Goal: Information Seeking & Learning: Find specific fact

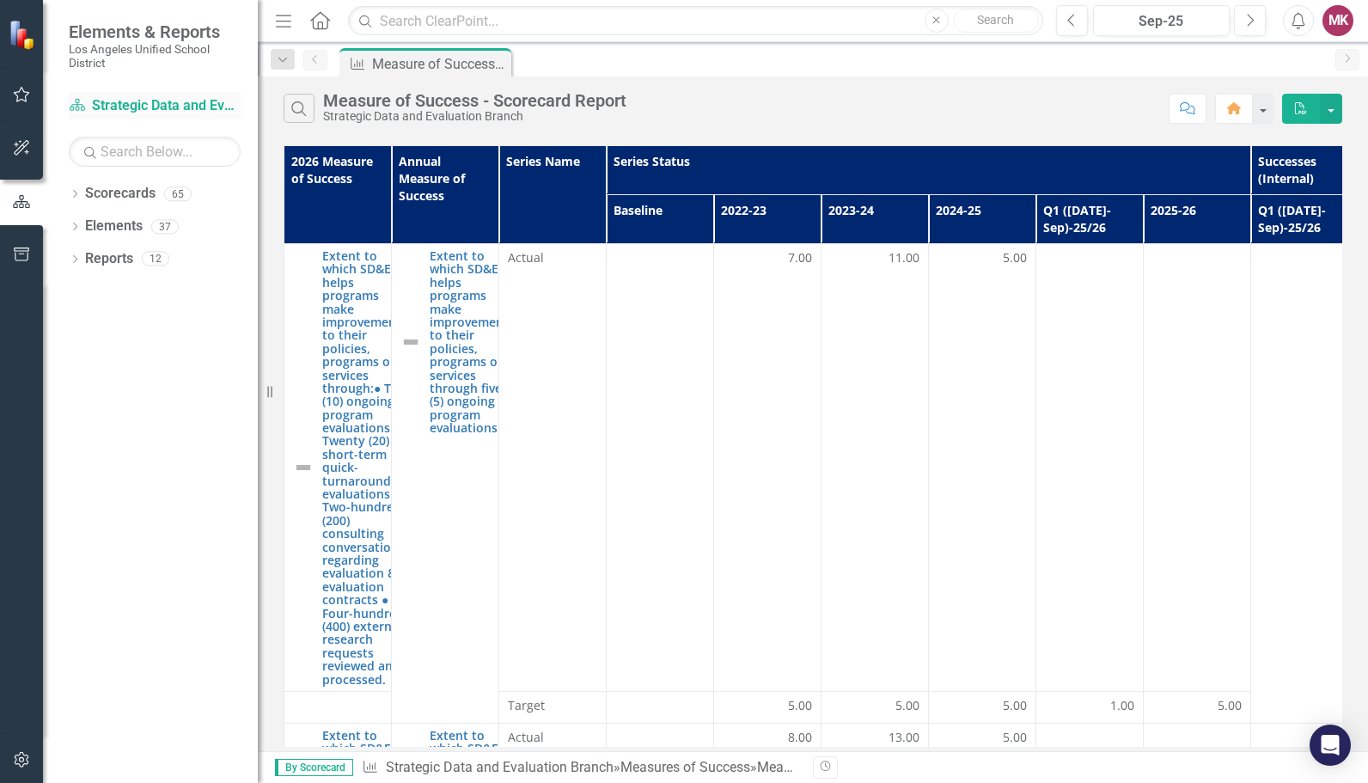
click at [117, 117] on div "Scorecard Strategic Data and Evaluation Branch" at bounding box center [155, 106] width 172 height 28
click at [113, 97] on link "Scorecard Strategic Data and Evaluation Branch" at bounding box center [155, 106] width 172 height 20
click at [77, 198] on icon "Dropdown" at bounding box center [75, 195] width 12 height 9
click at [75, 193] on icon "Dropdown" at bounding box center [72, 193] width 9 height 12
click at [75, 193] on icon "Dropdown" at bounding box center [75, 195] width 12 height 9
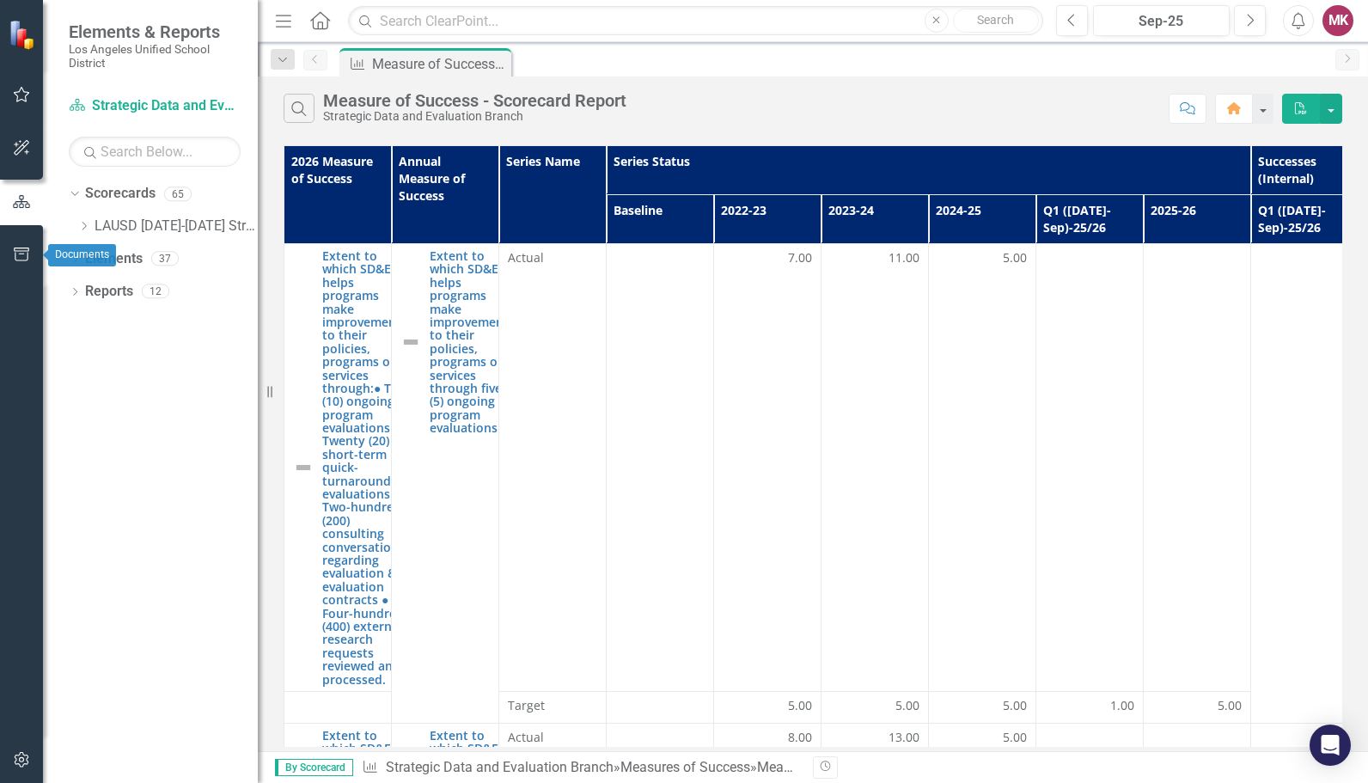
click at [26, 254] on icon "button" at bounding box center [22, 255] width 18 height 14
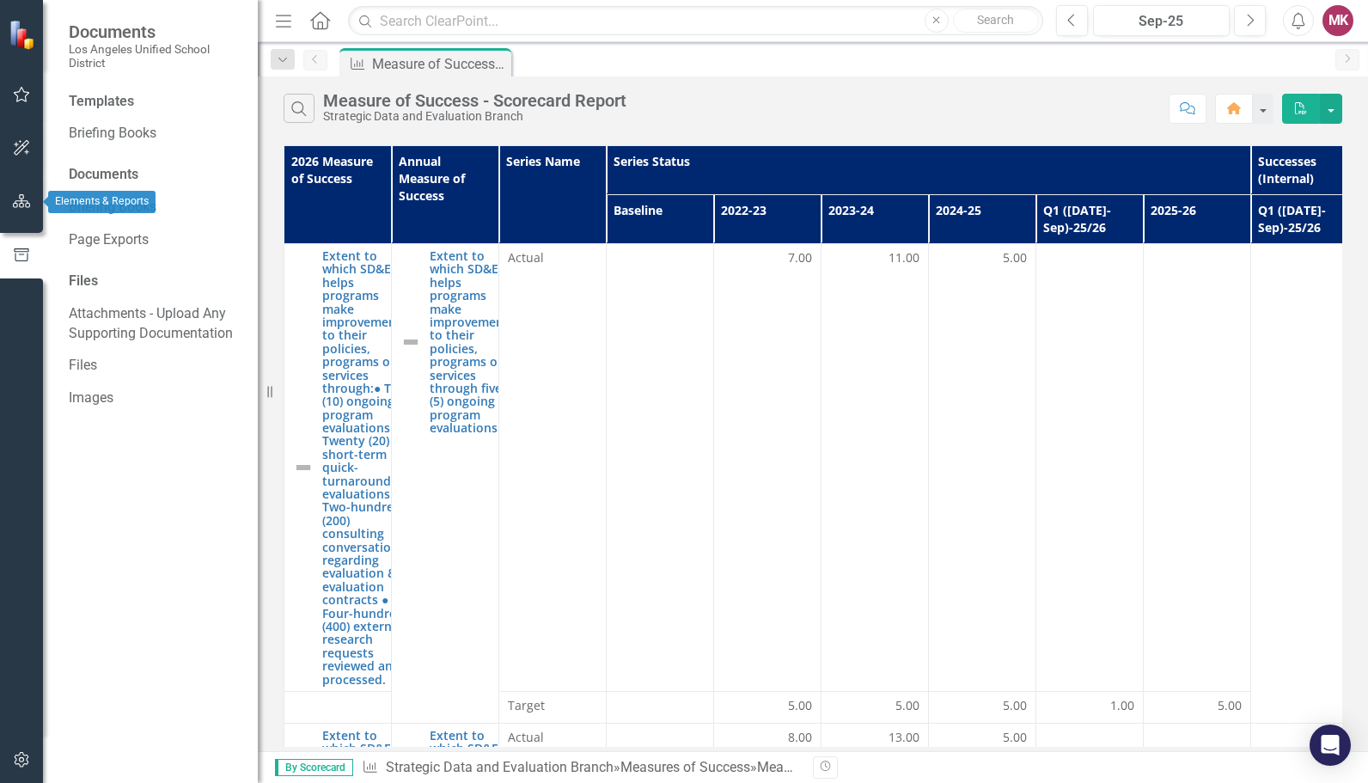
click at [27, 205] on icon "button" at bounding box center [22, 201] width 18 height 14
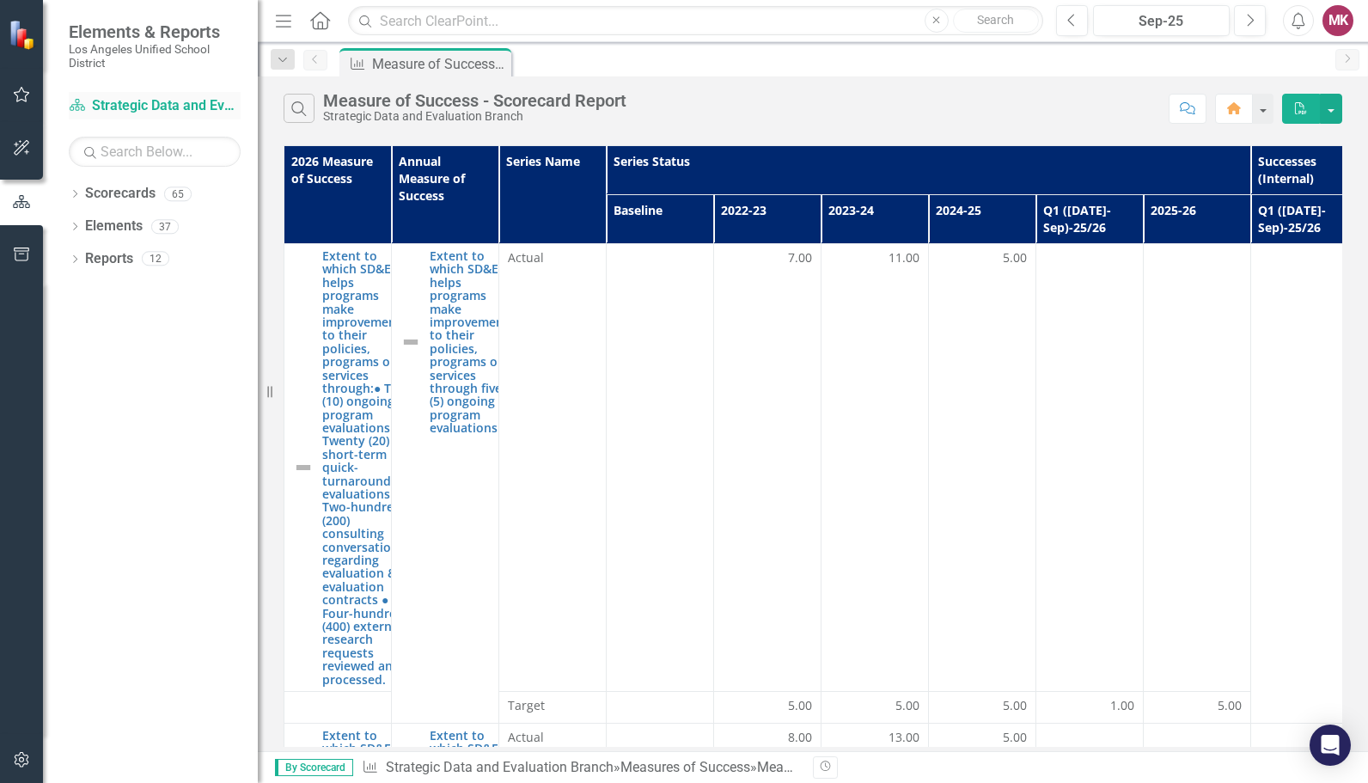
click at [110, 110] on link "Scorecard Strategic Data and Evaluation Branch" at bounding box center [155, 106] width 172 height 20
click at [90, 107] on link "Scorecard Strategic Data and Evaluation Branch" at bounding box center [155, 106] width 172 height 20
click at [32, 137] on button "button" at bounding box center [22, 149] width 39 height 36
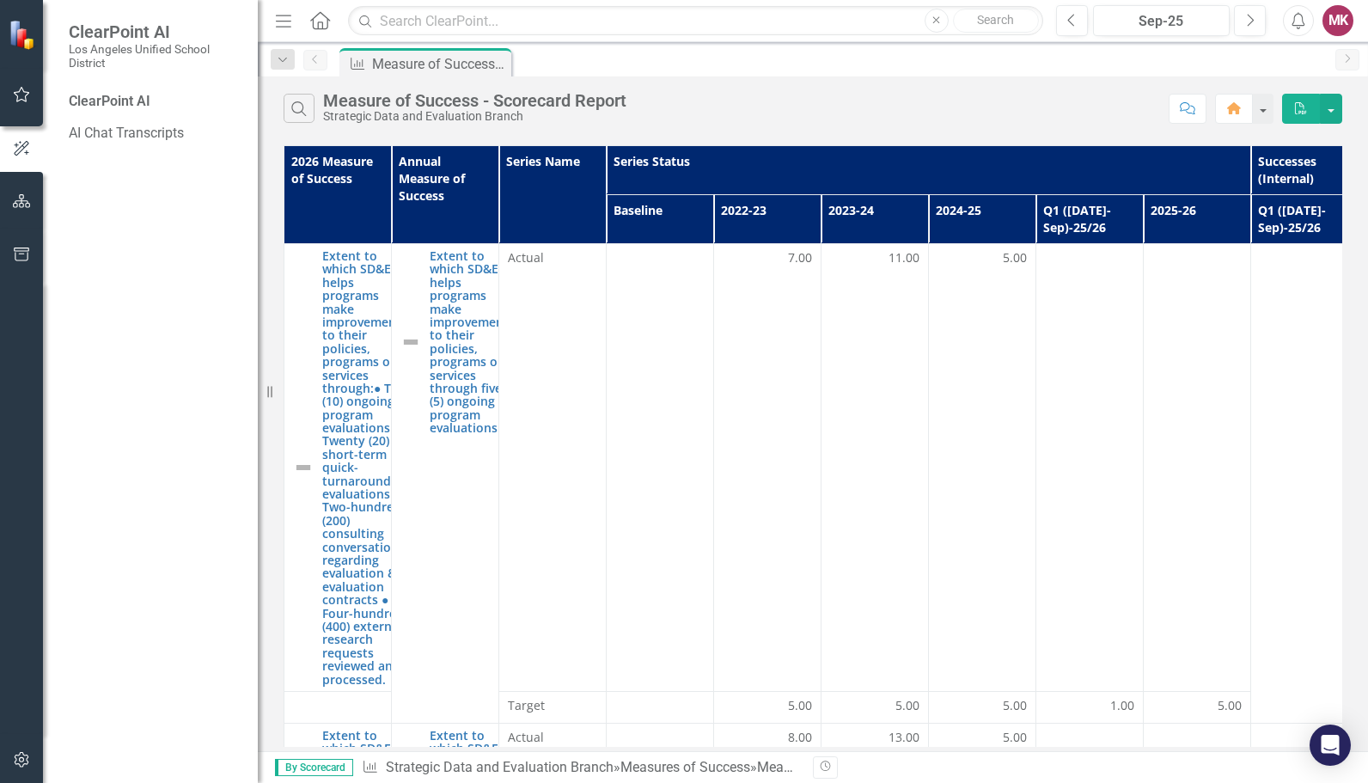
click at [34, 98] on button "button" at bounding box center [22, 95] width 39 height 36
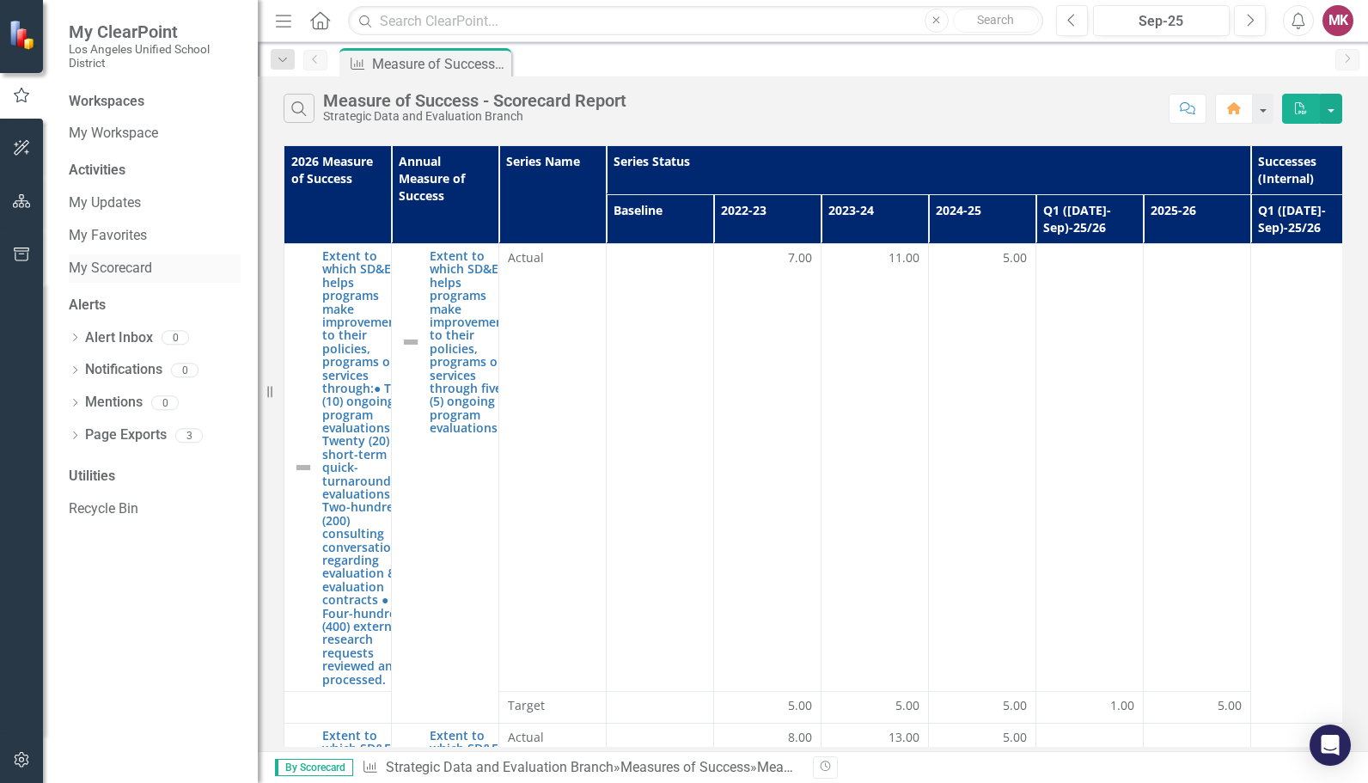
click at [75, 266] on link "My Scorecard" at bounding box center [155, 269] width 172 height 20
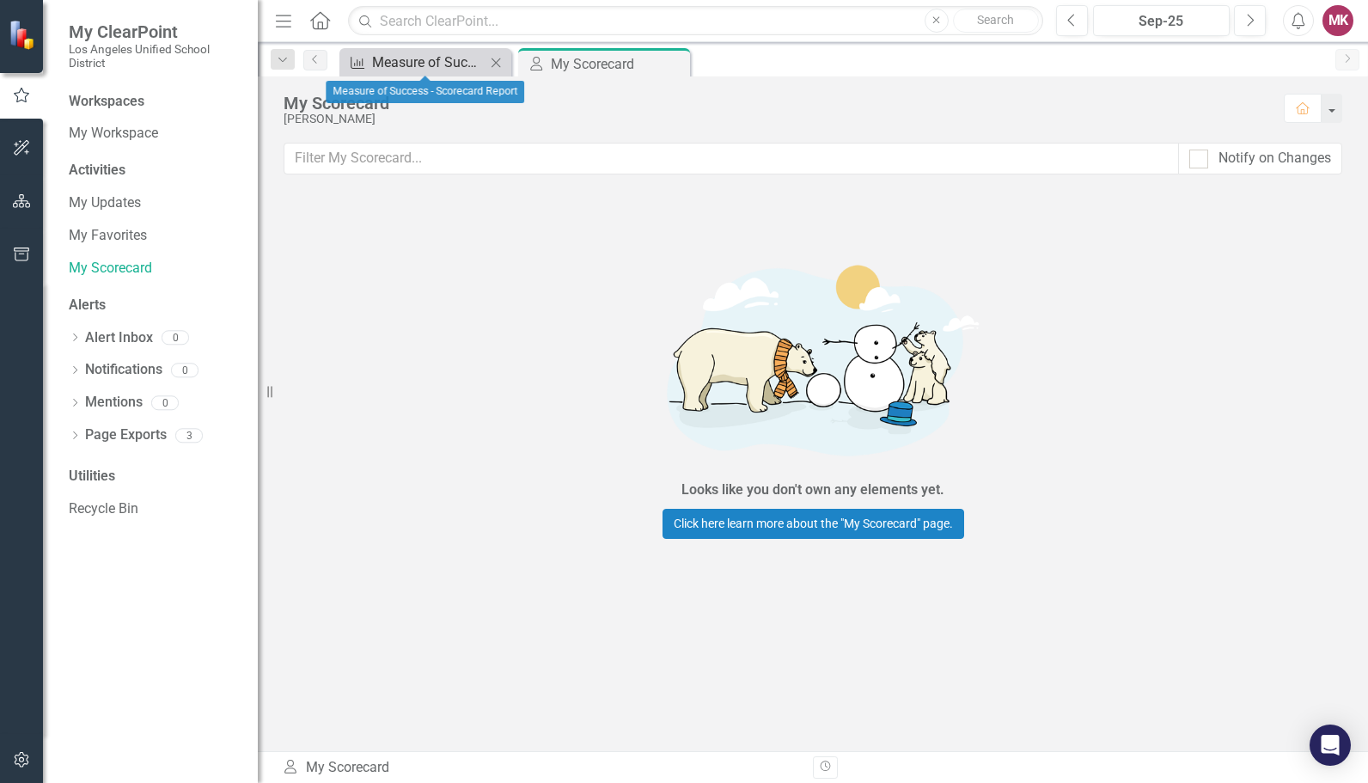
click at [458, 57] on div "Measure of Success - Scorecard Report" at bounding box center [428, 62] width 113 height 21
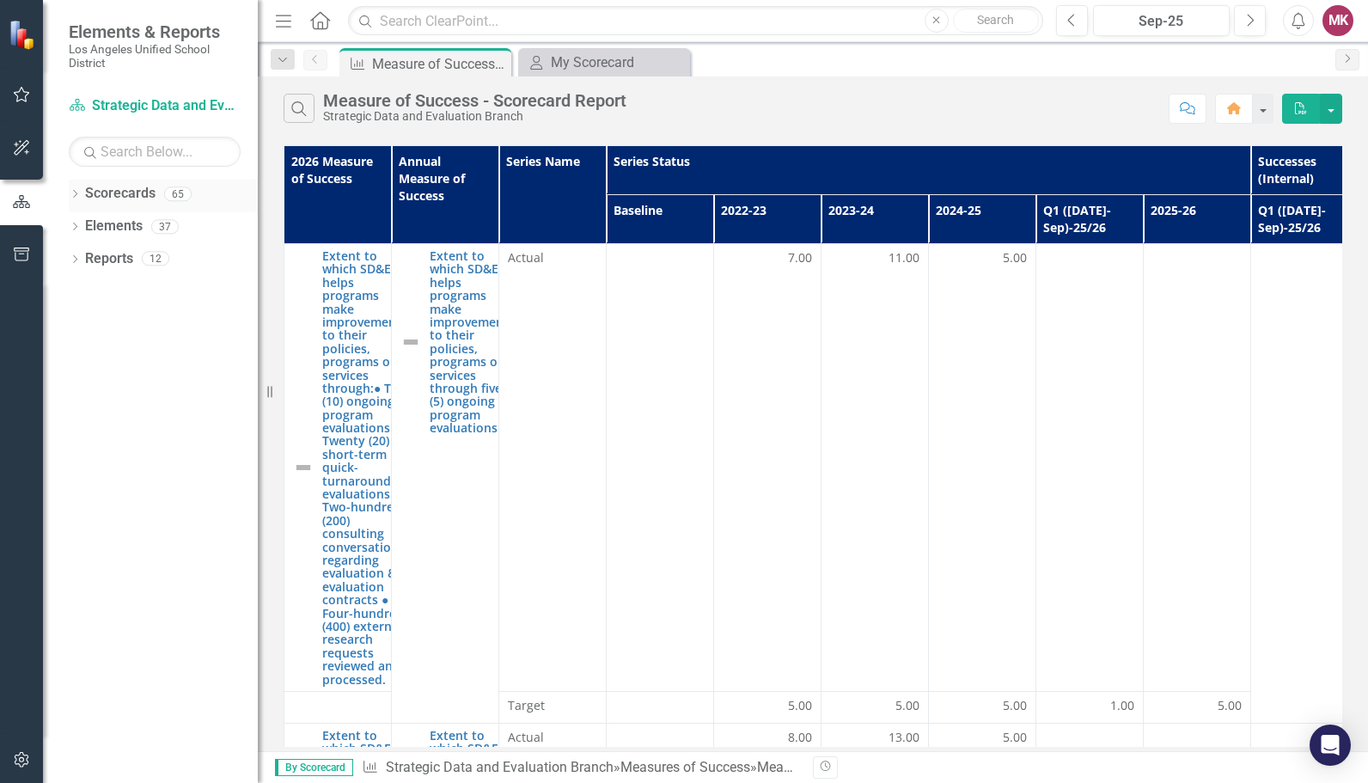
click at [81, 194] on div "Dropdown Scorecards 65" at bounding box center [163, 196] width 189 height 33
click at [73, 194] on icon "Dropdown" at bounding box center [75, 195] width 12 height 9
click at [80, 229] on icon "Dropdown" at bounding box center [83, 226] width 13 height 10
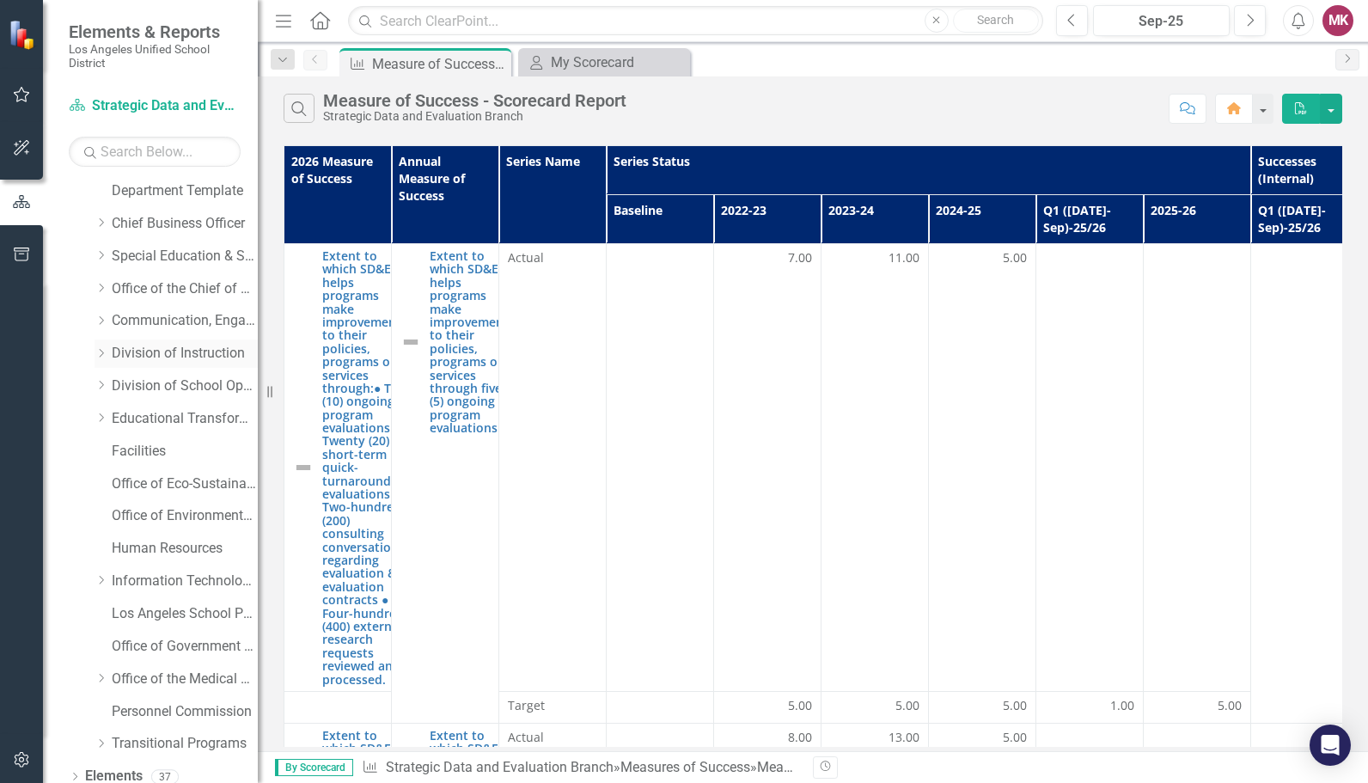
scroll to position [112, 0]
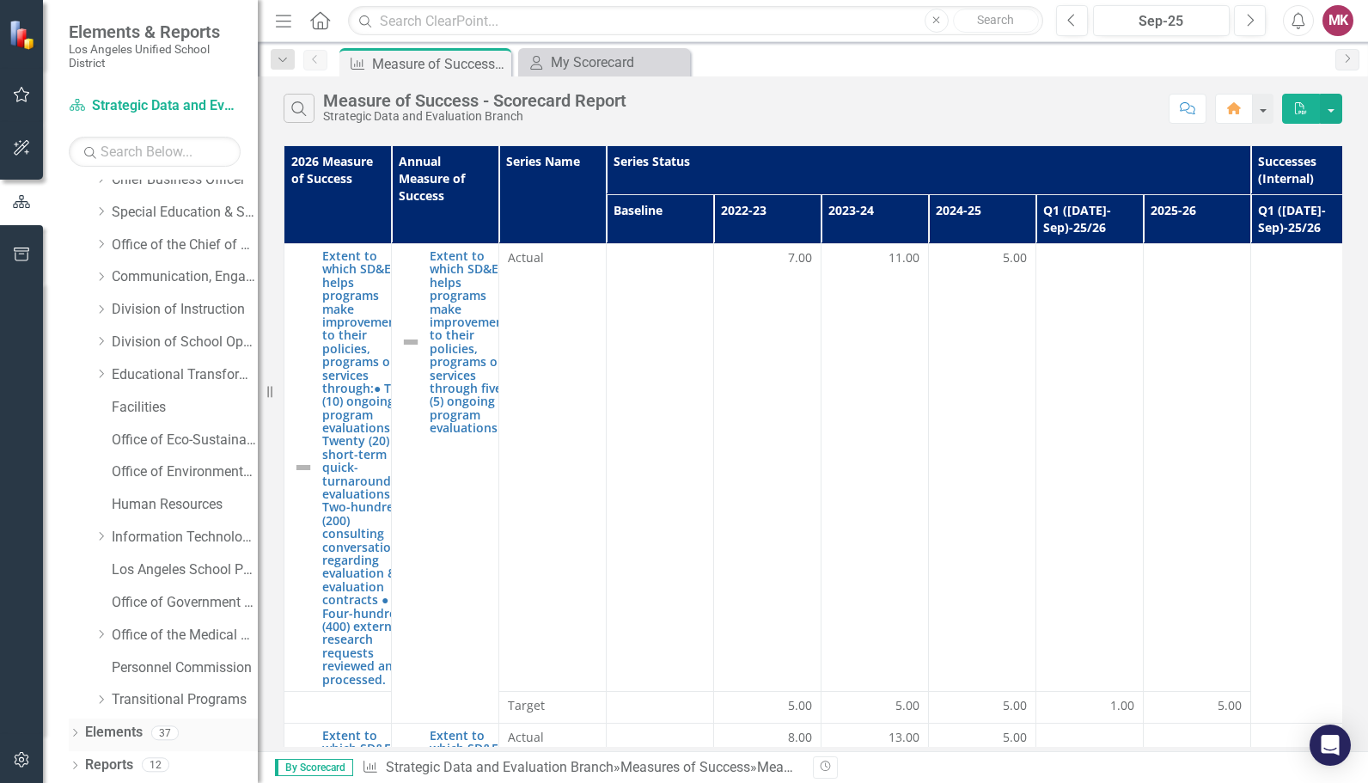
click at [72, 737] on icon "Dropdown" at bounding box center [75, 734] width 12 height 9
click at [77, 767] on icon "Dropdown" at bounding box center [75, 766] width 12 height 9
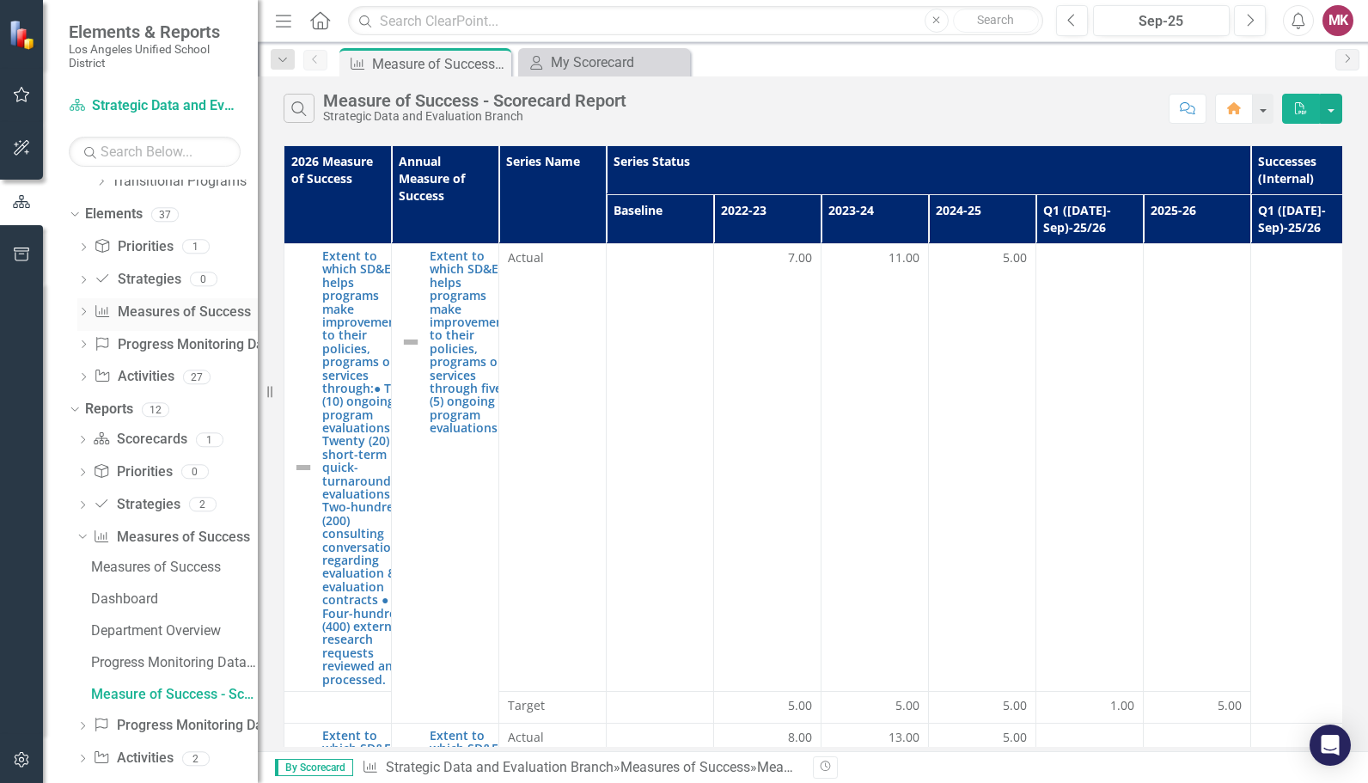
scroll to position [649, 0]
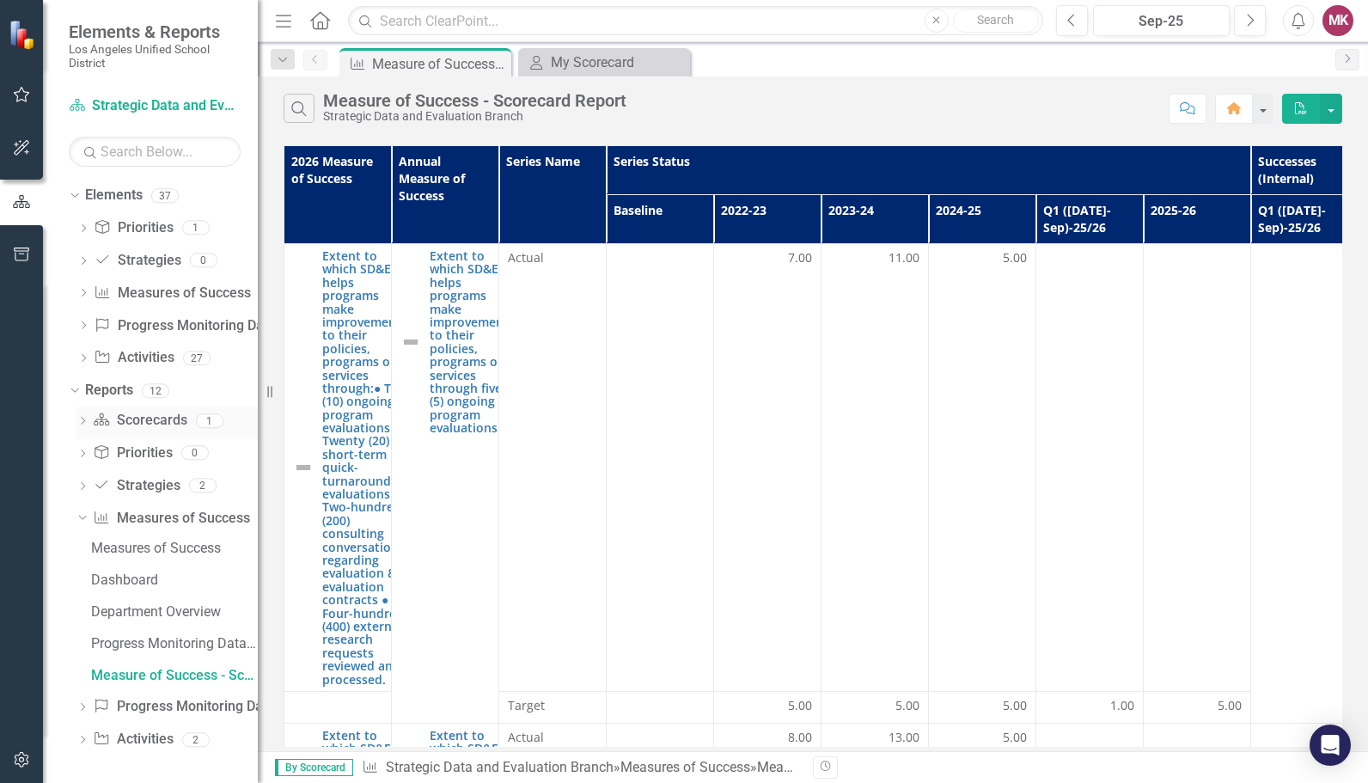
click at [83, 424] on icon "Dropdown" at bounding box center [82, 422] width 12 height 9
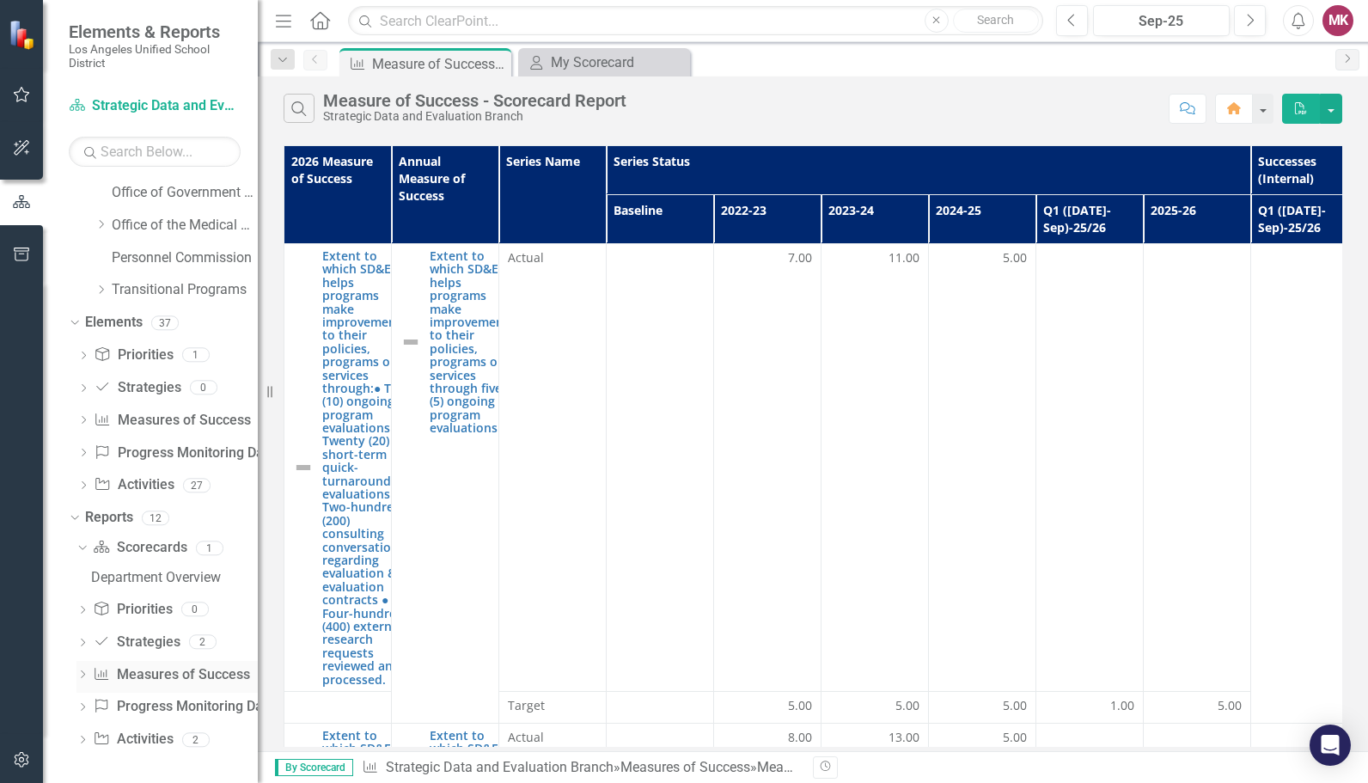
click at [77, 673] on icon "Dropdown" at bounding box center [82, 675] width 12 height 9
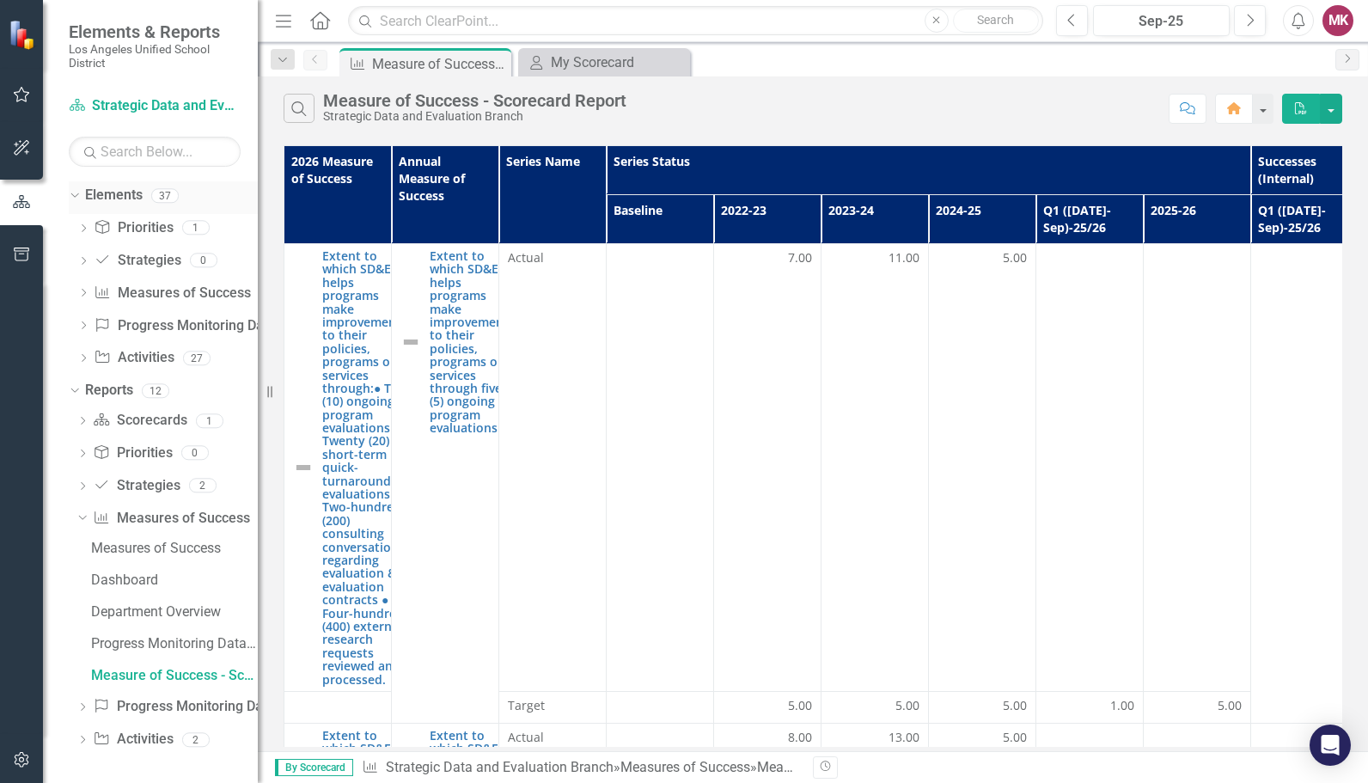
click at [84, 205] on div "Dropdown Elements 37" at bounding box center [163, 197] width 189 height 33
click at [95, 105] on link "Scorecard Strategic Data and Evaluation Branch" at bounding box center [155, 106] width 172 height 20
click at [281, 64] on icon "Dropdown" at bounding box center [282, 60] width 15 height 12
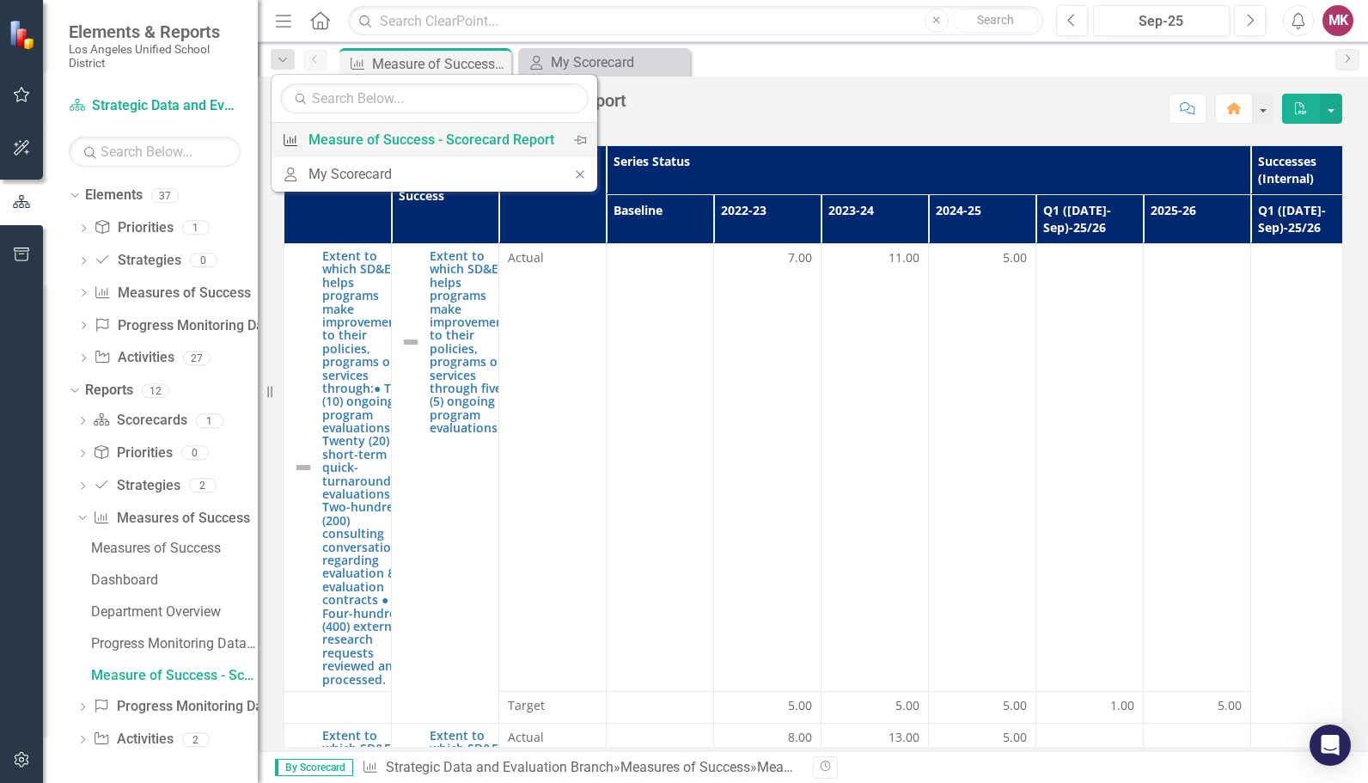
click at [490, 137] on div "Measure of Success - Scorecard Report" at bounding box center [432, 139] width 246 height 21
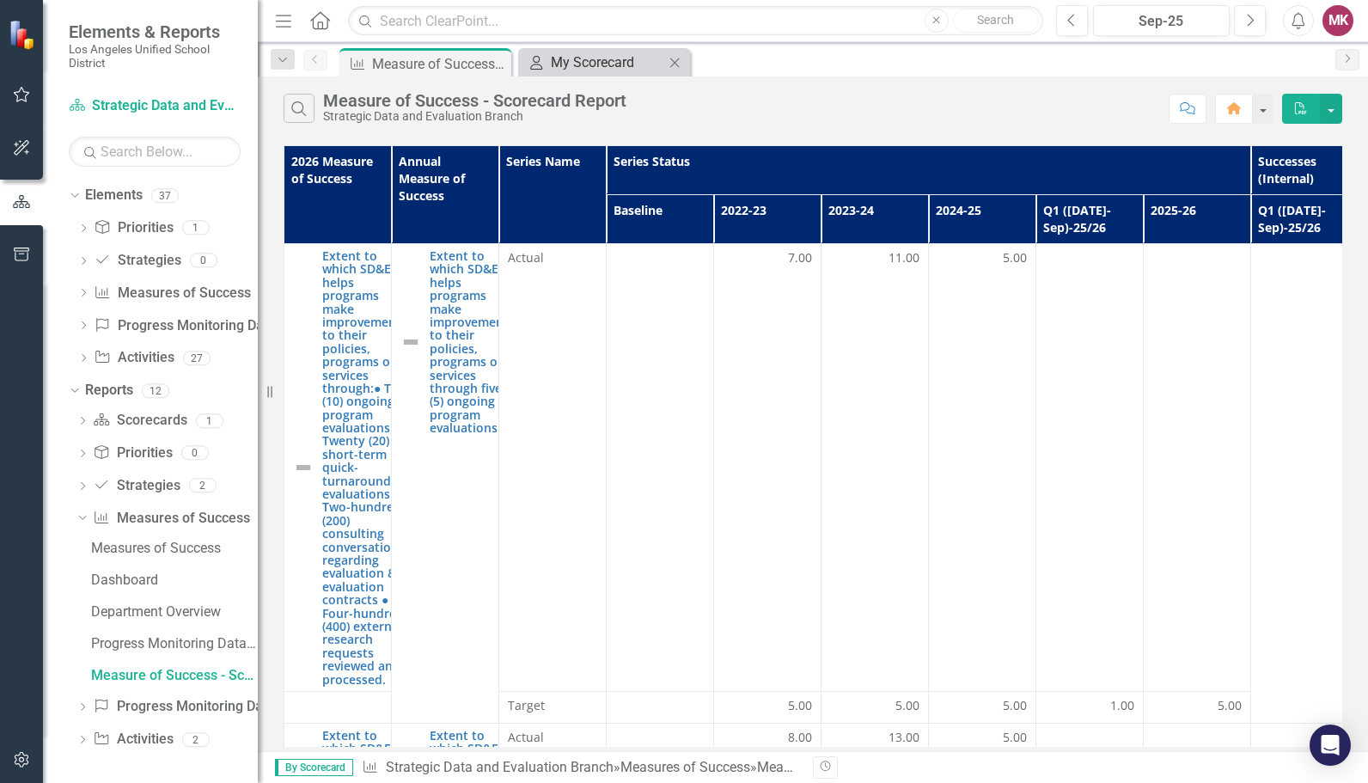
click at [552, 65] on div "My Scorecard" at bounding box center [607, 62] width 113 height 21
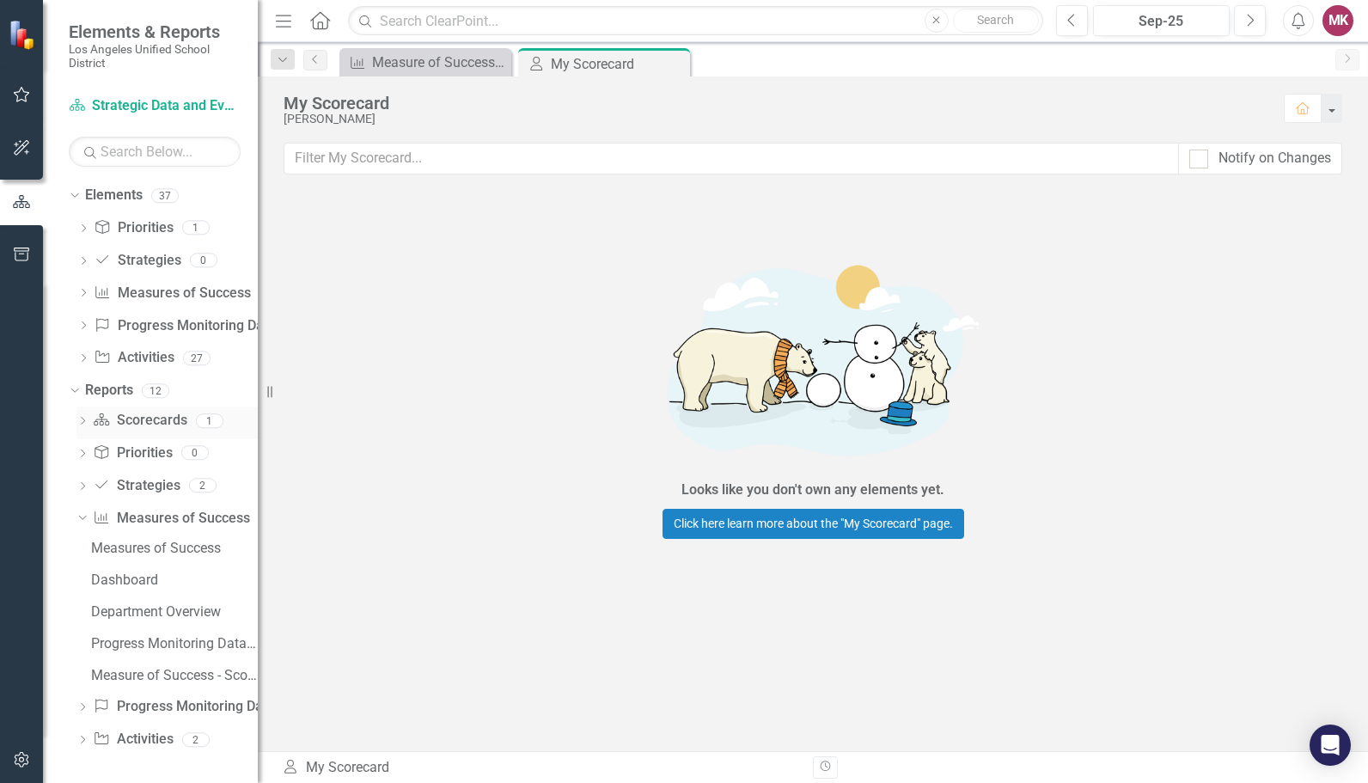
click at [83, 423] on icon "Dropdown" at bounding box center [82, 422] width 12 height 9
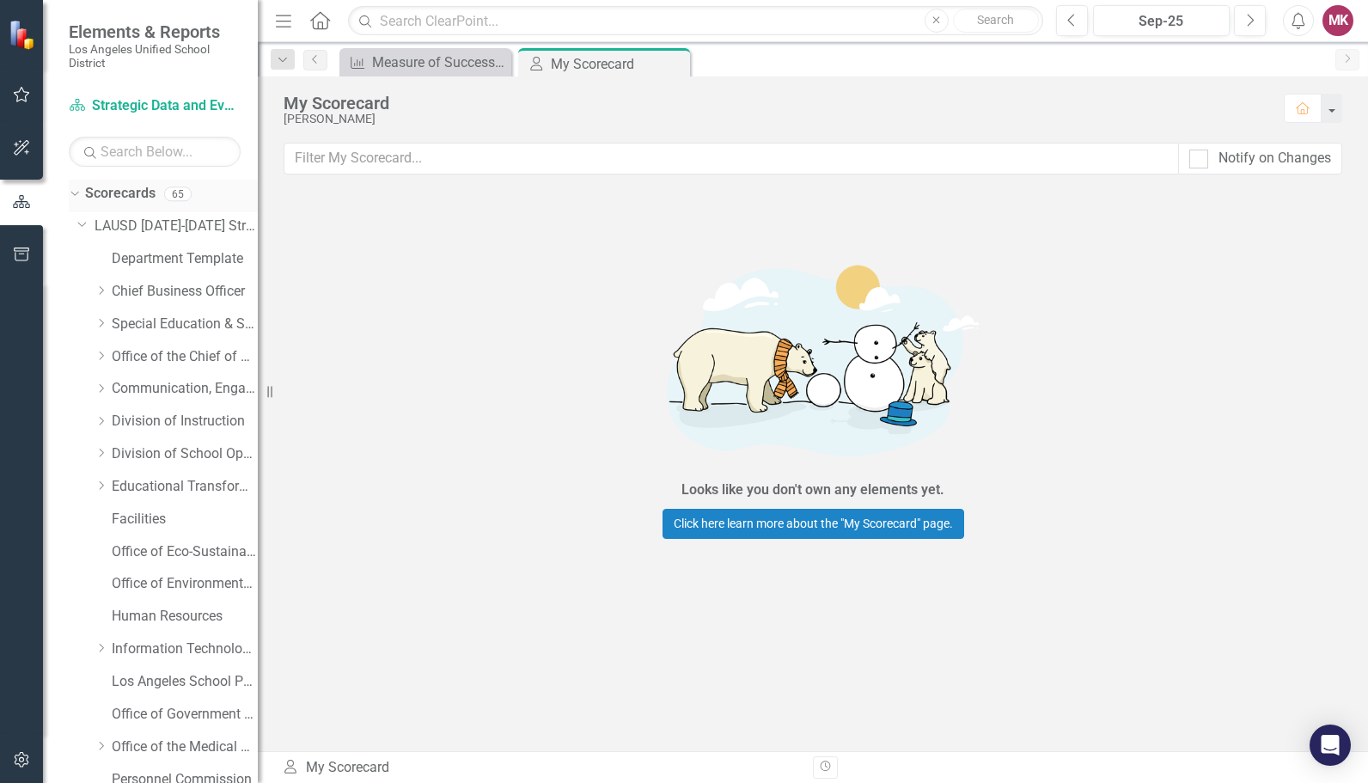
click at [77, 198] on icon "Dropdown" at bounding box center [72, 193] width 9 height 12
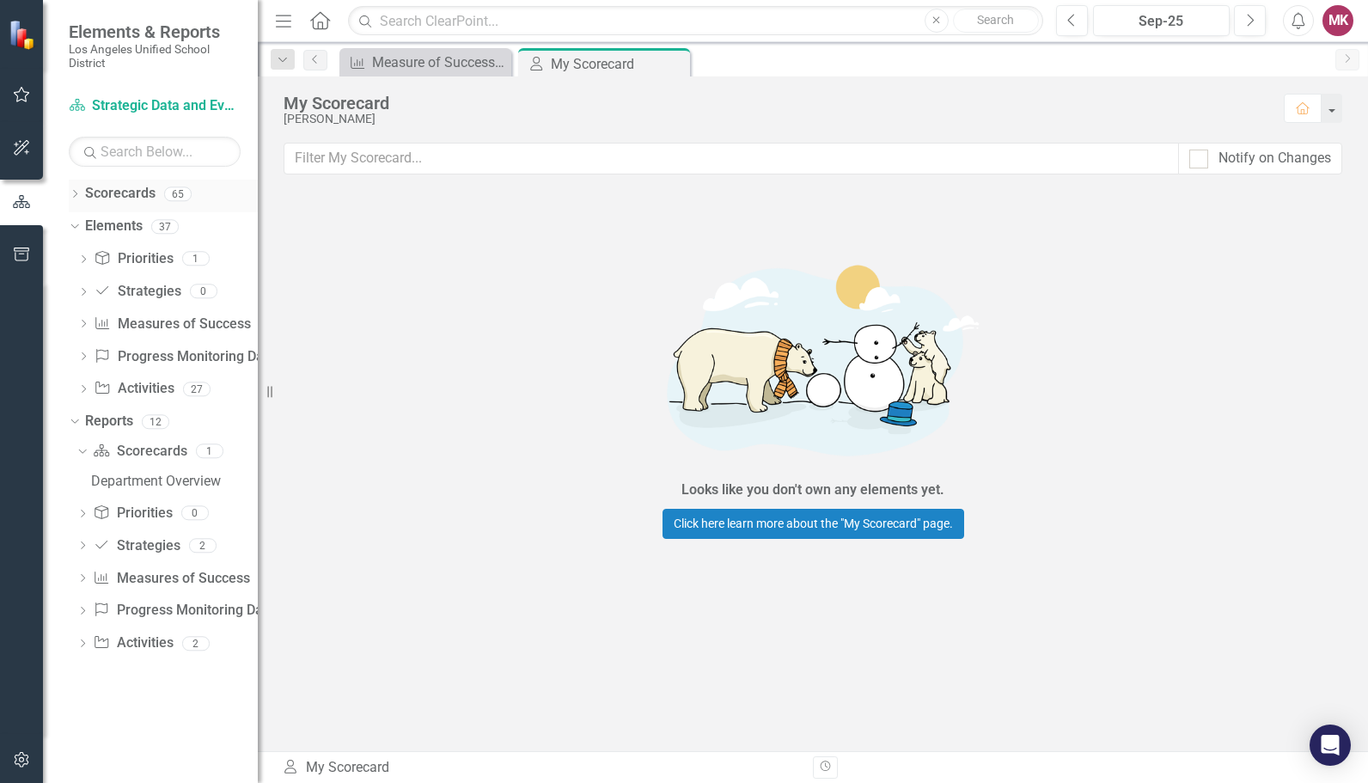
click at [77, 197] on icon "Dropdown" at bounding box center [75, 195] width 12 height 9
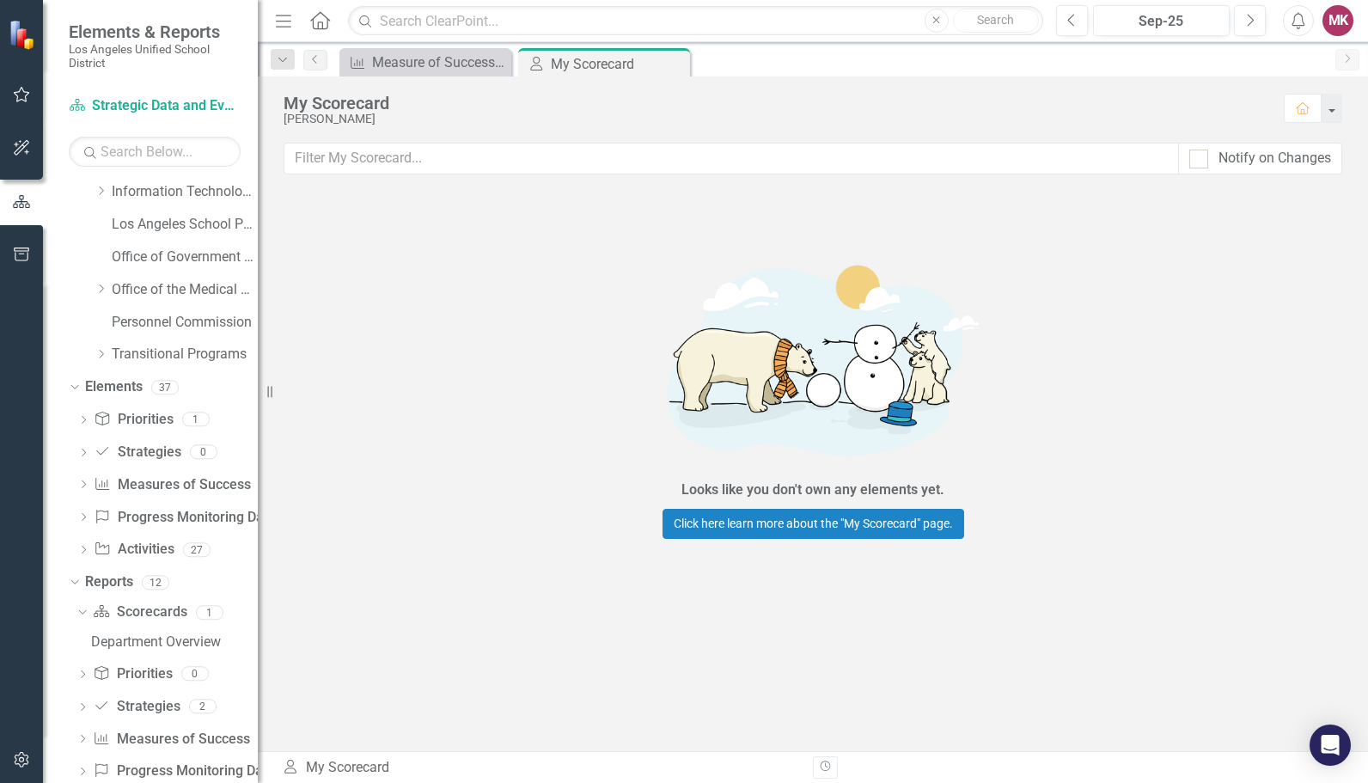
scroll to position [458, 0]
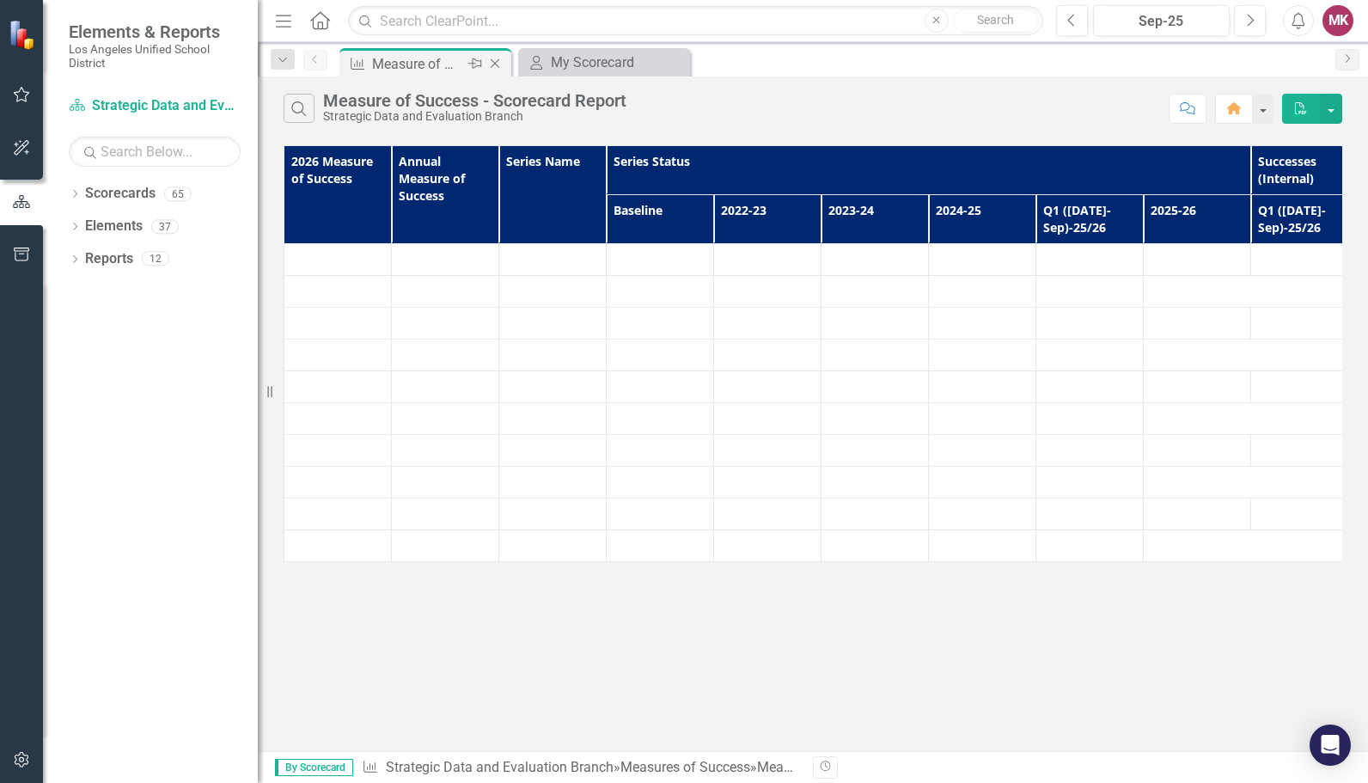
click at [498, 64] on icon "Close" at bounding box center [494, 64] width 17 height 14
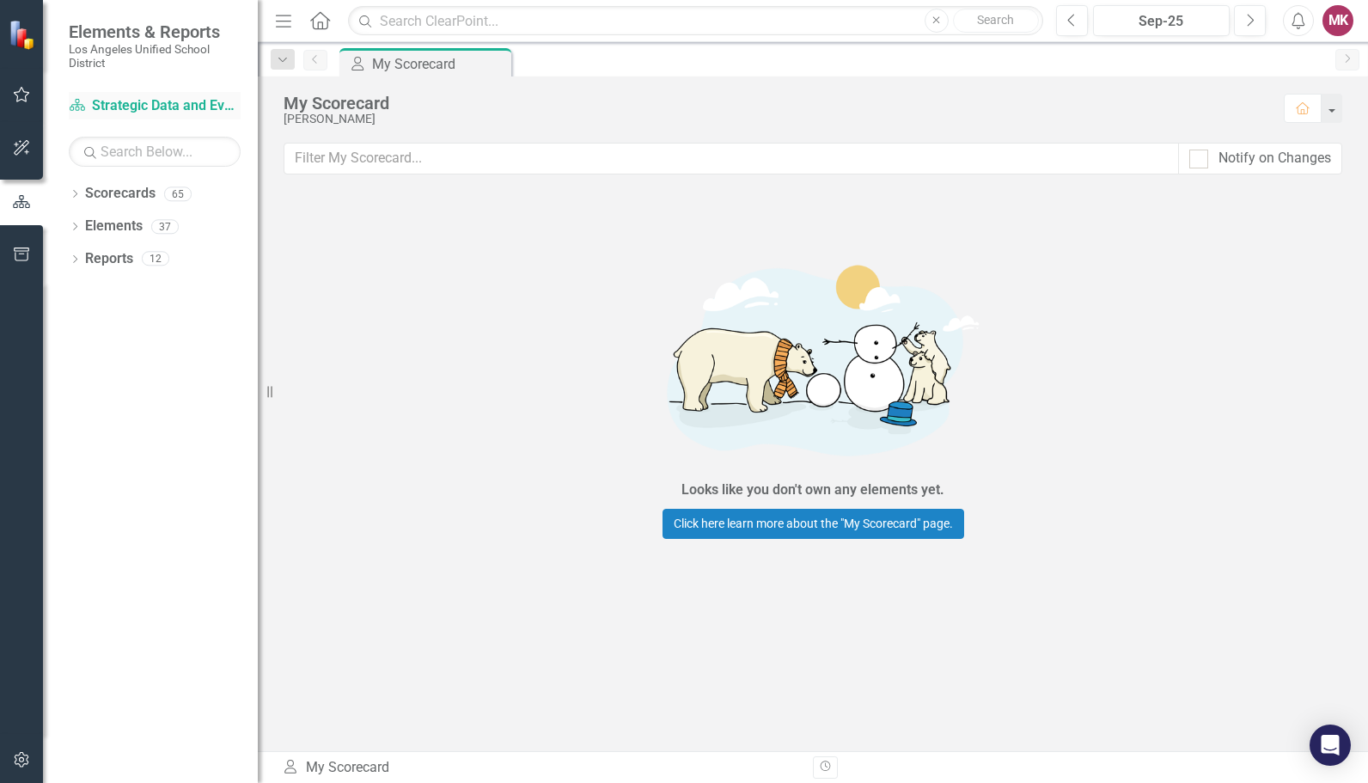
click at [142, 107] on link "Scorecard Strategic Data and Evaluation Branch" at bounding box center [155, 106] width 172 height 20
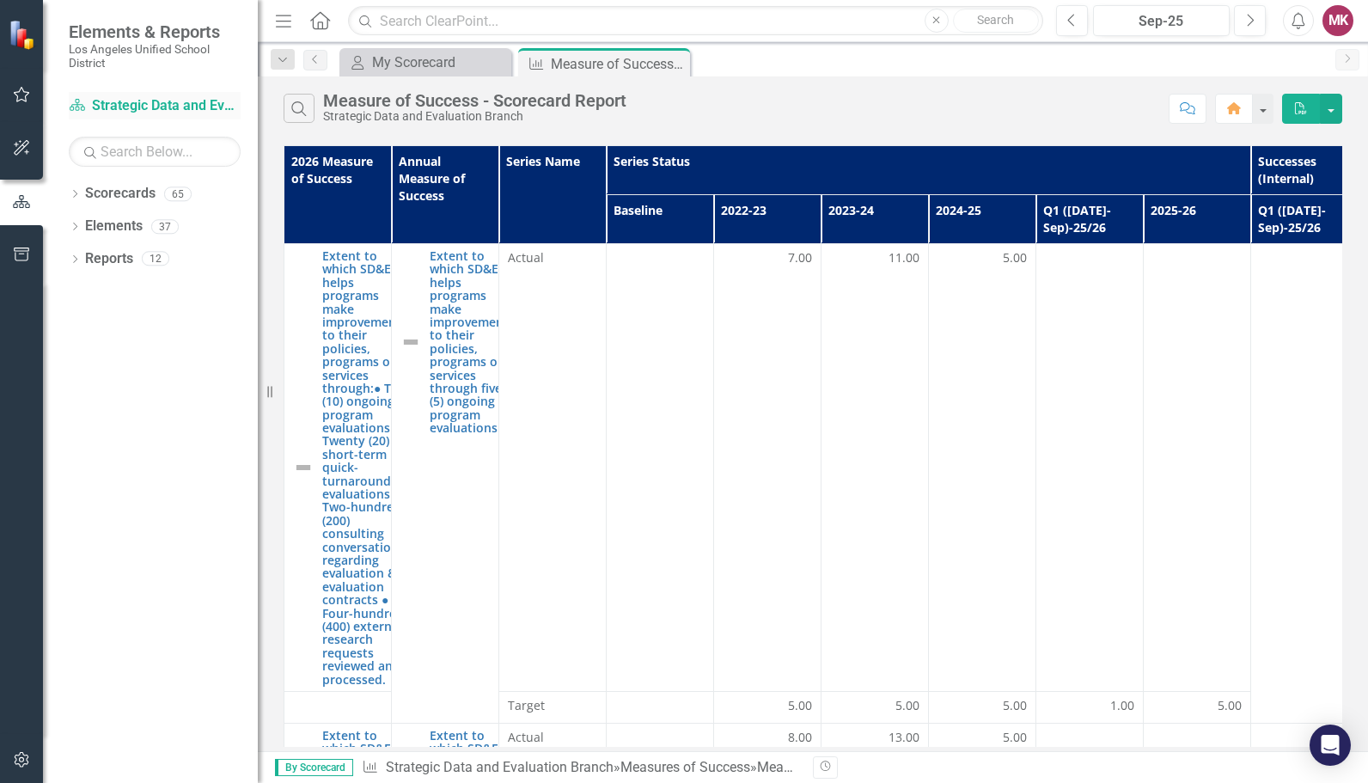
click at [142, 107] on link "Scorecard Strategic Data and Evaluation Branch" at bounding box center [155, 106] width 172 height 20
click at [91, 195] on link "Scorecards" at bounding box center [120, 194] width 70 height 20
click at [77, 194] on icon "Dropdown" at bounding box center [75, 195] width 12 height 9
click at [86, 221] on icon "Dropdown" at bounding box center [83, 226] width 13 height 10
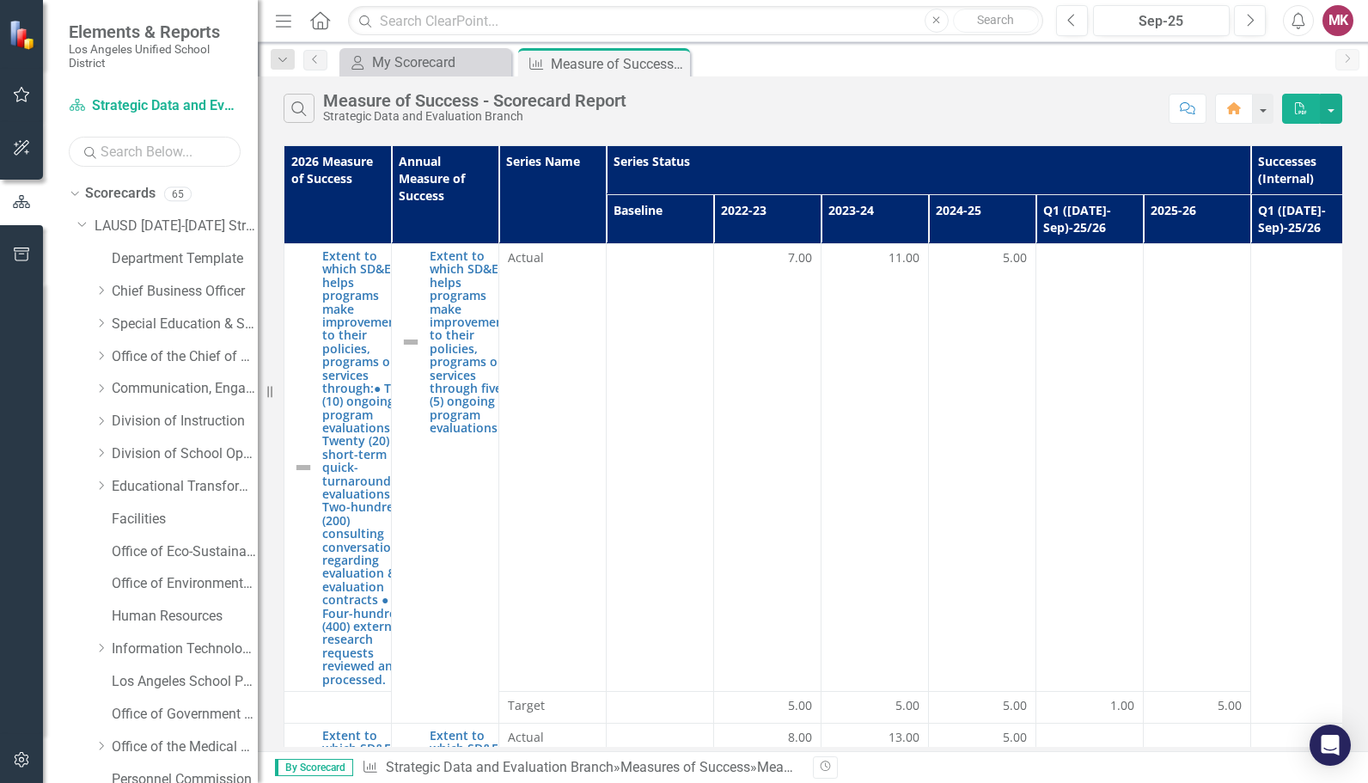
click at [129, 157] on input "text" at bounding box center [155, 152] width 172 height 30
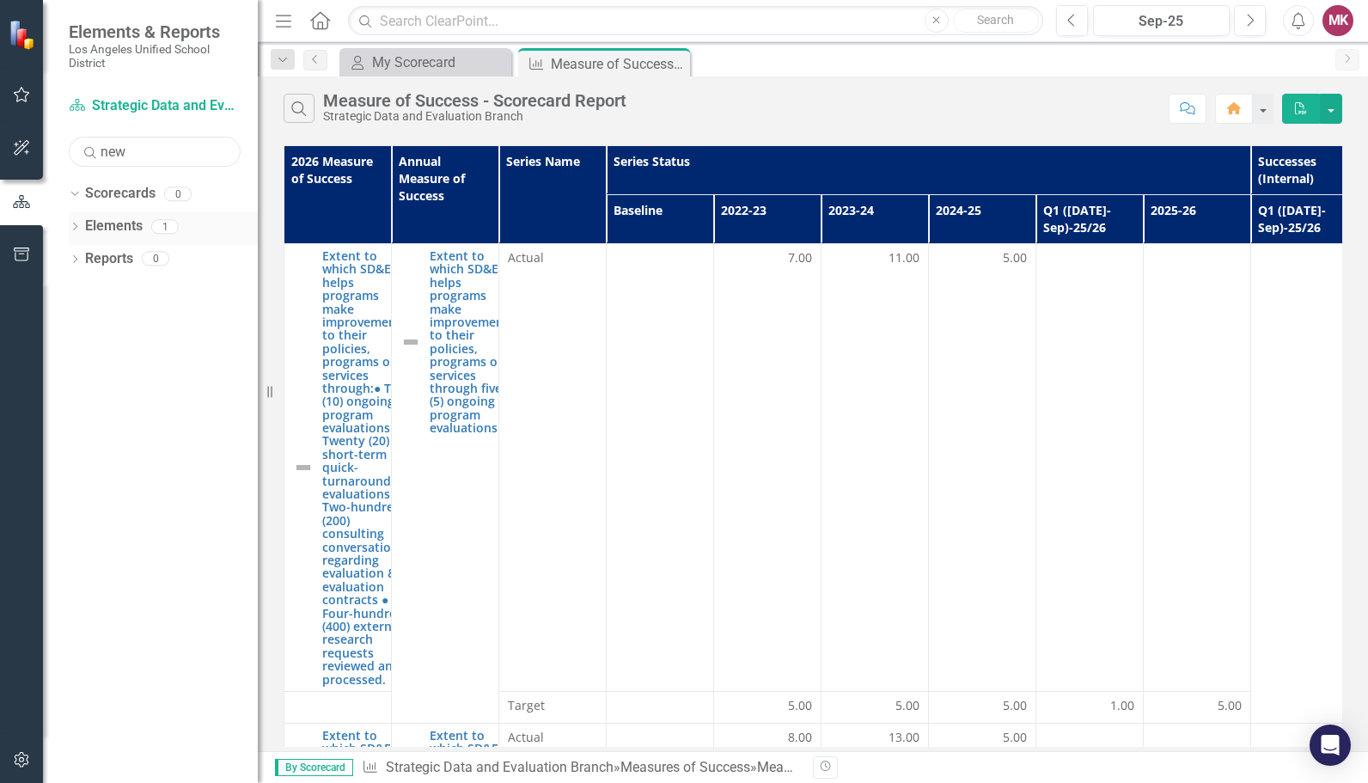
type input "new"
click at [81, 223] on div "Dropdown Elements 1" at bounding box center [163, 228] width 189 height 33
click at [74, 227] on icon "Dropdown" at bounding box center [75, 227] width 12 height 9
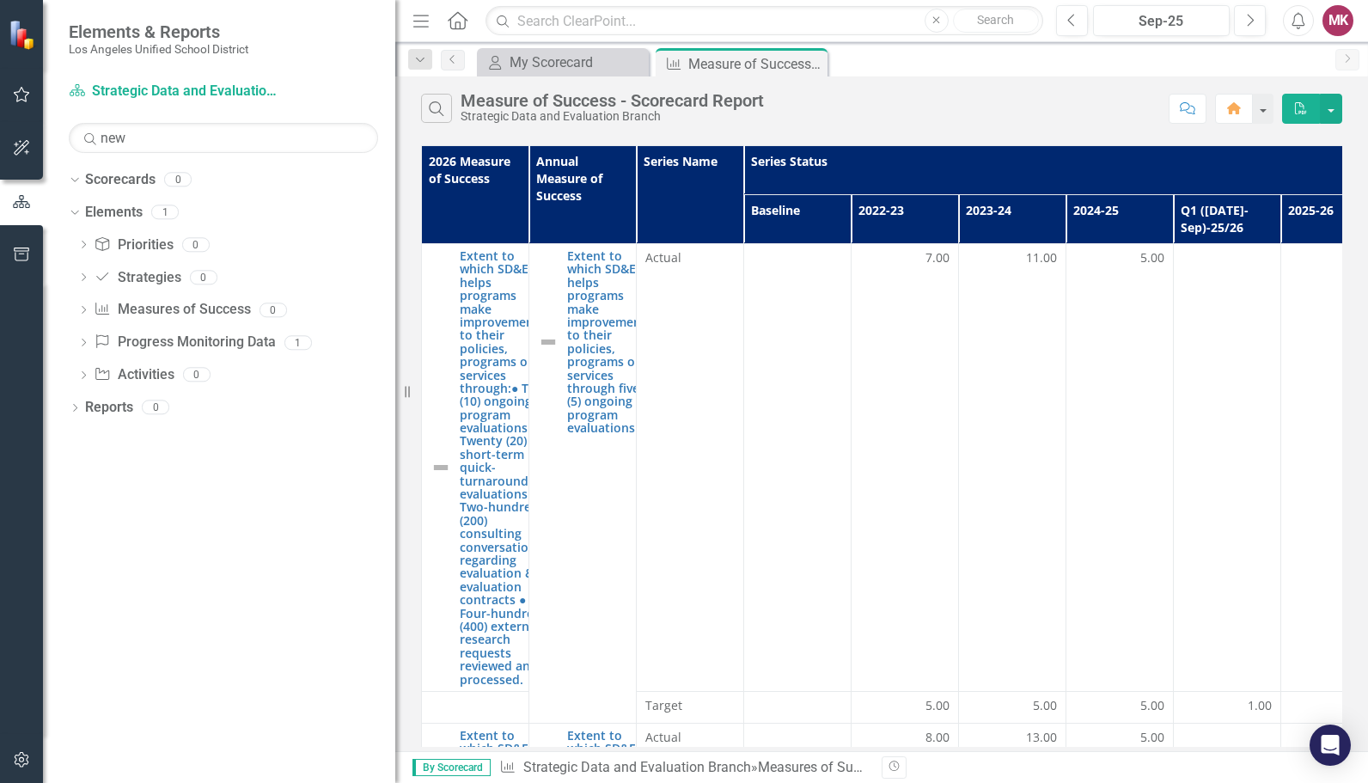
drag, startPoint x: 260, startPoint y: 266, endPoint x: 397, endPoint y: 251, distance: 137.4
click at [397, 251] on div "Resize" at bounding box center [402, 391] width 14 height 783
click at [85, 341] on icon at bounding box center [84, 343] width 4 height 8
drag, startPoint x: 138, startPoint y: 94, endPoint x: 15, endPoint y: 138, distance: 130.8
click at [15, 138] on button "button" at bounding box center [22, 149] width 39 height 36
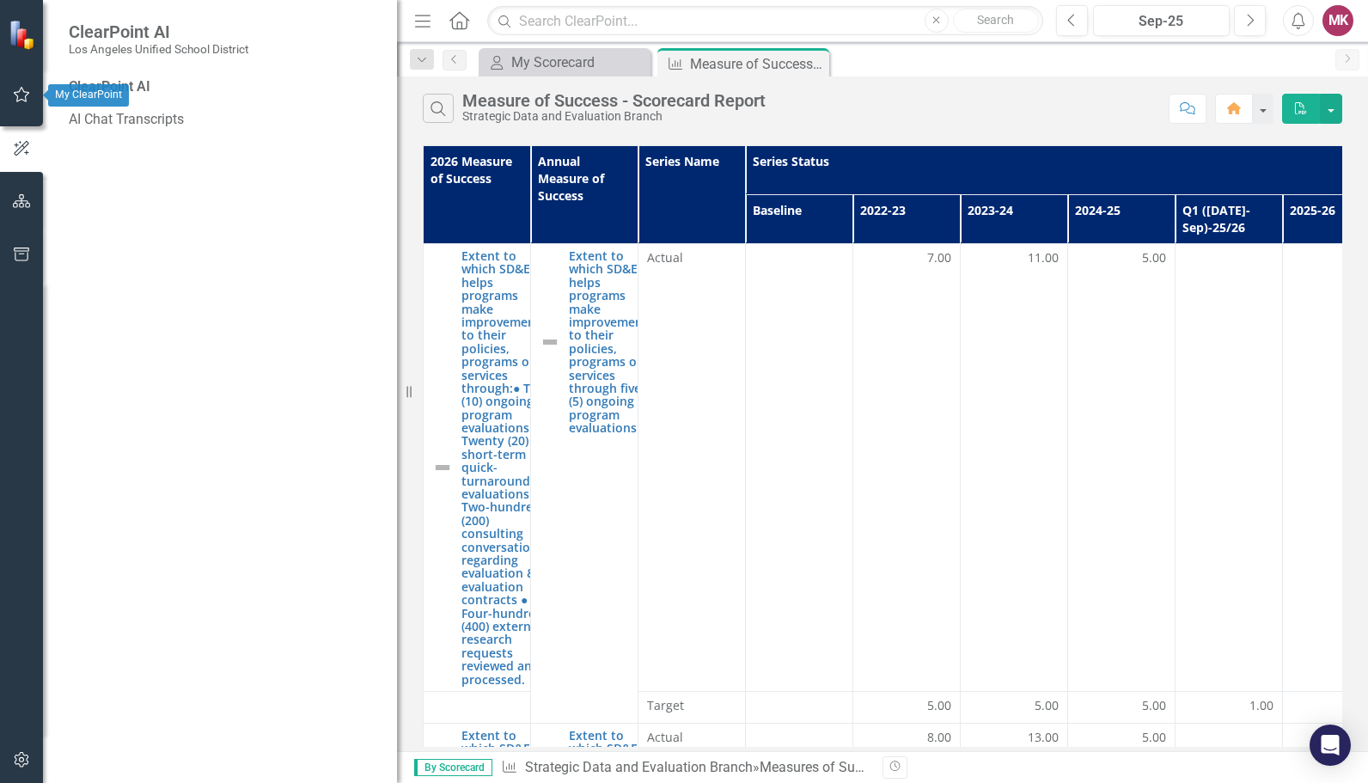
click at [10, 99] on button "button" at bounding box center [22, 95] width 39 height 36
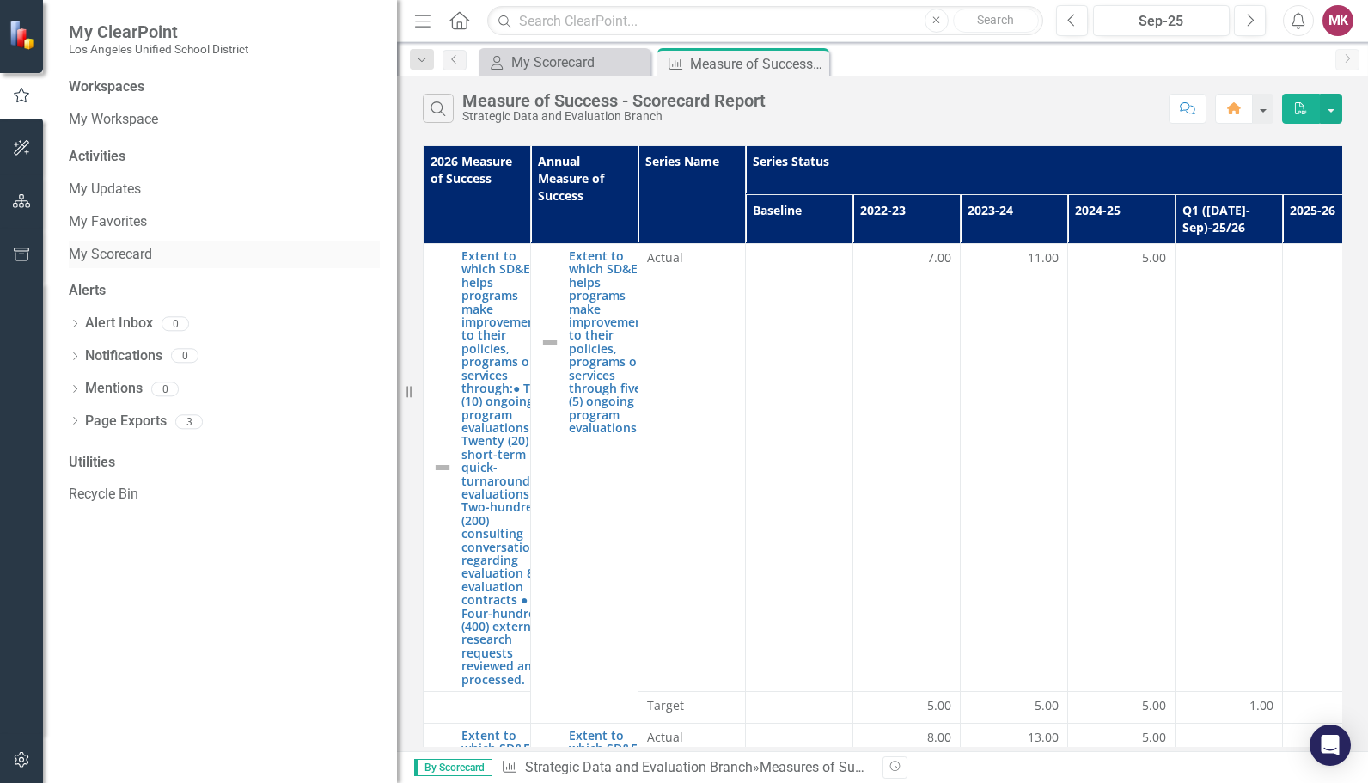
click at [129, 256] on link "My Scorecard" at bounding box center [224, 255] width 311 height 20
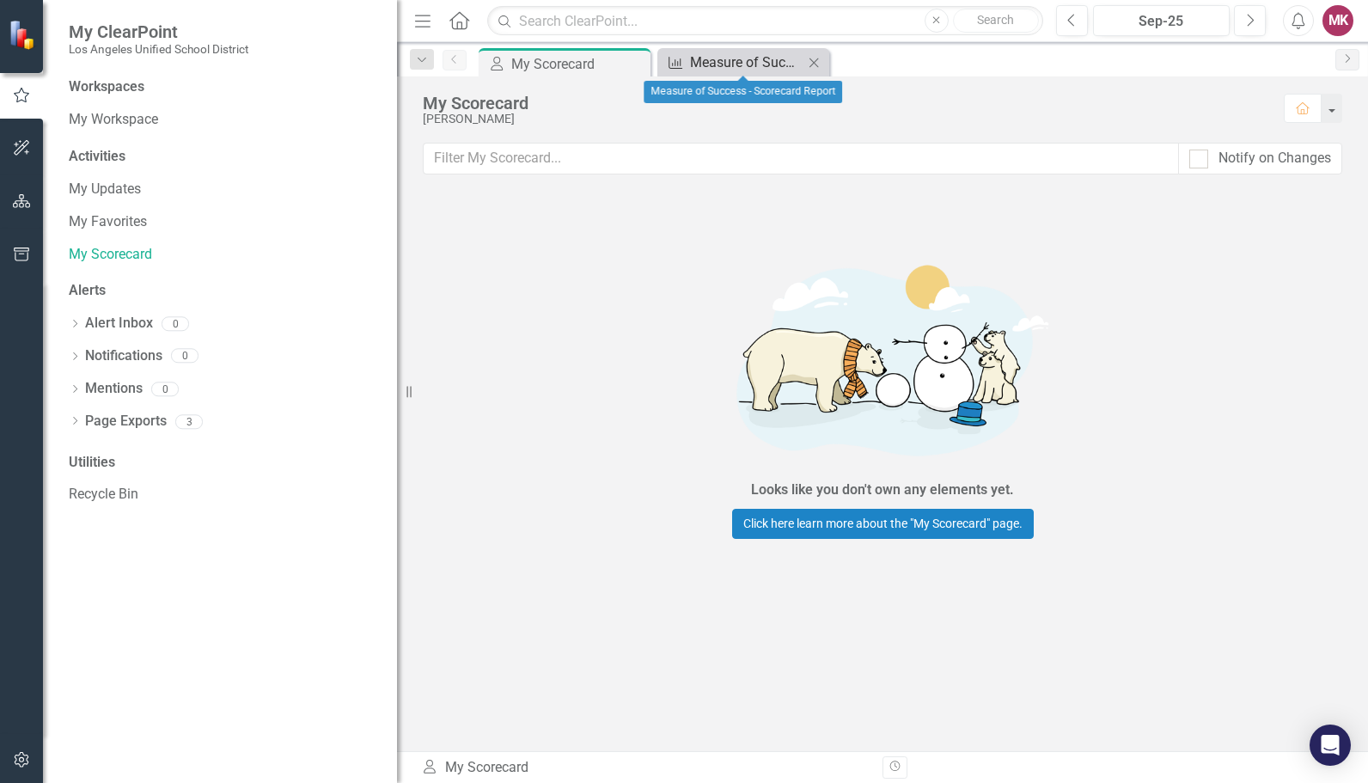
click at [708, 60] on div "Measure of Success - Scorecard Report" at bounding box center [746, 62] width 113 height 21
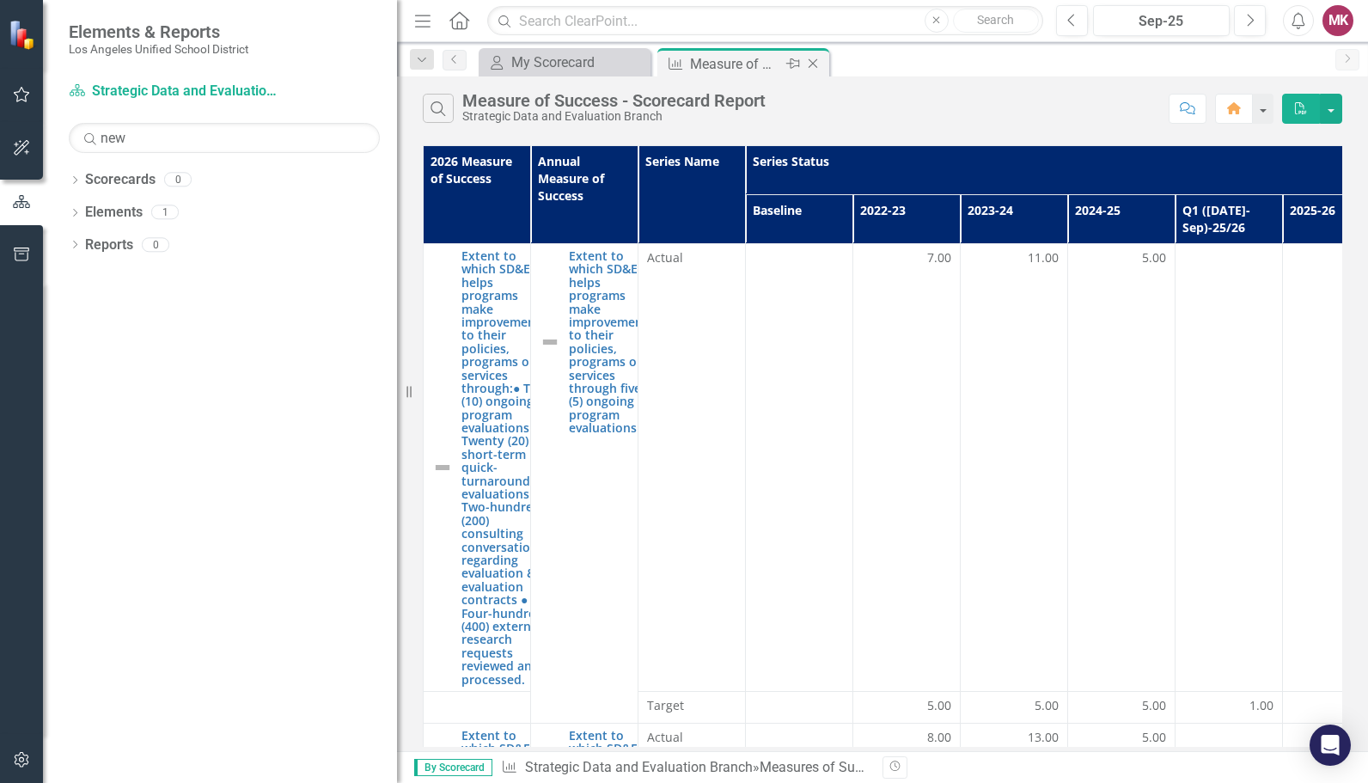
click at [816, 58] on icon "Close" at bounding box center [812, 64] width 17 height 14
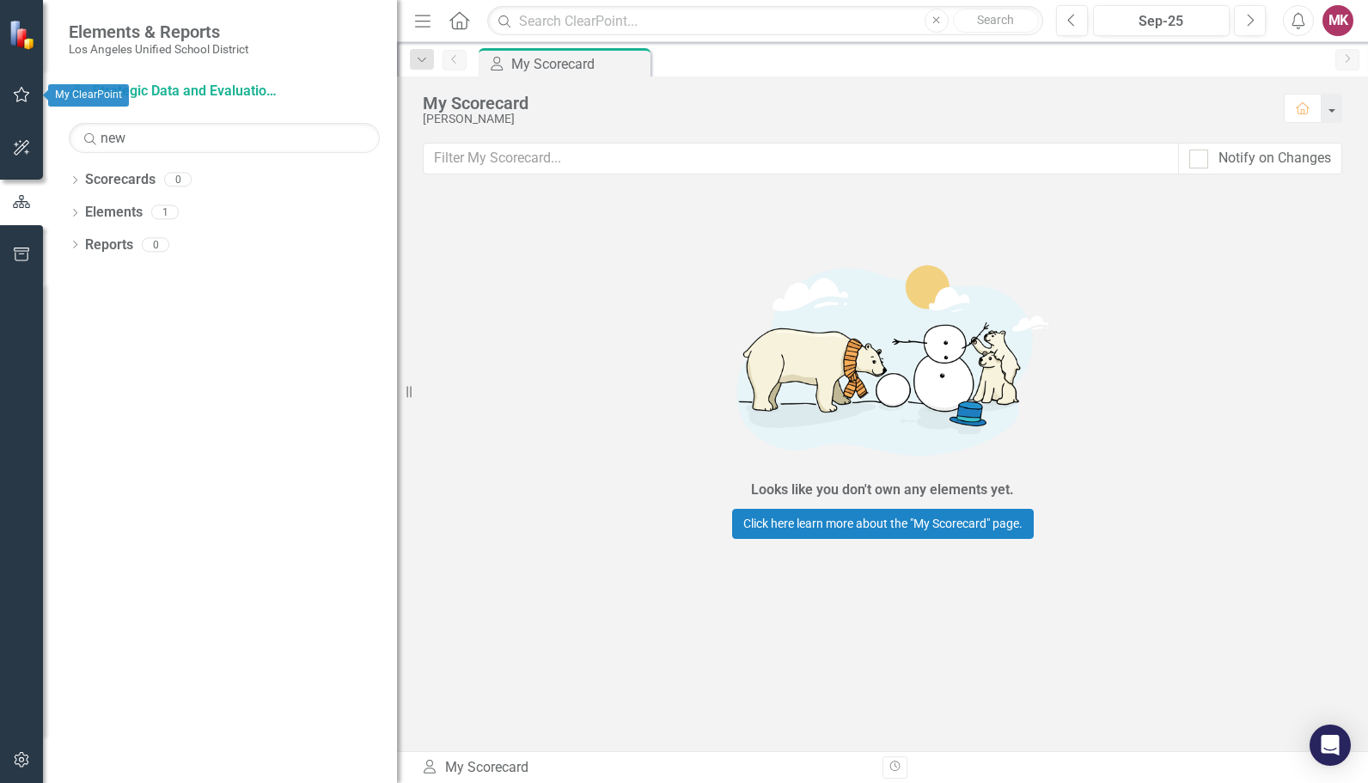
click at [18, 96] on icon "button" at bounding box center [22, 95] width 18 height 14
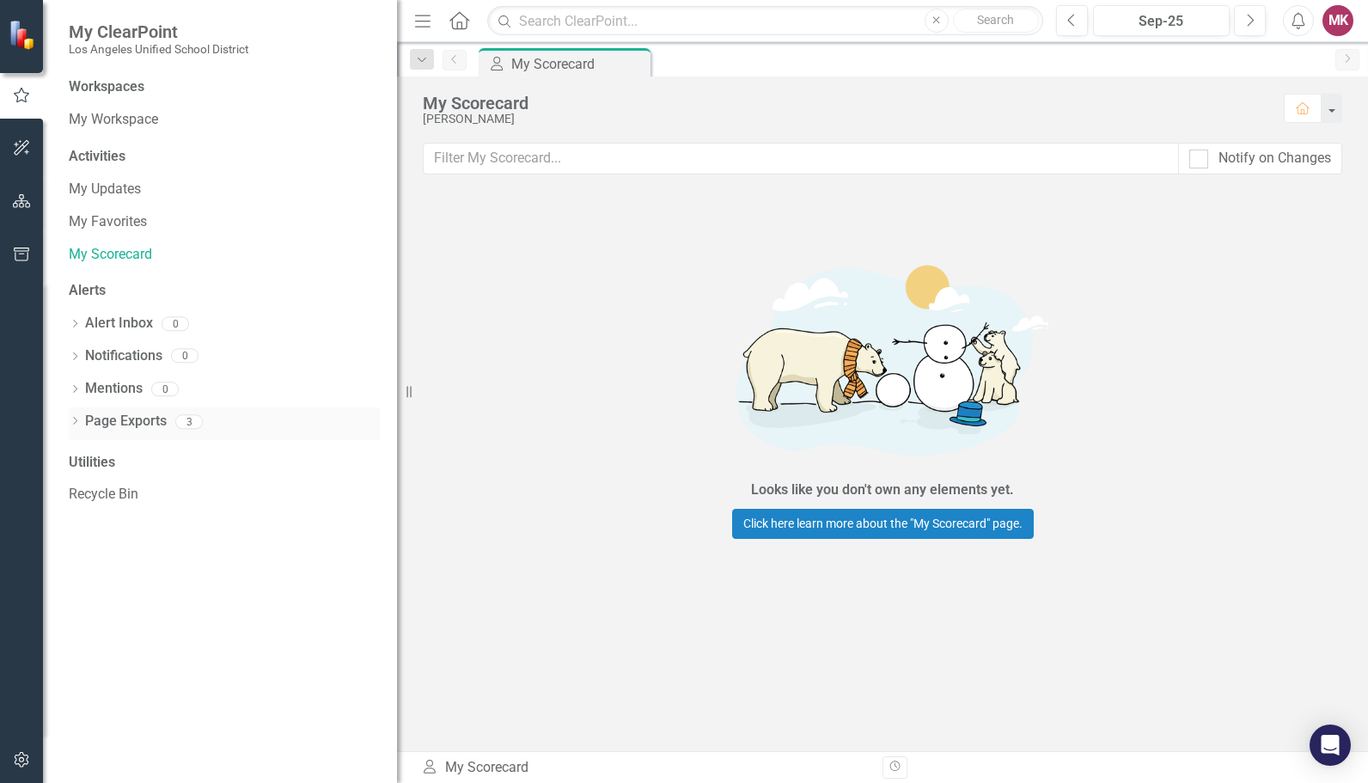
click at [125, 425] on link "Page Exports" at bounding box center [126, 422] width 82 height 20
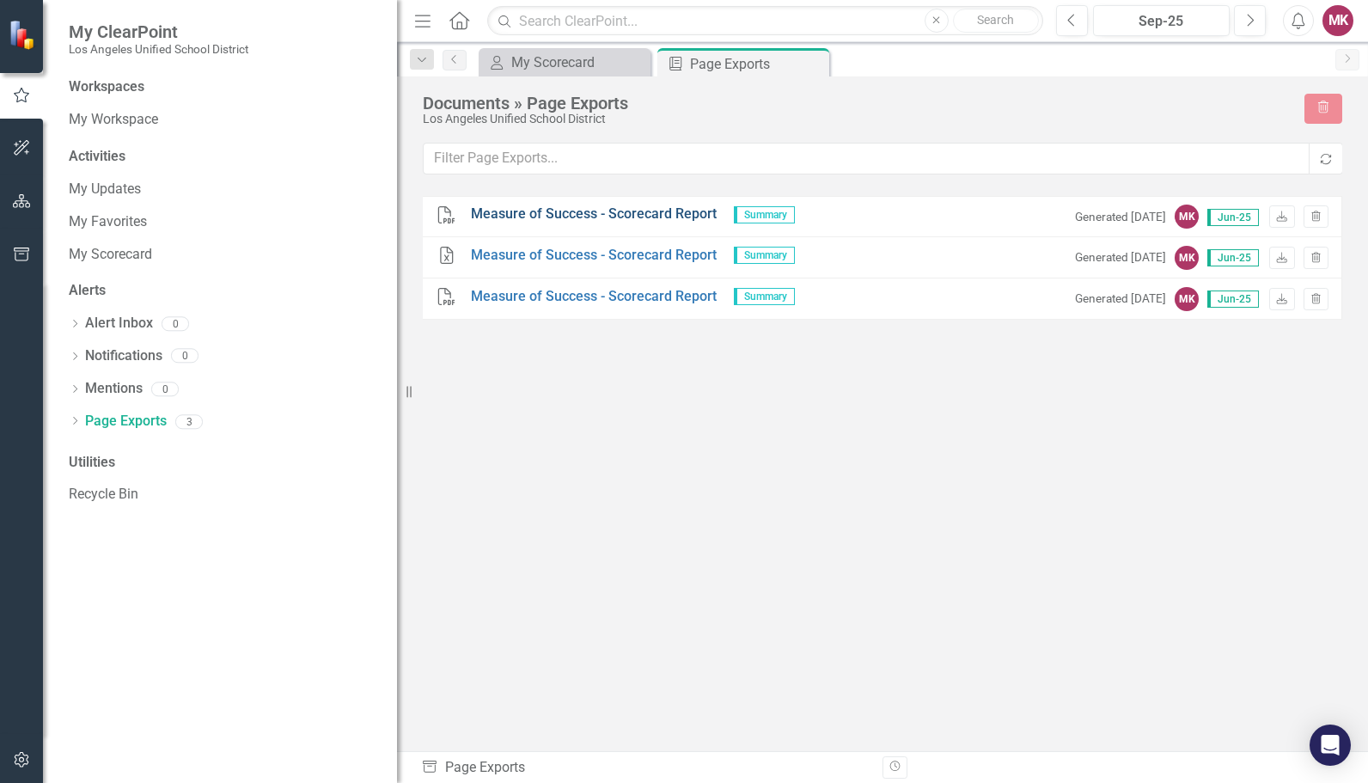
click at [579, 211] on link "Measure of Success - Scorecard Report" at bounding box center [594, 215] width 246 height 20
click at [540, 206] on link "Measure of Success - Scorecard Report" at bounding box center [594, 215] width 246 height 20
click at [23, 199] on icon "button" at bounding box center [22, 201] width 18 height 14
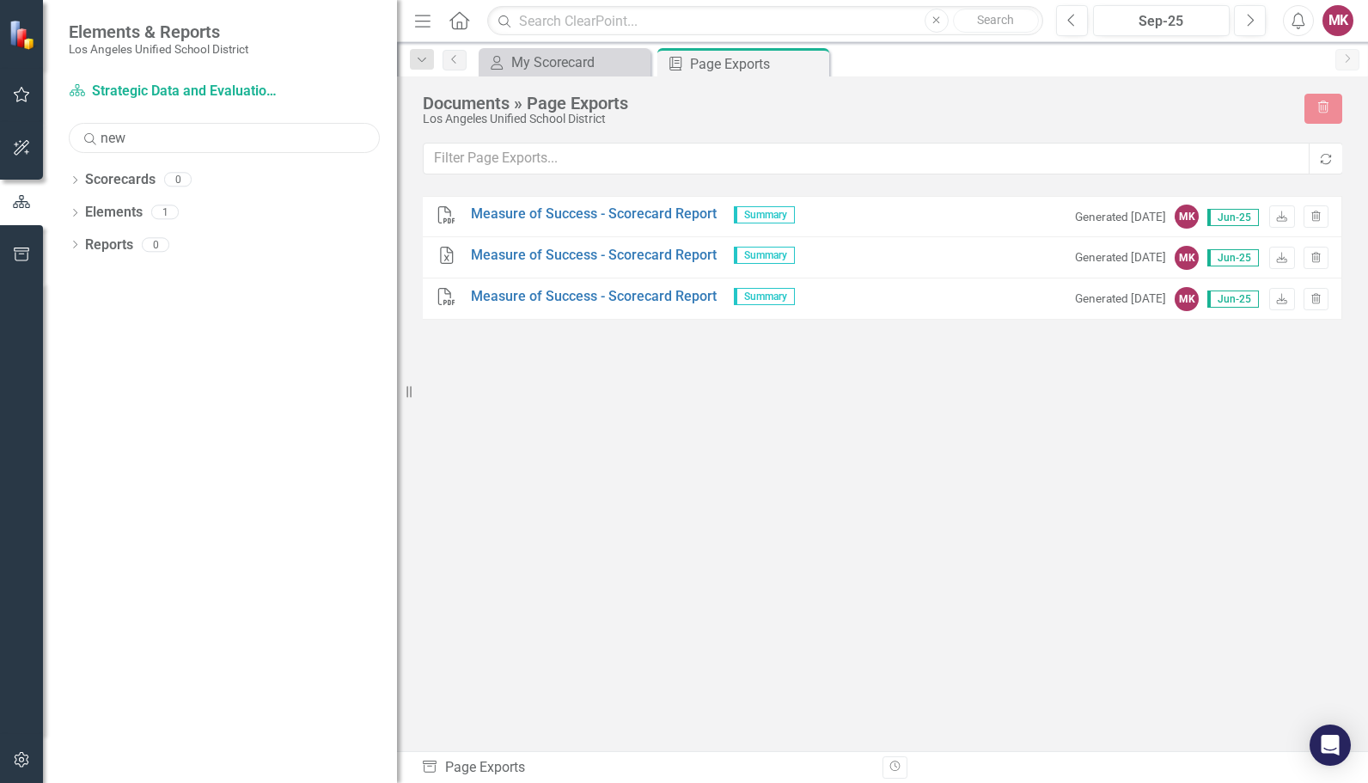
drag, startPoint x: 159, startPoint y: 141, endPoint x: 22, endPoint y: 131, distance: 137.0
click at [22, 131] on div "Elements & Reports Los Angeles Unified School District Scorecard Strategic Data…" at bounding box center [198, 391] width 397 height 783
click at [651, 19] on input "text" at bounding box center [765, 21] width 556 height 30
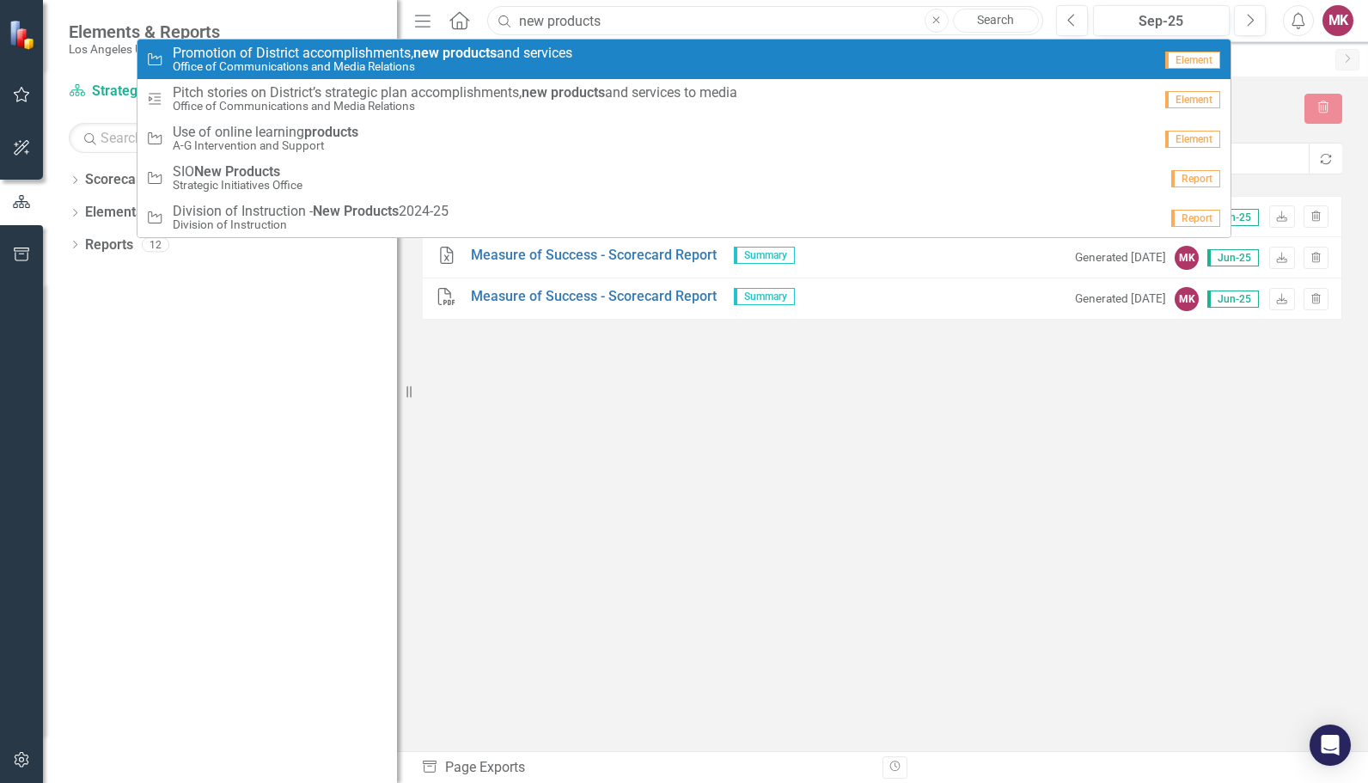
type input "new products"
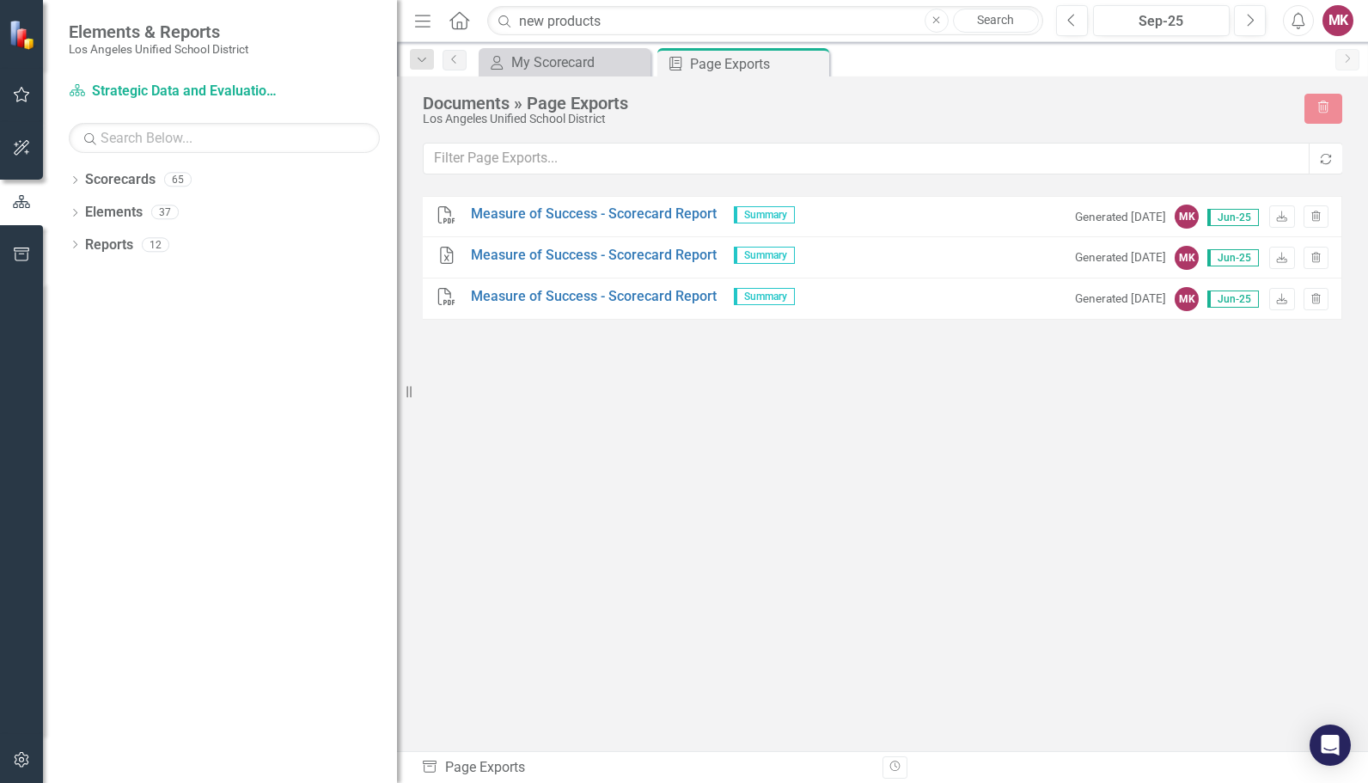
click at [260, 385] on div "Dropdown Scorecards 65 Dropdown LAUSD [DATE]-[DATE] Strategic Plan Department T…" at bounding box center [220, 474] width 354 height 617
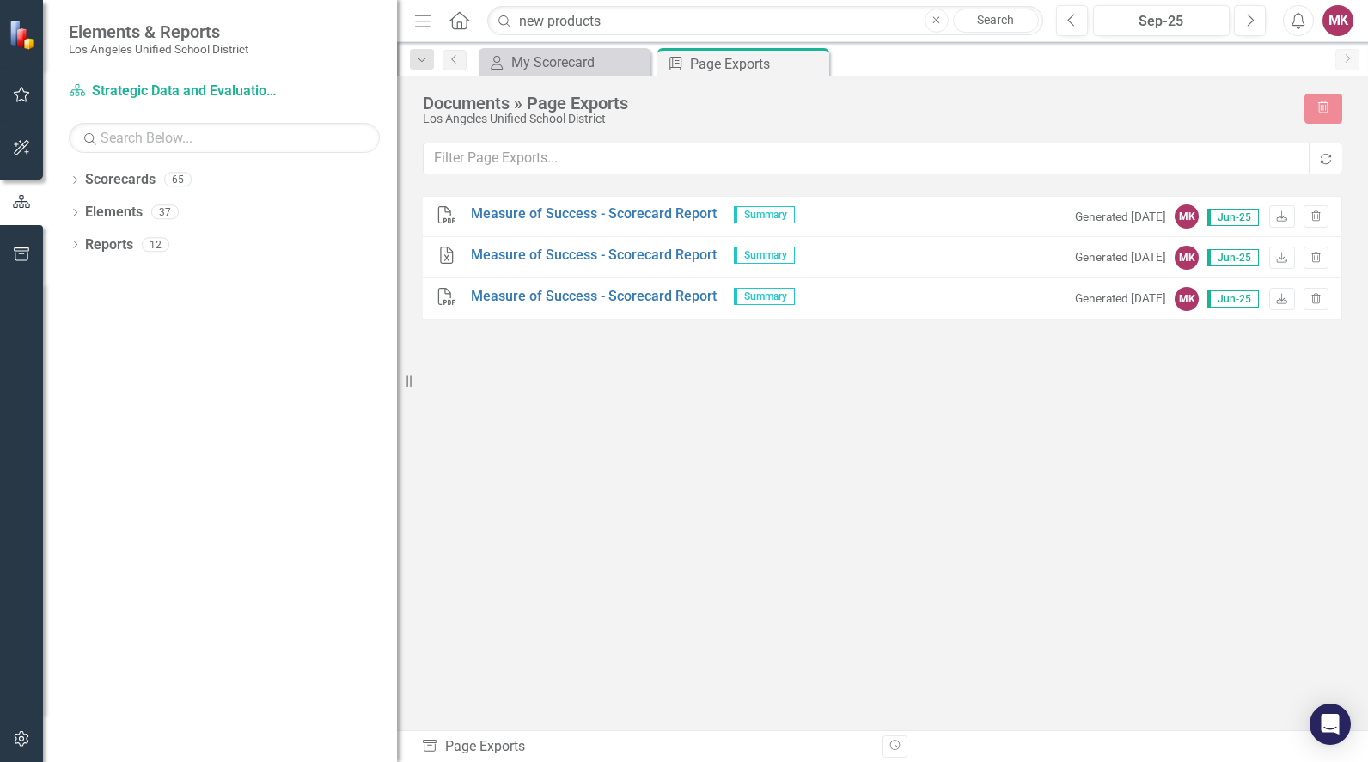
click at [684, 369] on div "PDF Measure of Success - Scorecard Report Summary Generated [DATE] MK Jun-25 Do…" at bounding box center [883, 432] width 920 height 472
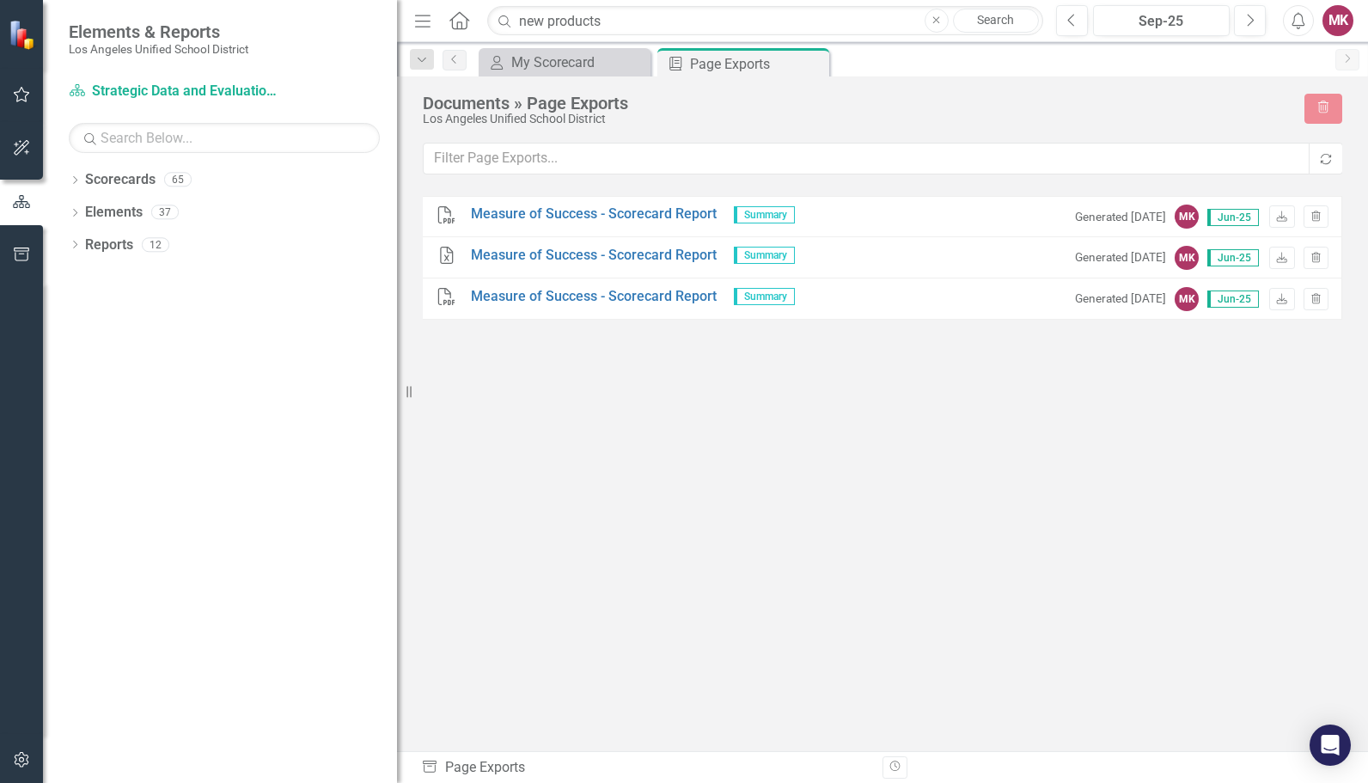
click at [458, 15] on icon "Home" at bounding box center [459, 20] width 22 height 18
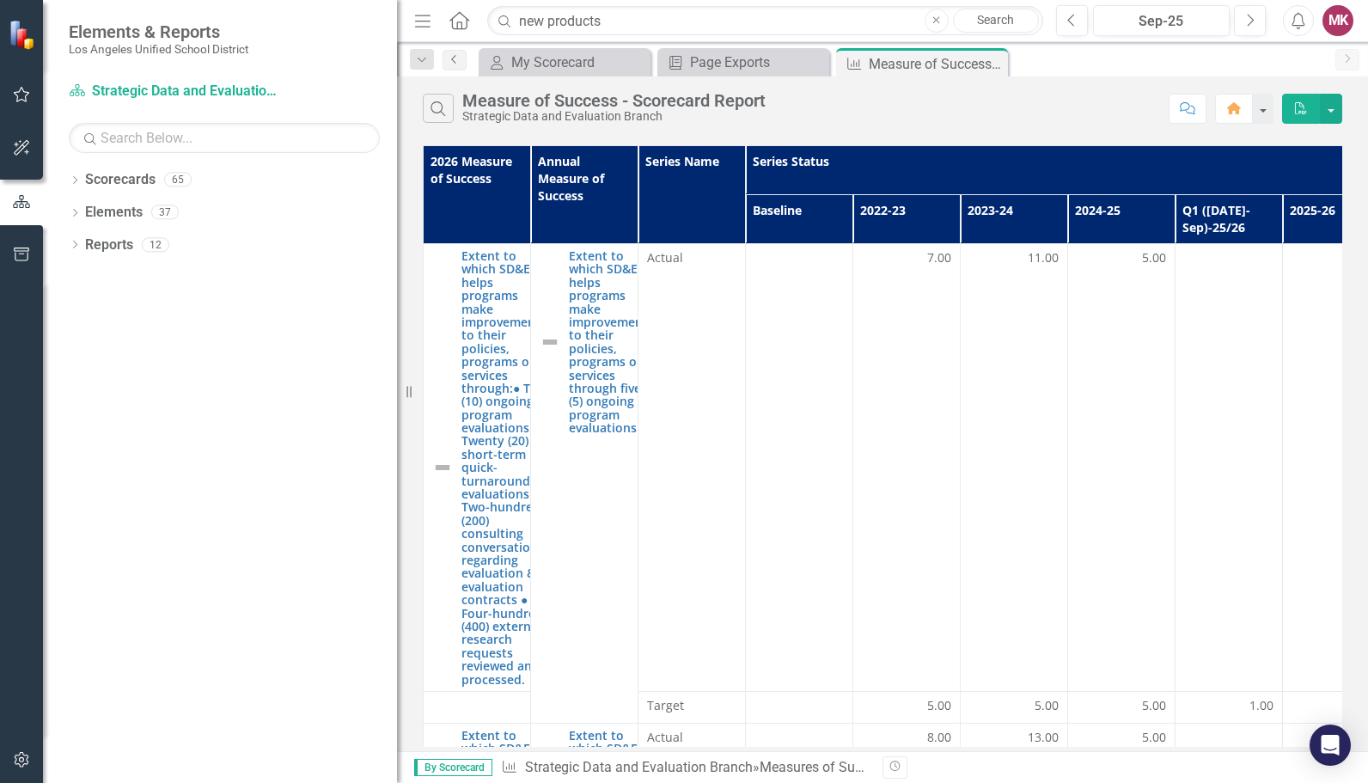
click at [453, 56] on icon "Previous" at bounding box center [455, 59] width 14 height 10
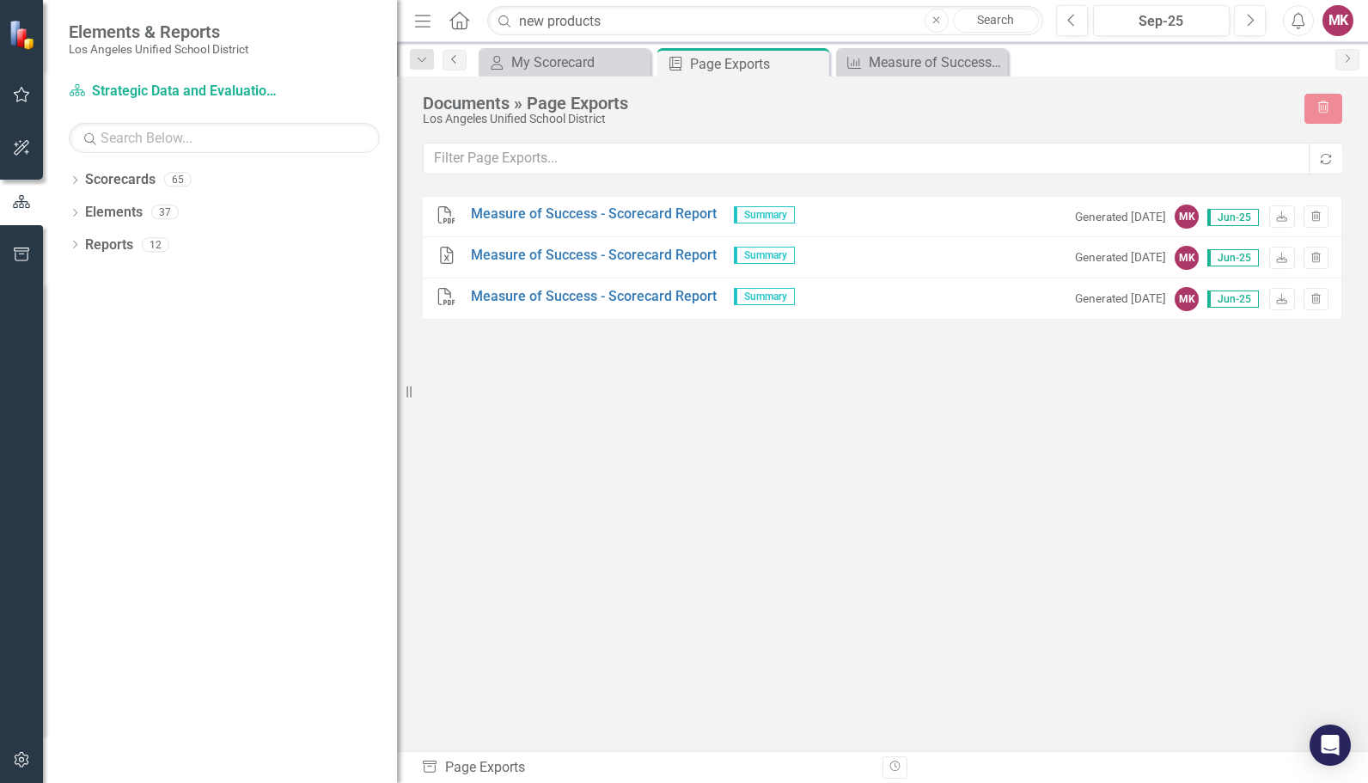
click at [453, 56] on icon "Previous" at bounding box center [455, 59] width 14 height 10
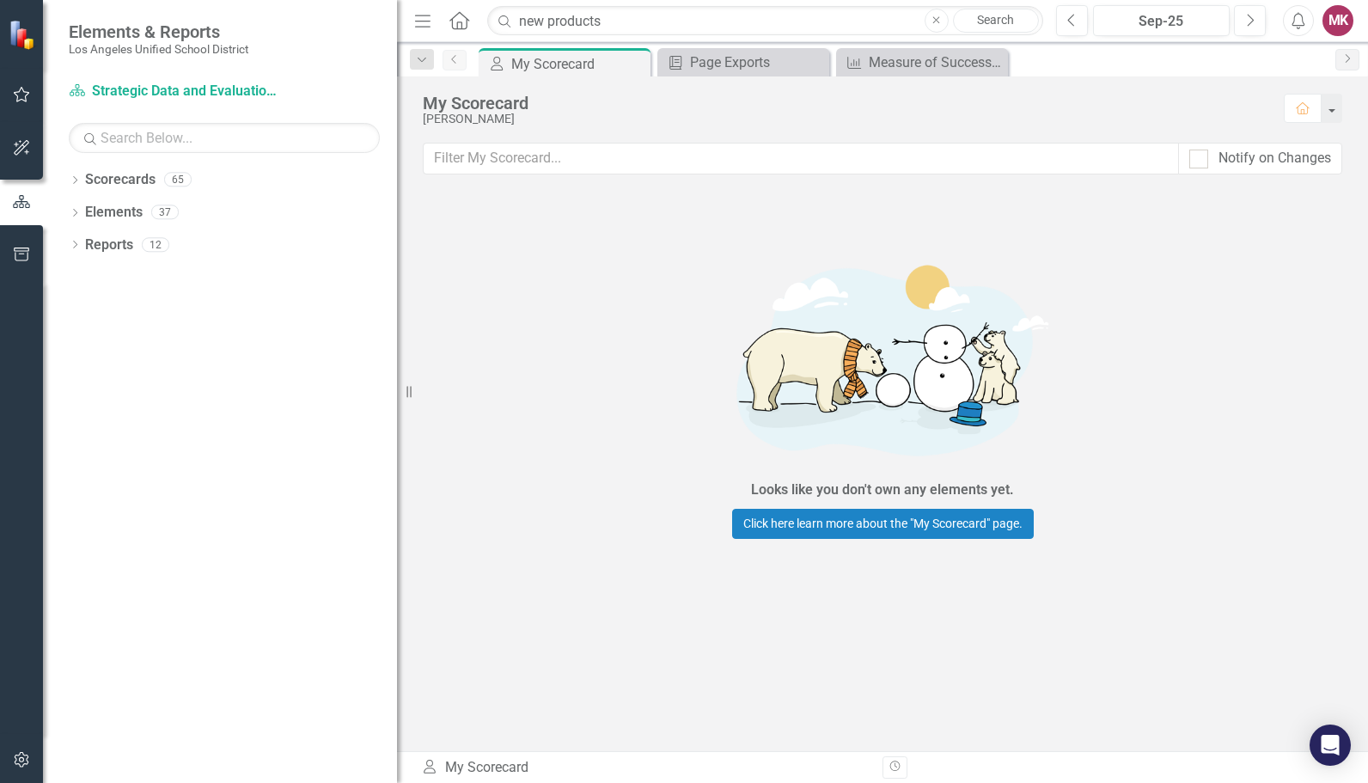
click at [453, 56] on icon "Previous" at bounding box center [455, 59] width 14 height 10
click at [467, 21] on icon "Home" at bounding box center [459, 20] width 22 height 18
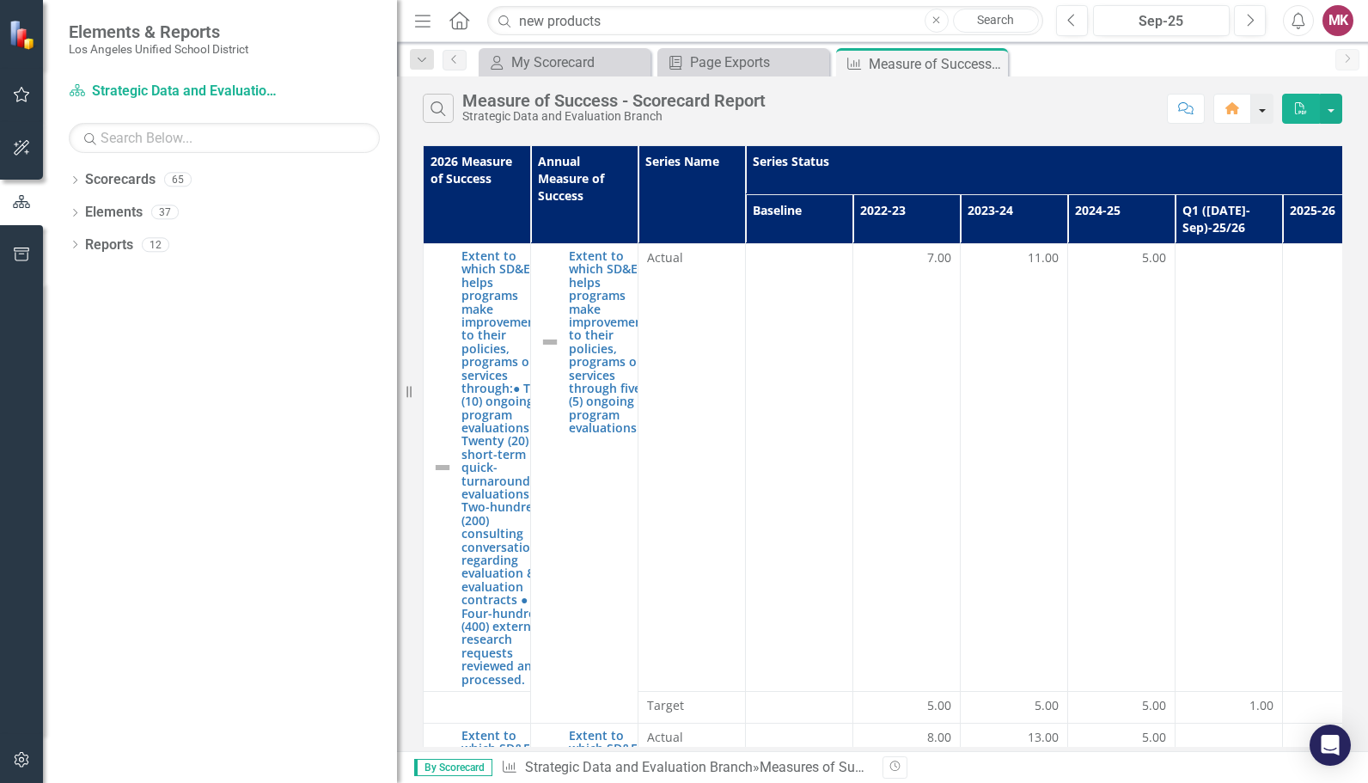
click at [1263, 108] on button "button" at bounding box center [1262, 109] width 22 height 30
click at [723, 63] on div "Page Exports" at bounding box center [746, 62] width 113 height 21
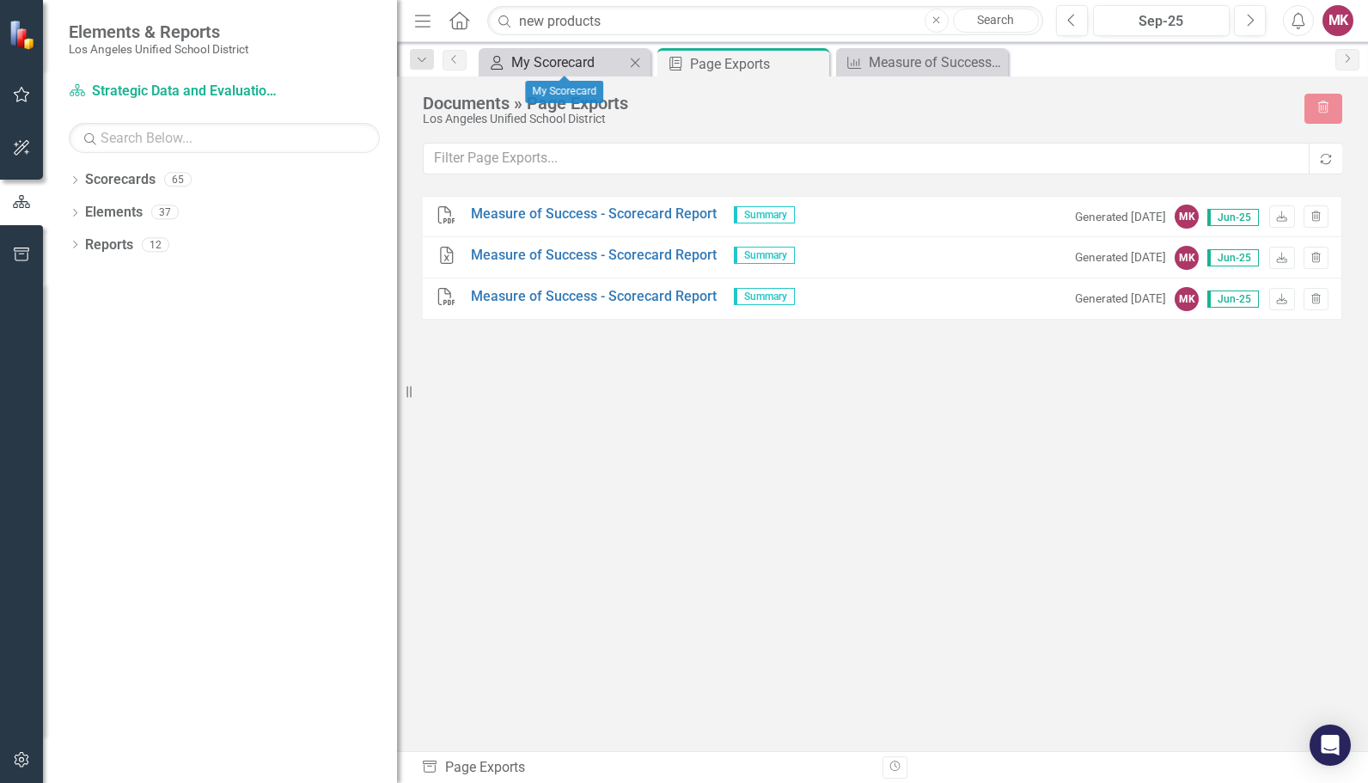
click at [579, 54] on div "My Scorecard" at bounding box center [567, 62] width 113 height 21
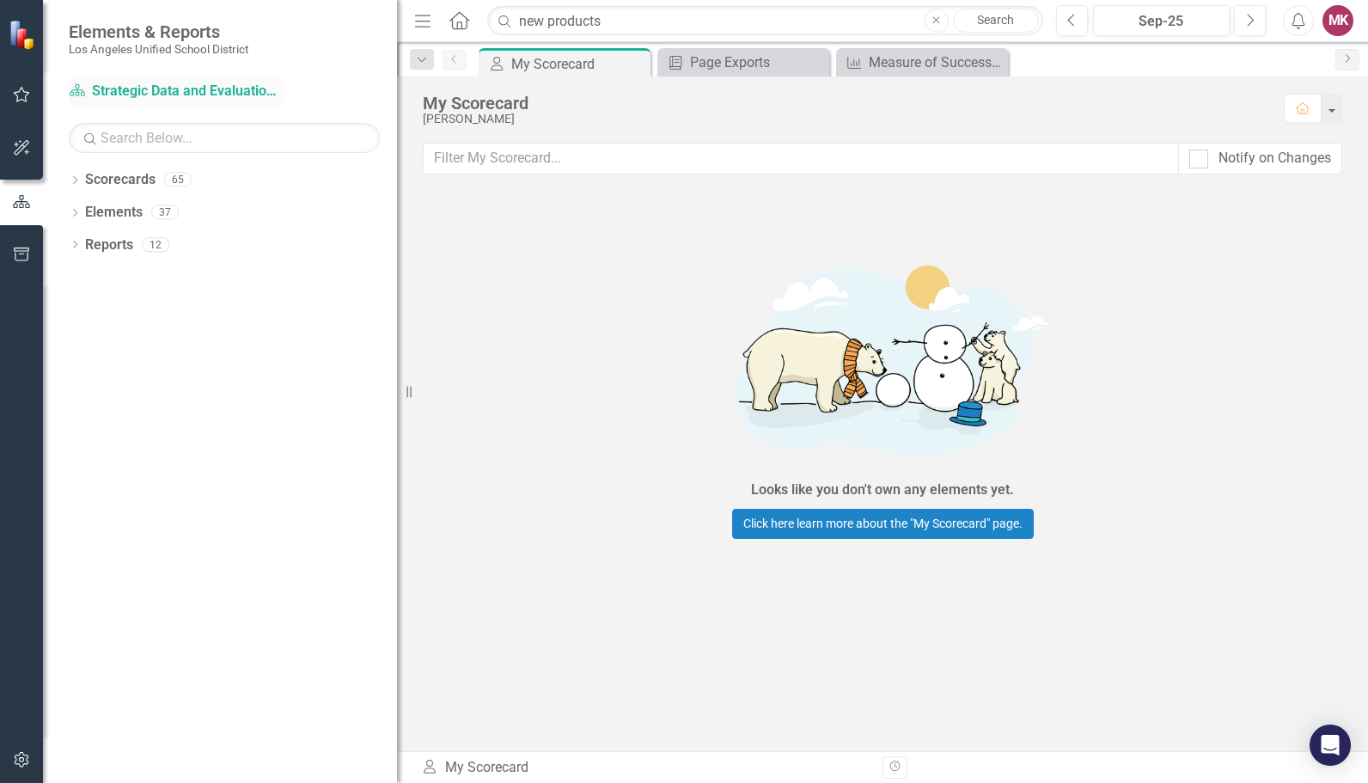
click at [166, 99] on link "Scorecard Strategic Data and Evaluation Branch" at bounding box center [176, 92] width 215 height 20
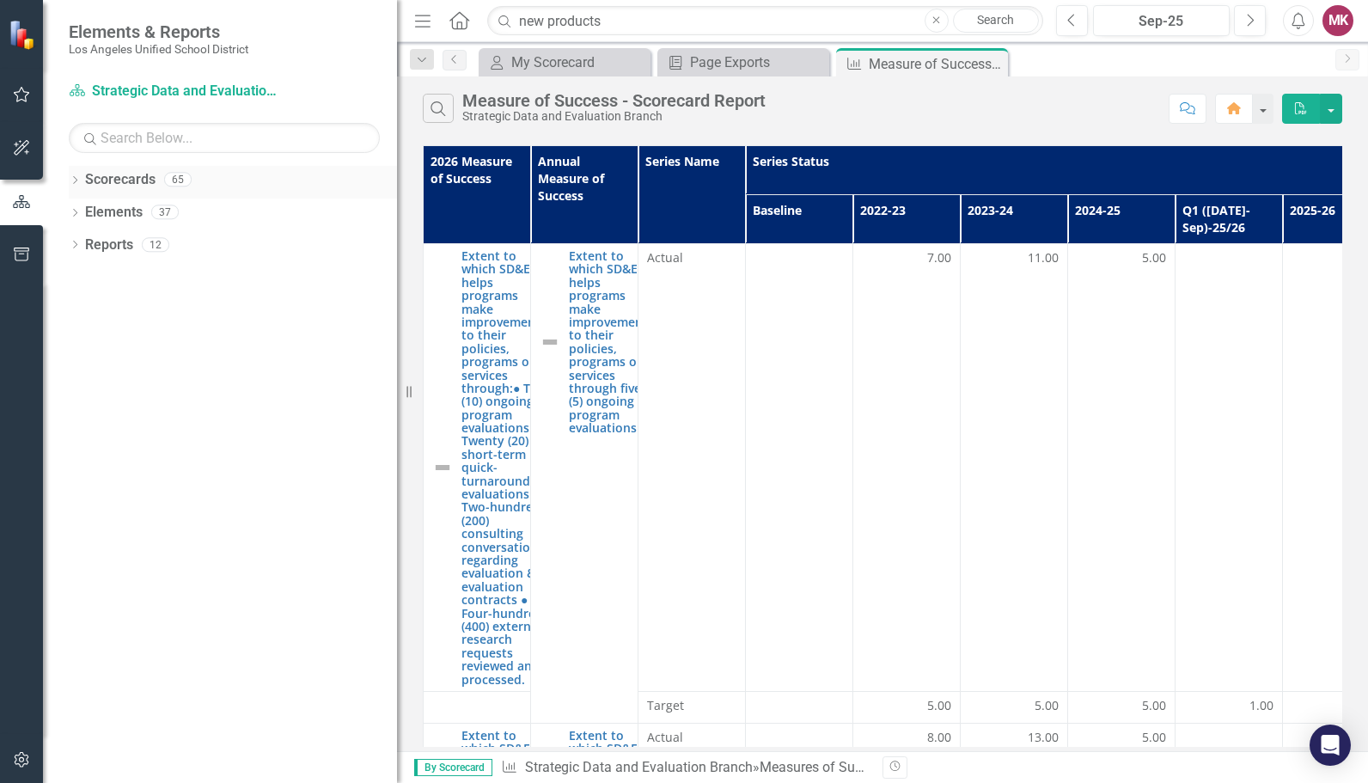
click at [74, 177] on icon "Dropdown" at bounding box center [75, 181] width 12 height 9
click at [82, 213] on icon "Dropdown" at bounding box center [83, 211] width 13 height 10
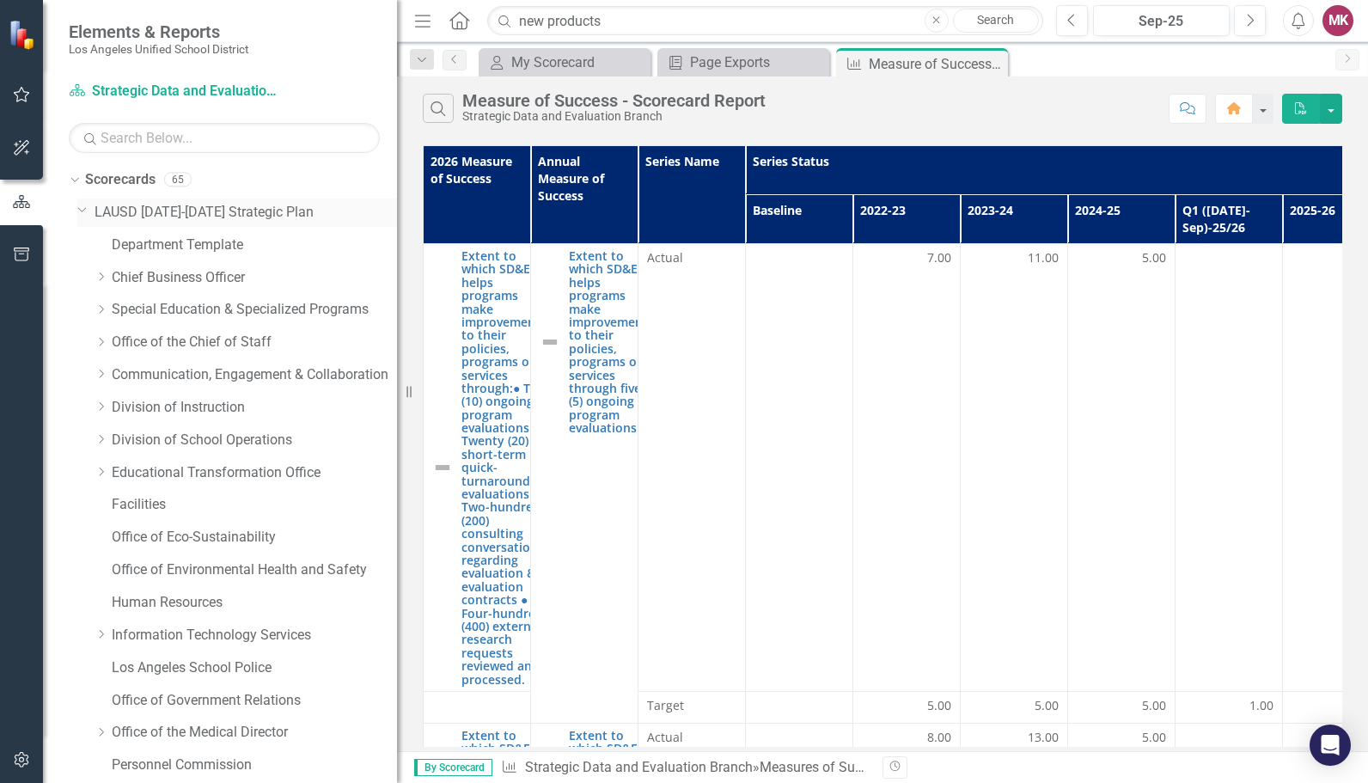
click at [82, 213] on icon "Dropdown" at bounding box center [82, 209] width 10 height 13
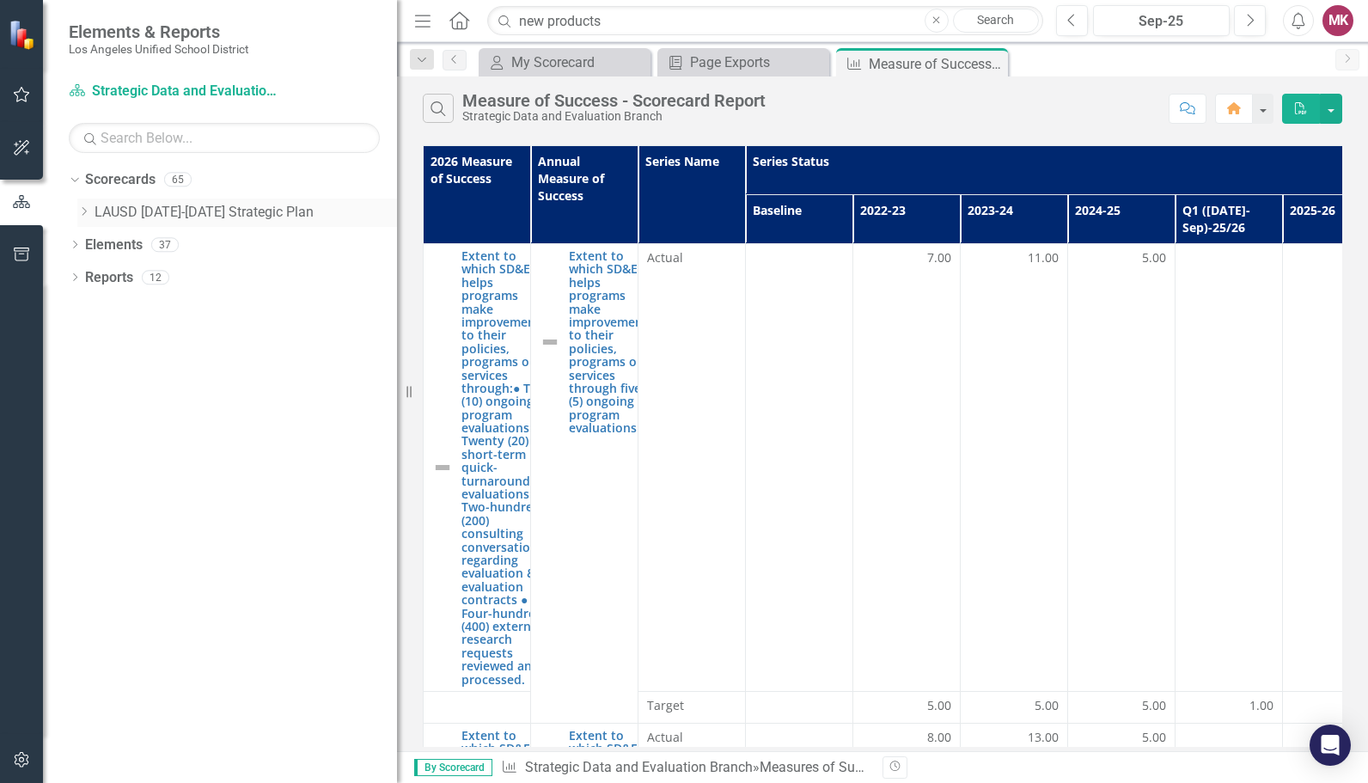
click at [82, 213] on icon "Dropdown" at bounding box center [83, 211] width 13 height 10
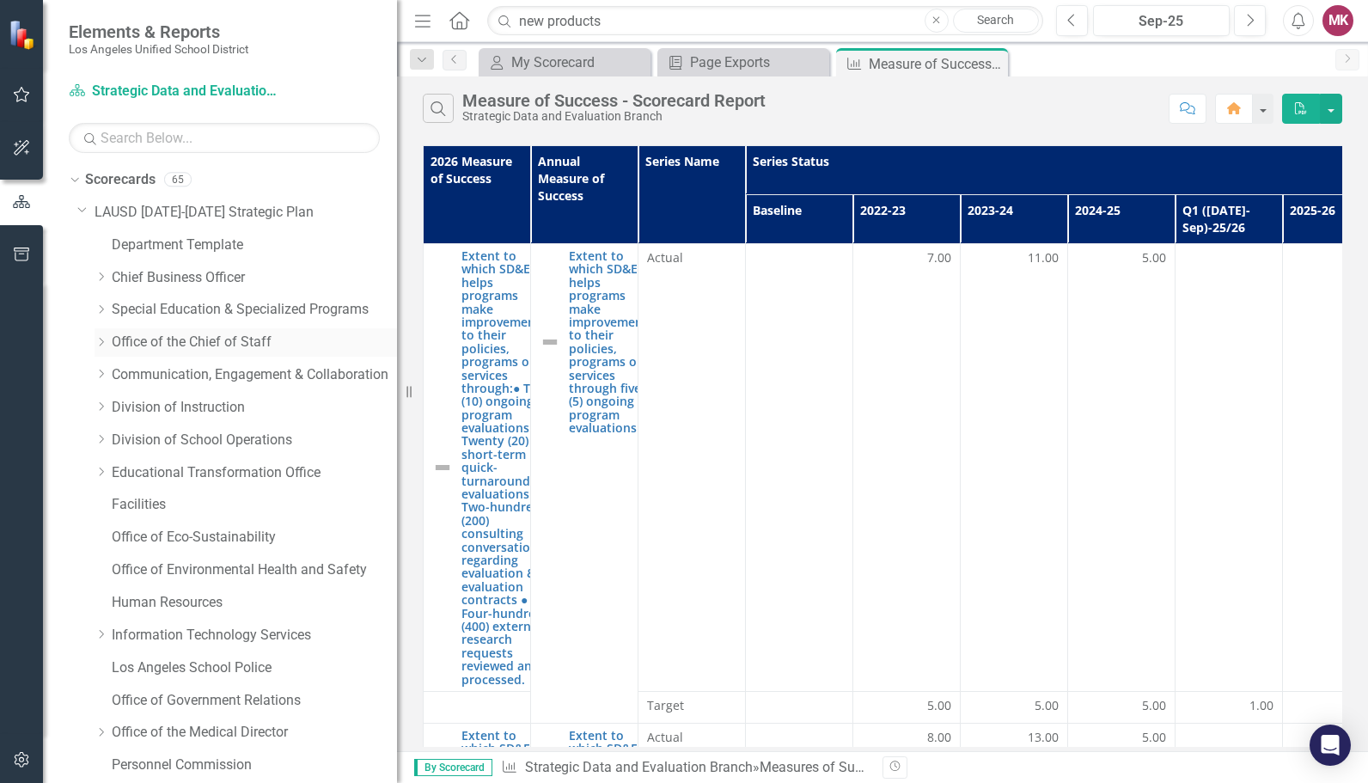
click at [101, 337] on icon "Dropdown" at bounding box center [101, 342] width 13 height 10
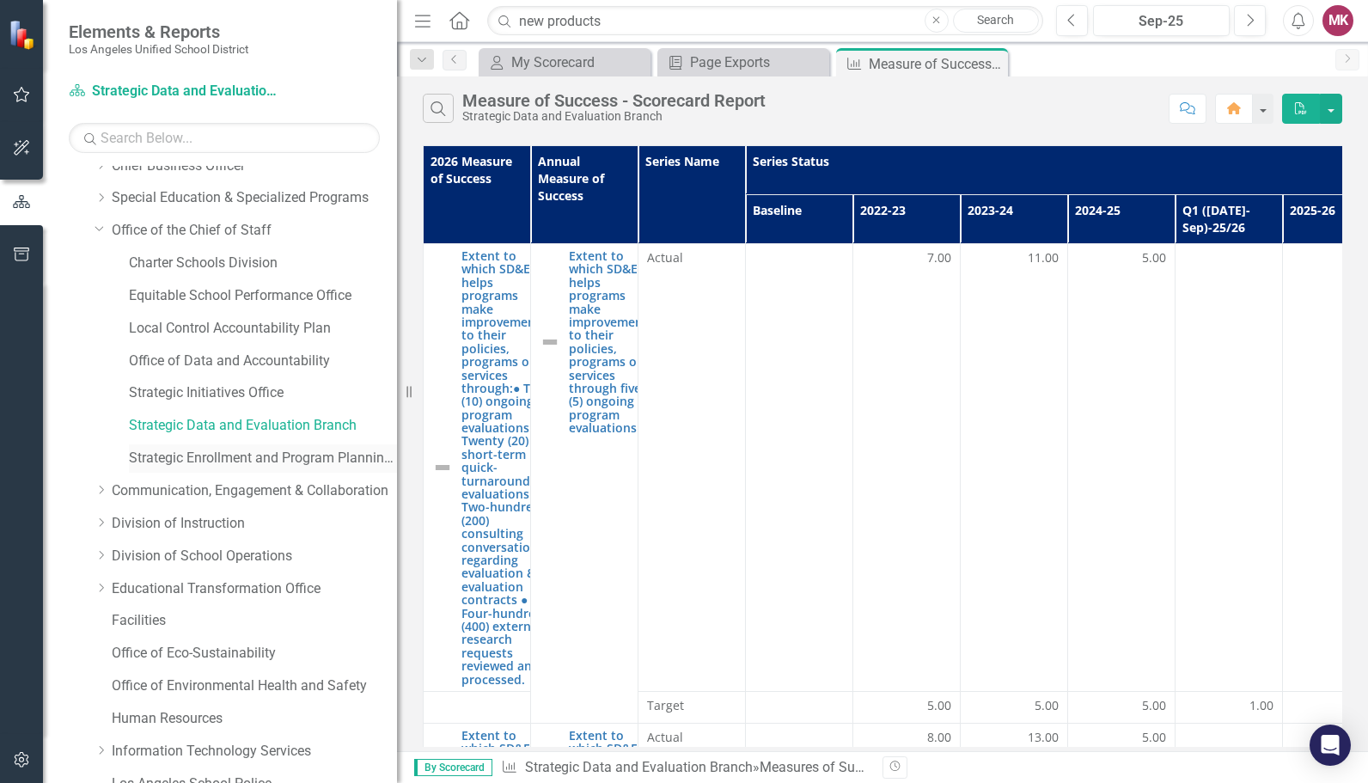
scroll to position [120, 0]
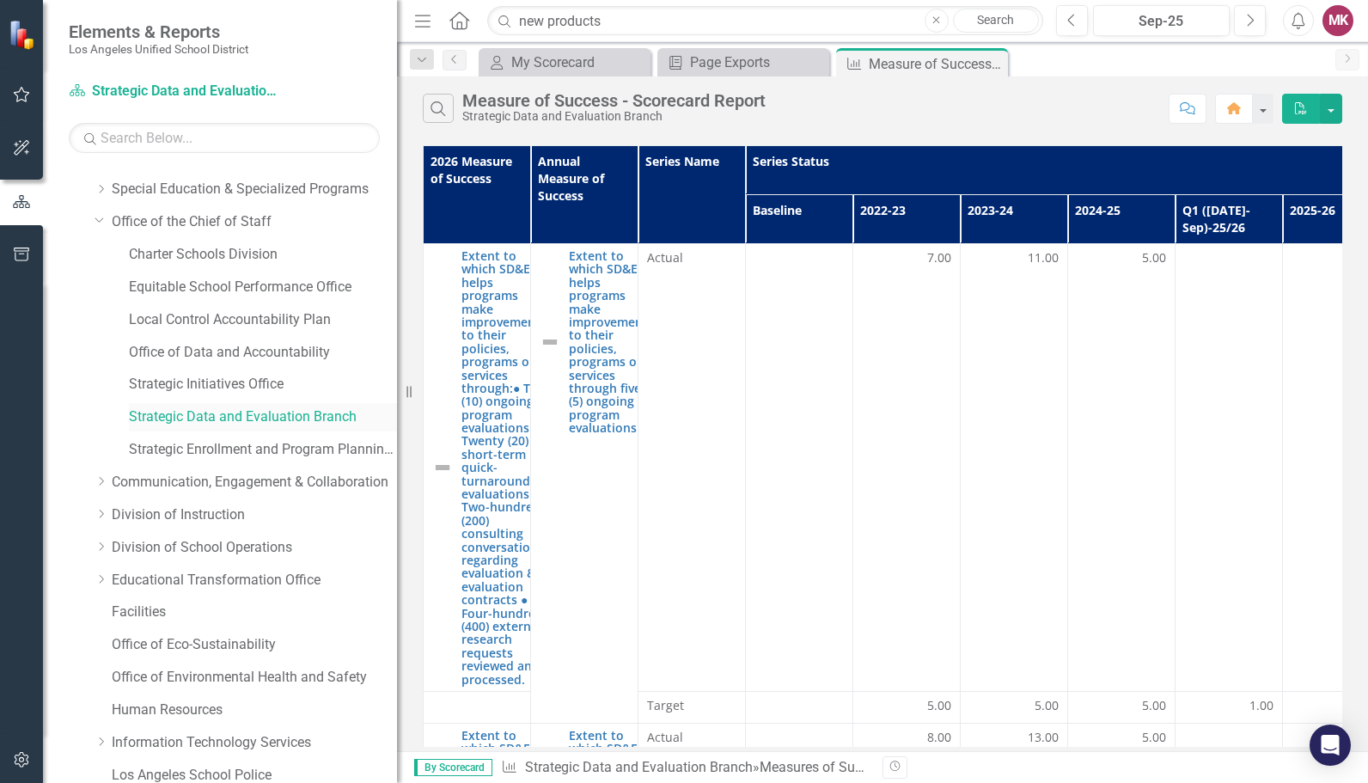
click at [209, 412] on link "Strategic Data and Evaluation Branch" at bounding box center [263, 417] width 268 height 20
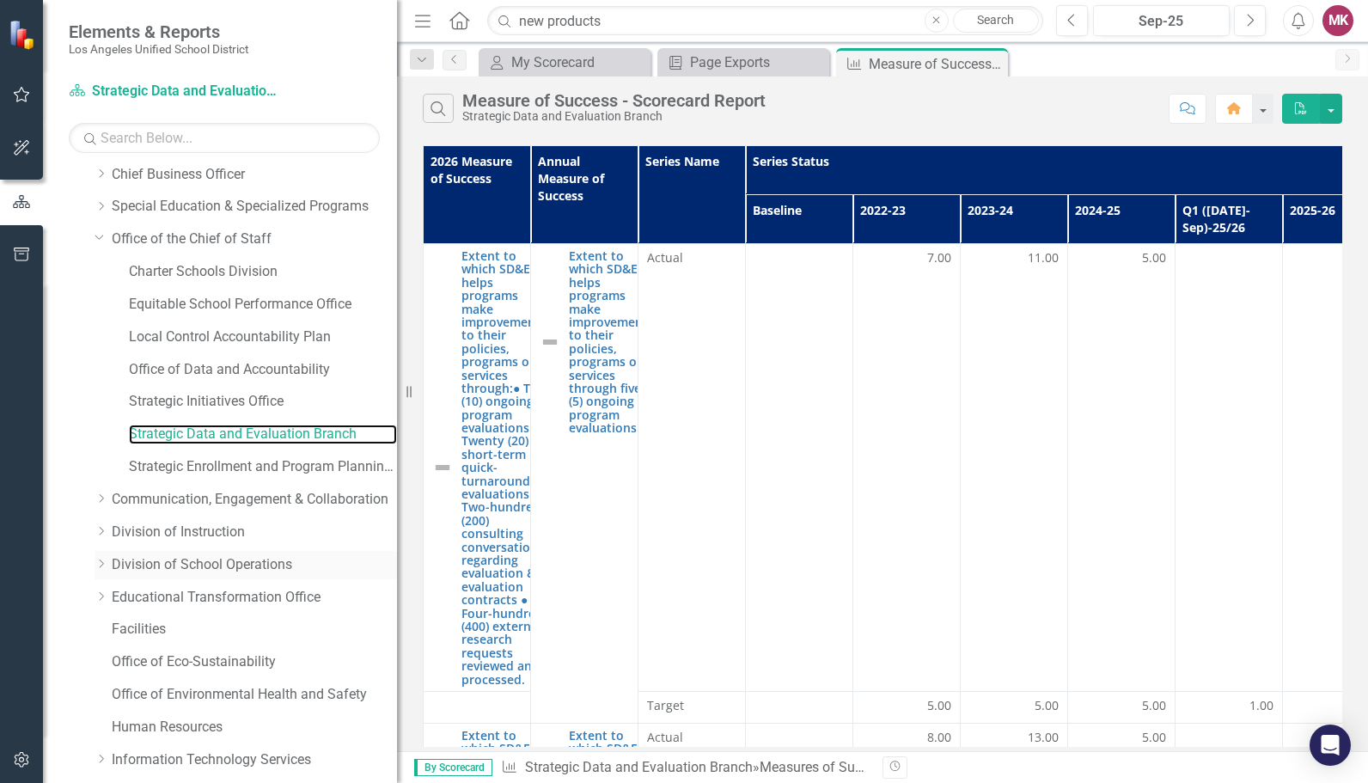
scroll to position [0, 0]
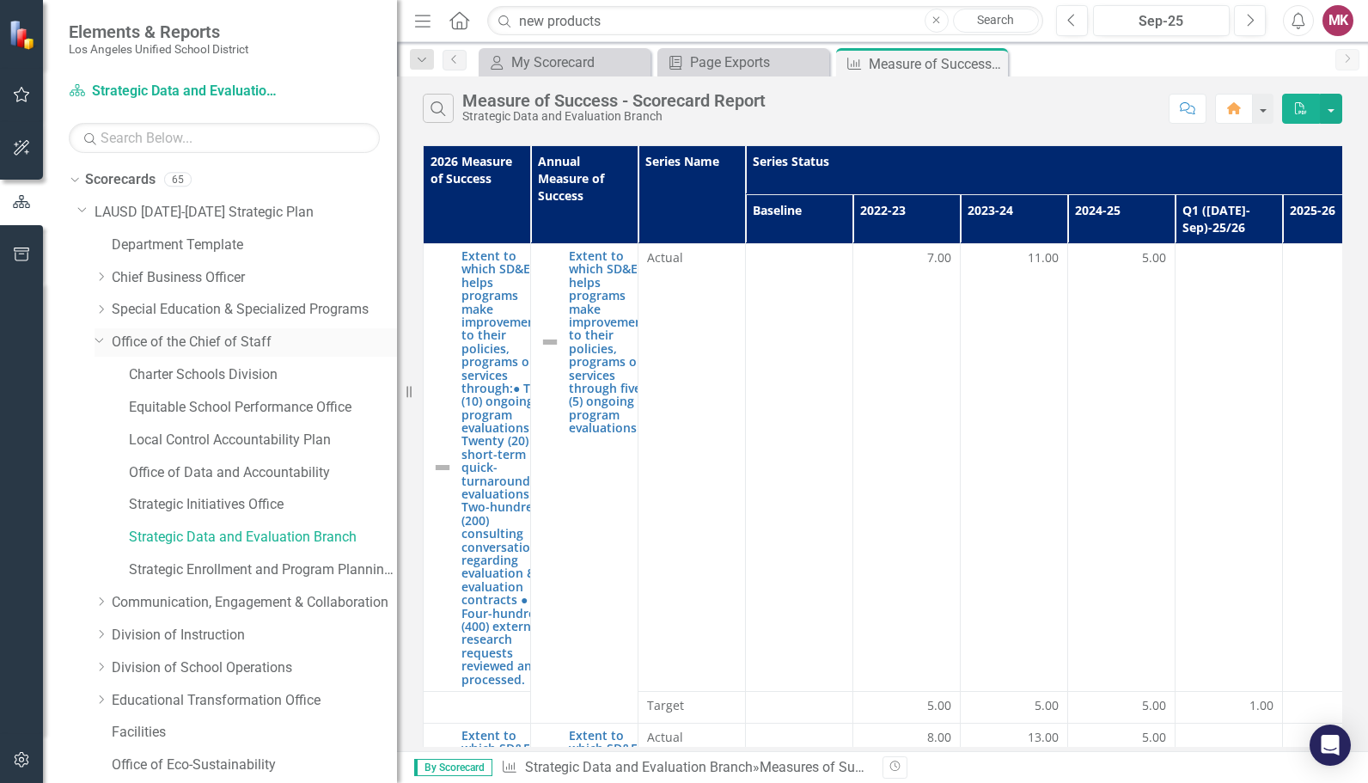
click at [102, 337] on icon "Dropdown" at bounding box center [100, 339] width 10 height 13
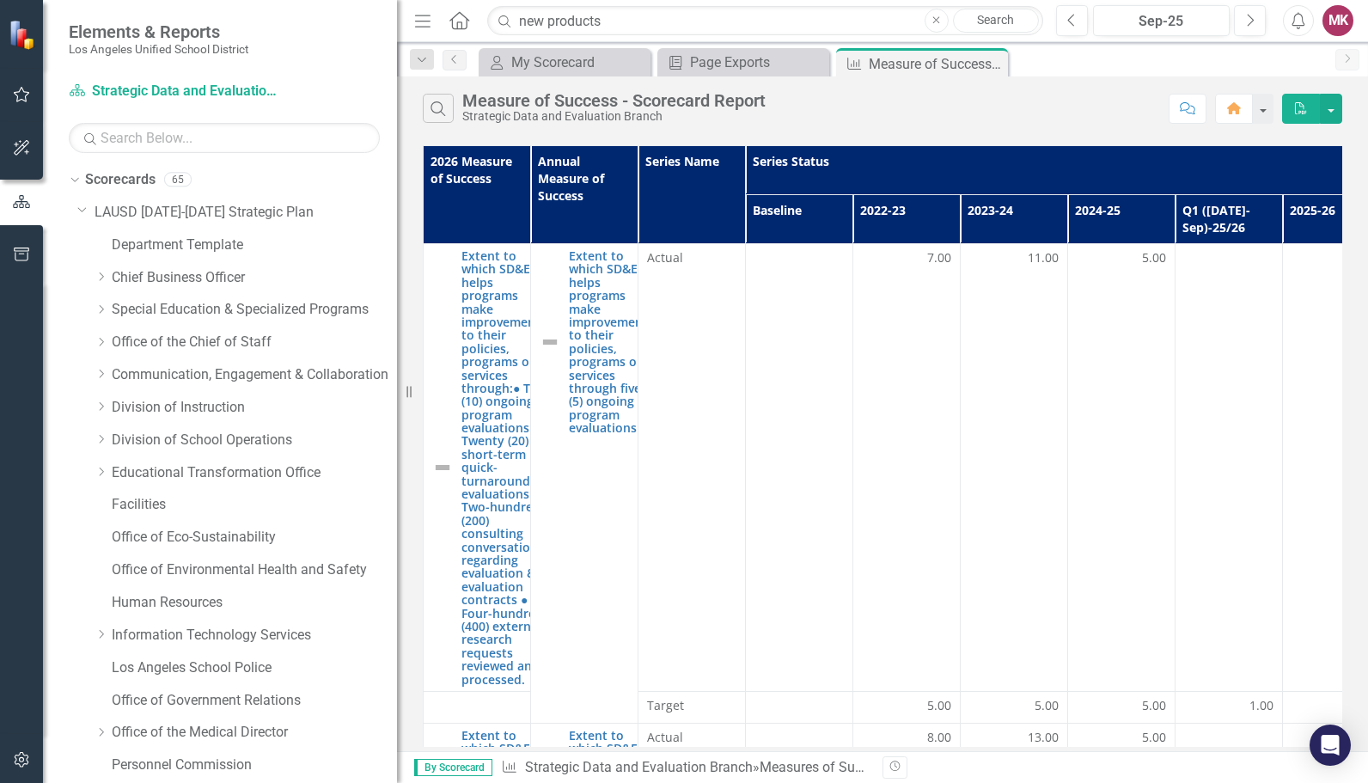
click at [624, 113] on div "Strategic Data and Evaluation Branch" at bounding box center [613, 116] width 303 height 13
click at [1195, 17] on div "Sep-25" at bounding box center [1161, 21] width 125 height 21
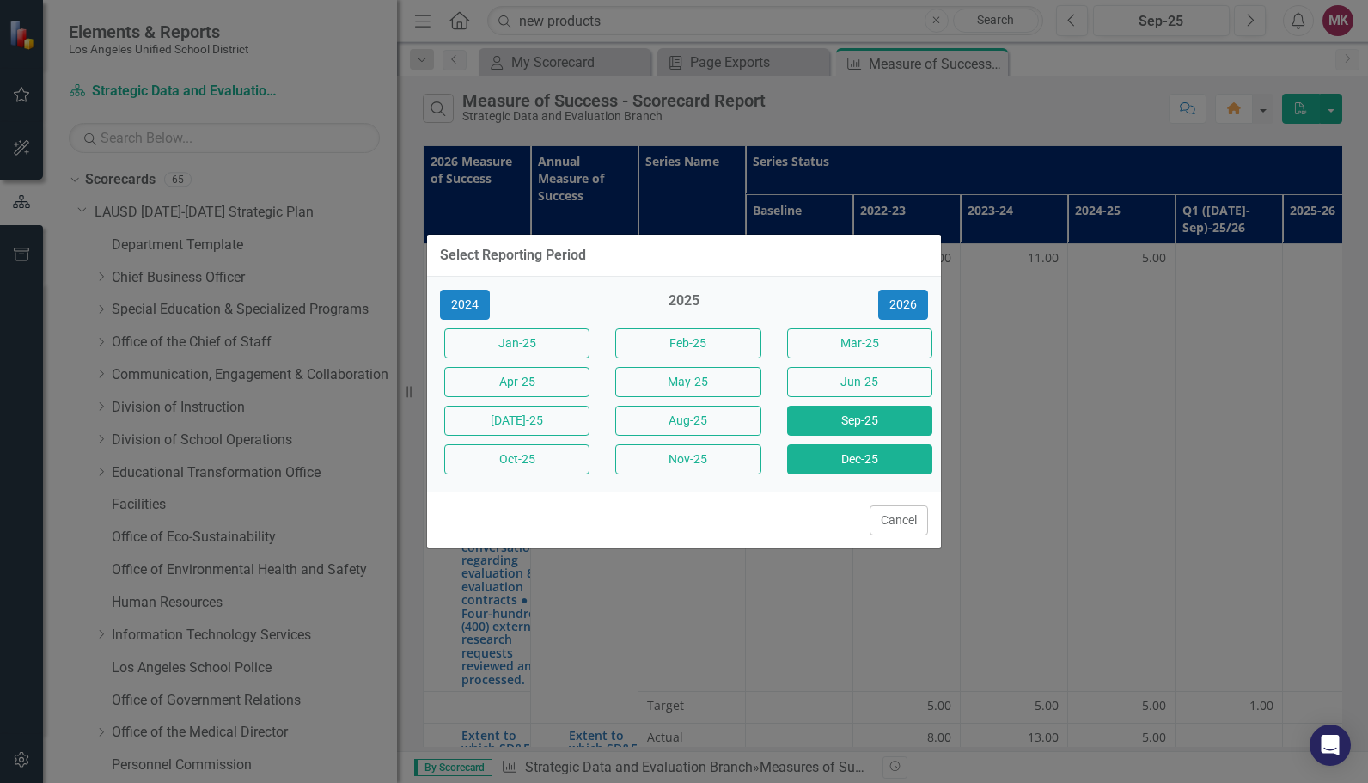
click at [846, 449] on button "Dec-25" at bounding box center [859, 459] width 145 height 30
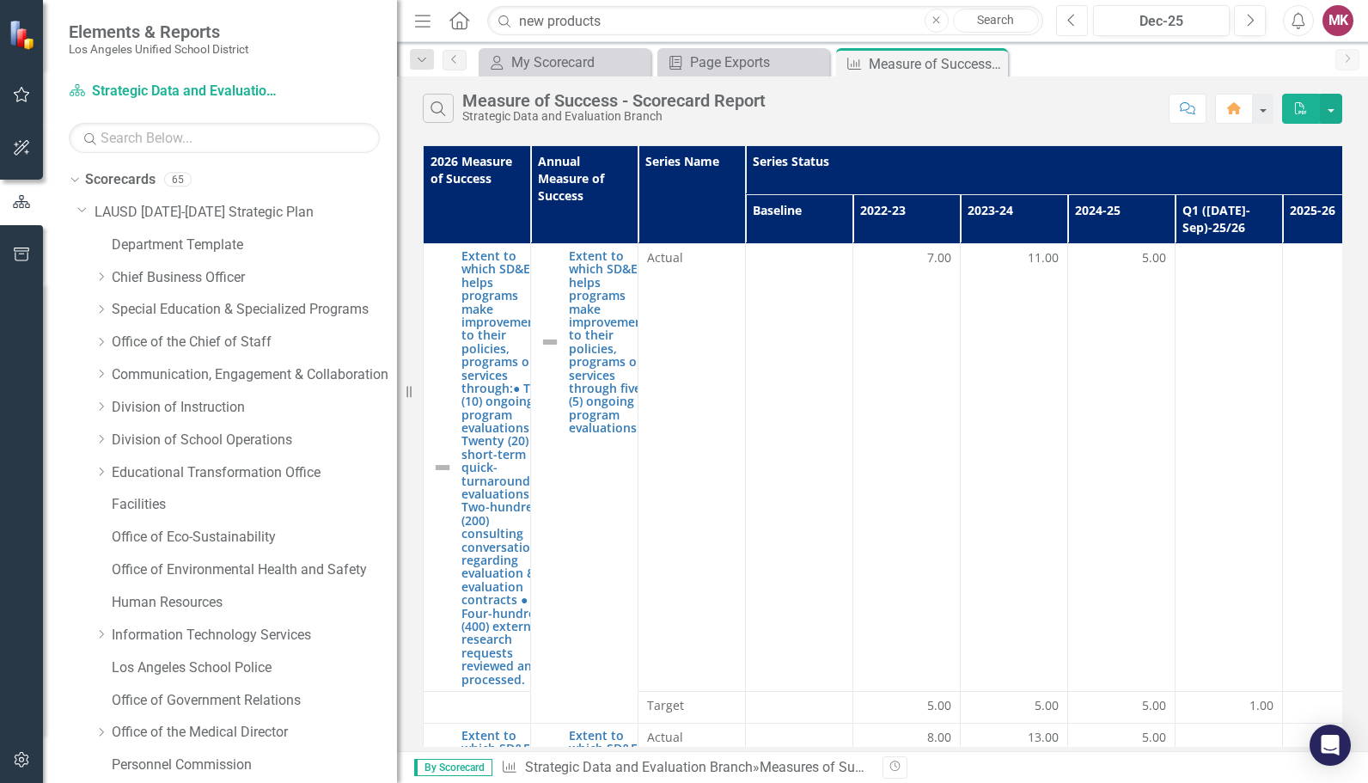
click at [1073, 25] on icon "Previous" at bounding box center [1071, 20] width 9 height 15
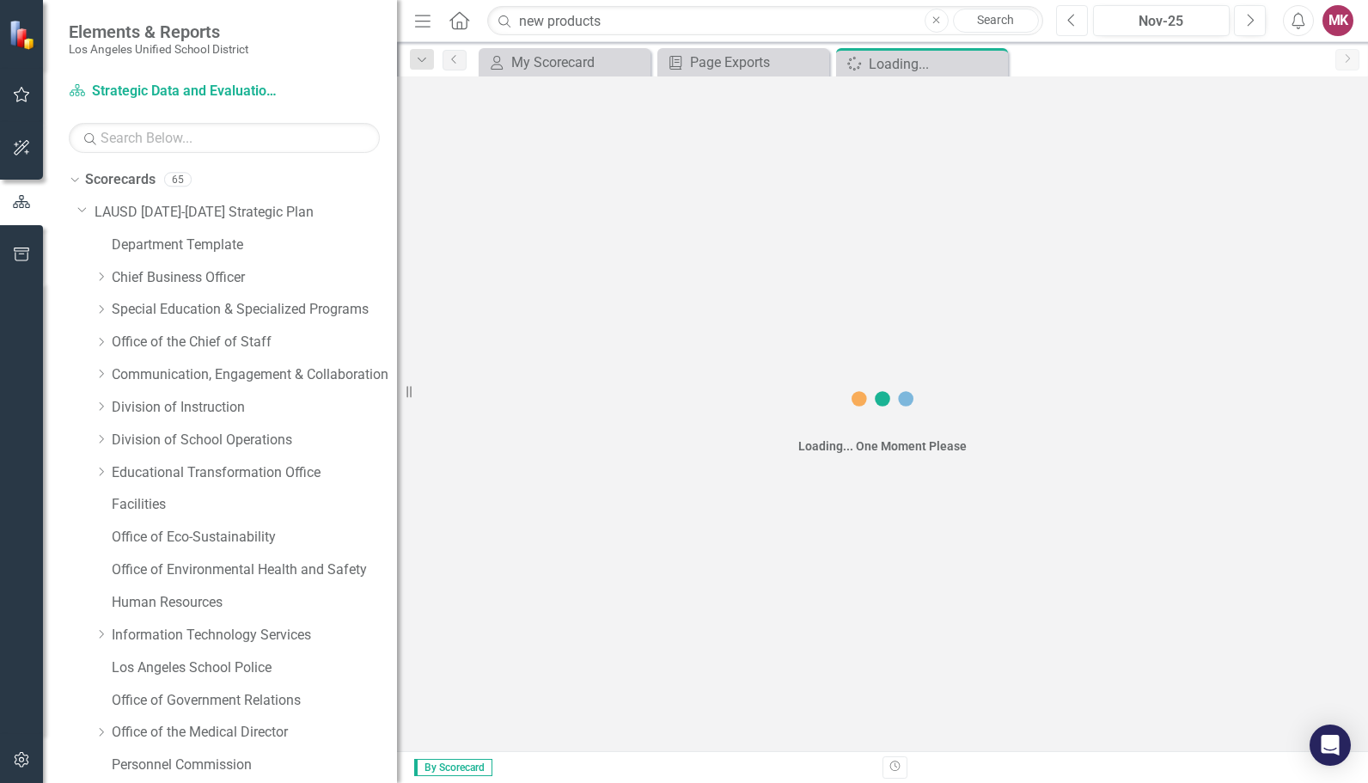
click at [1073, 25] on icon "Previous" at bounding box center [1071, 20] width 9 height 15
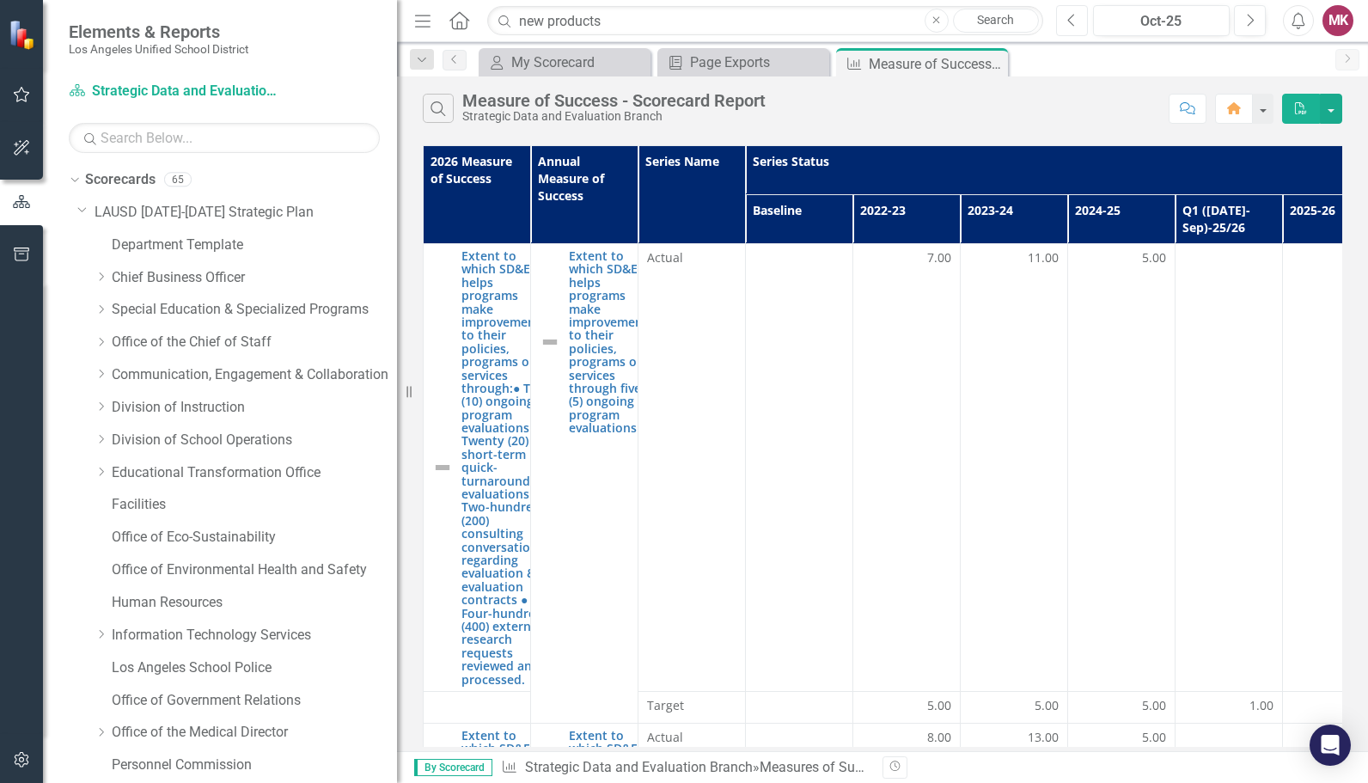
click at [1073, 25] on icon "Previous" at bounding box center [1071, 20] width 9 height 15
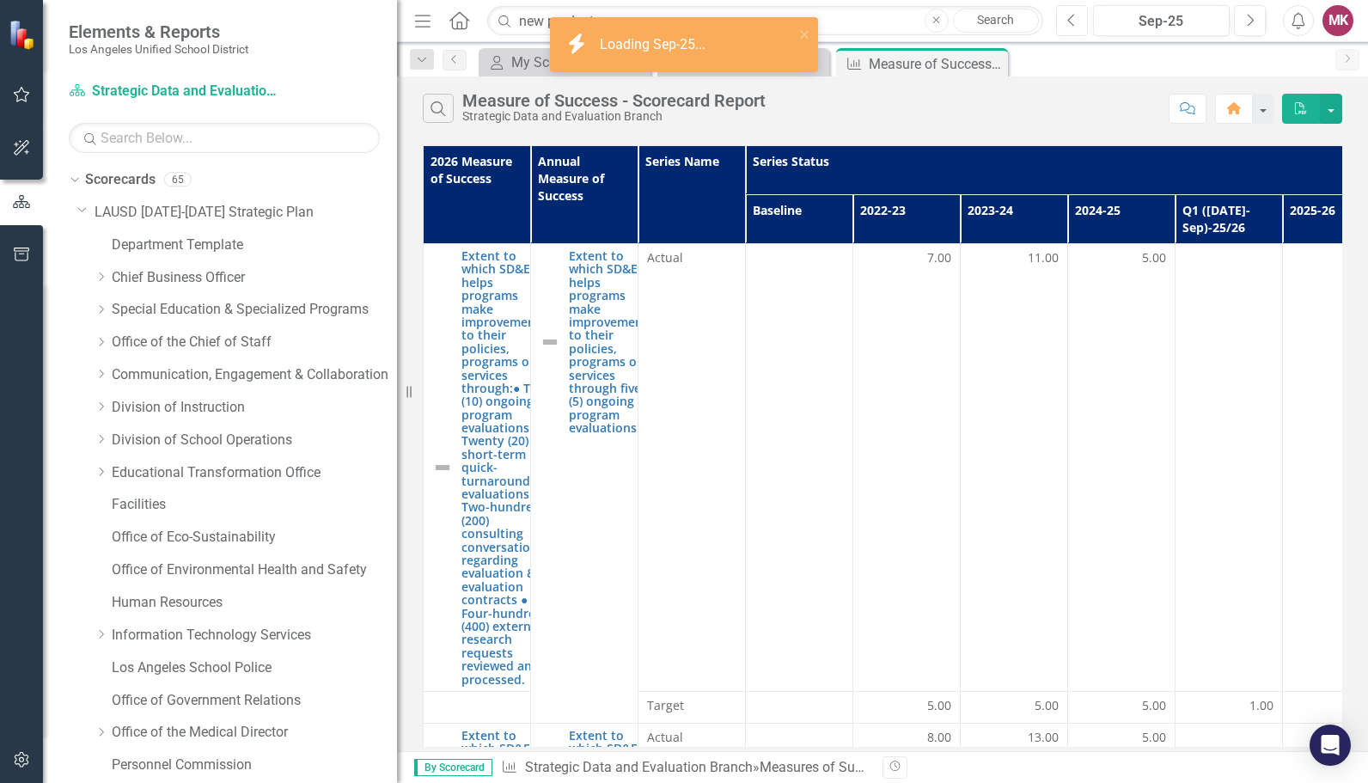
click at [1073, 25] on icon "Previous" at bounding box center [1071, 20] width 9 height 15
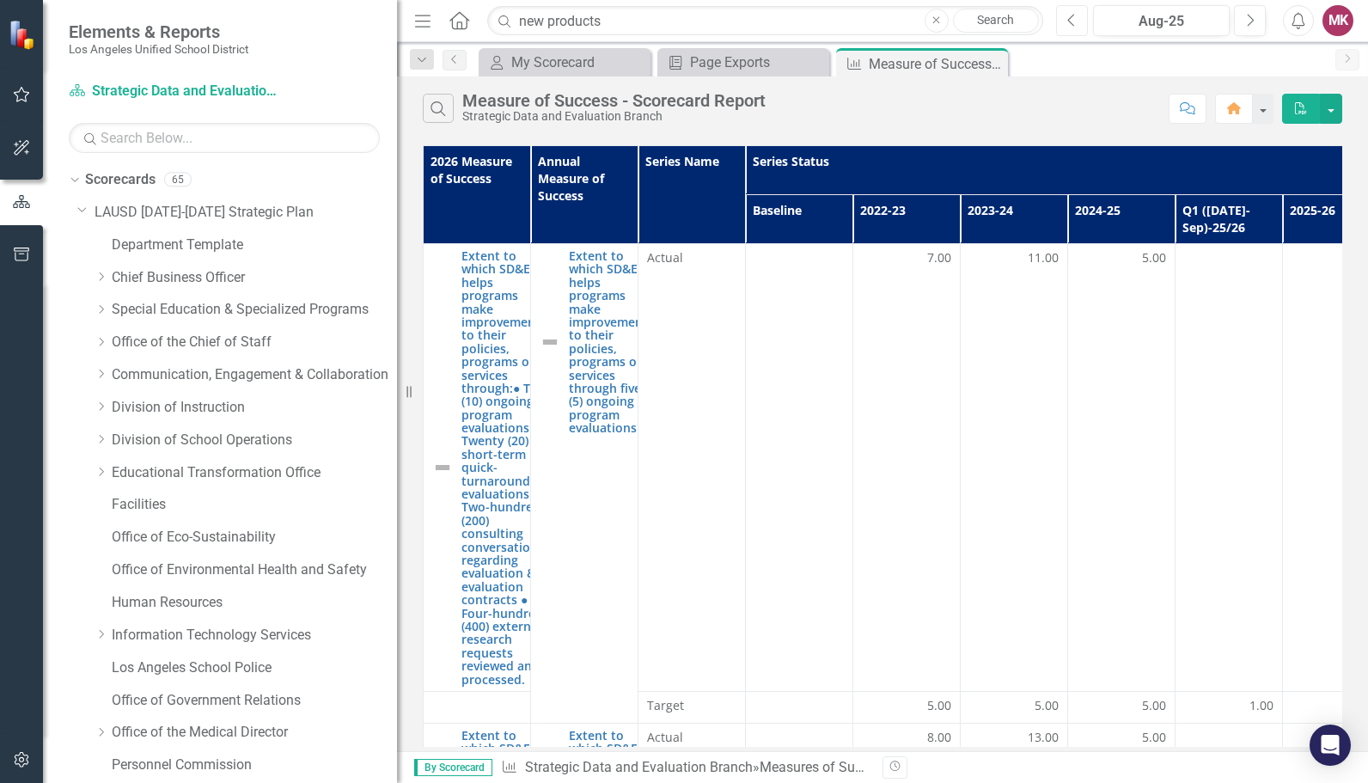
click at [1073, 25] on icon "Previous" at bounding box center [1071, 20] width 9 height 15
click at [70, 179] on icon "Dropdown" at bounding box center [72, 179] width 9 height 12
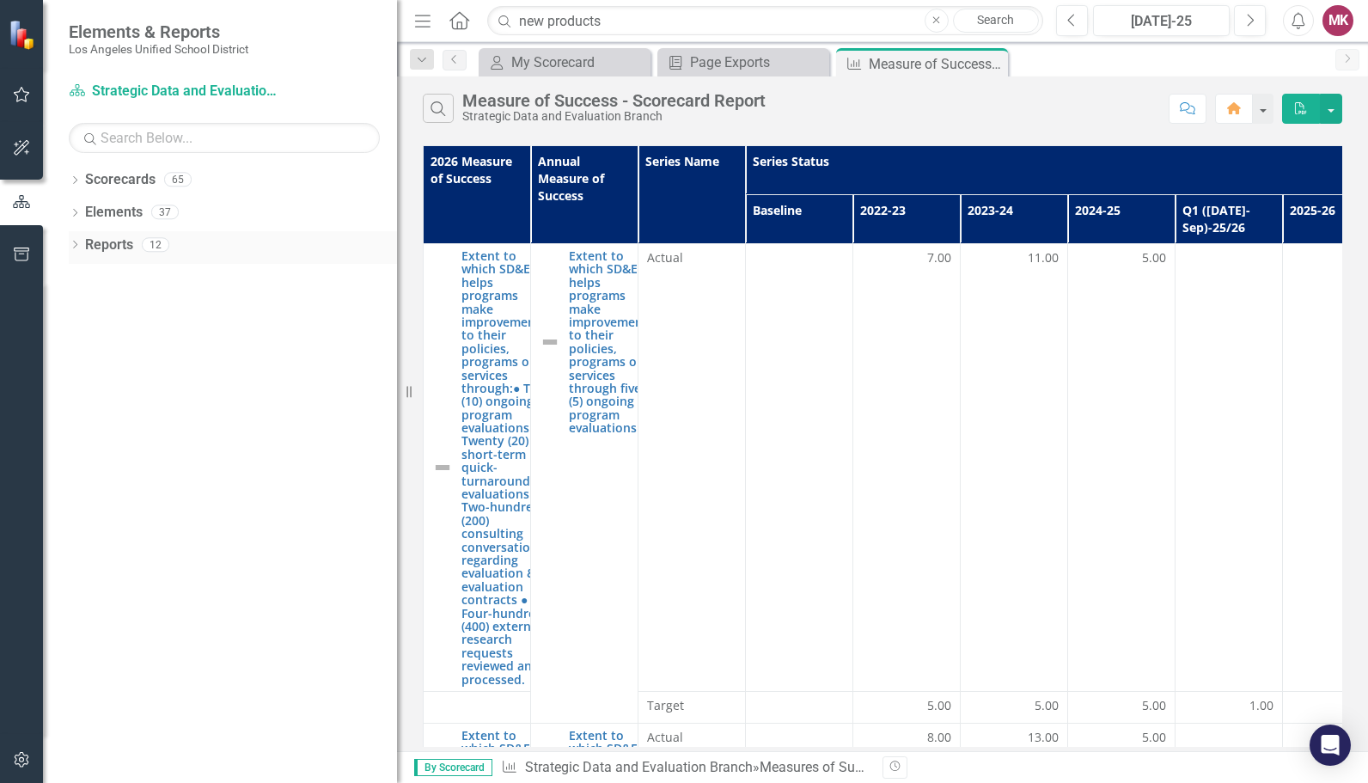
click at [71, 245] on icon "Dropdown" at bounding box center [75, 246] width 12 height 9
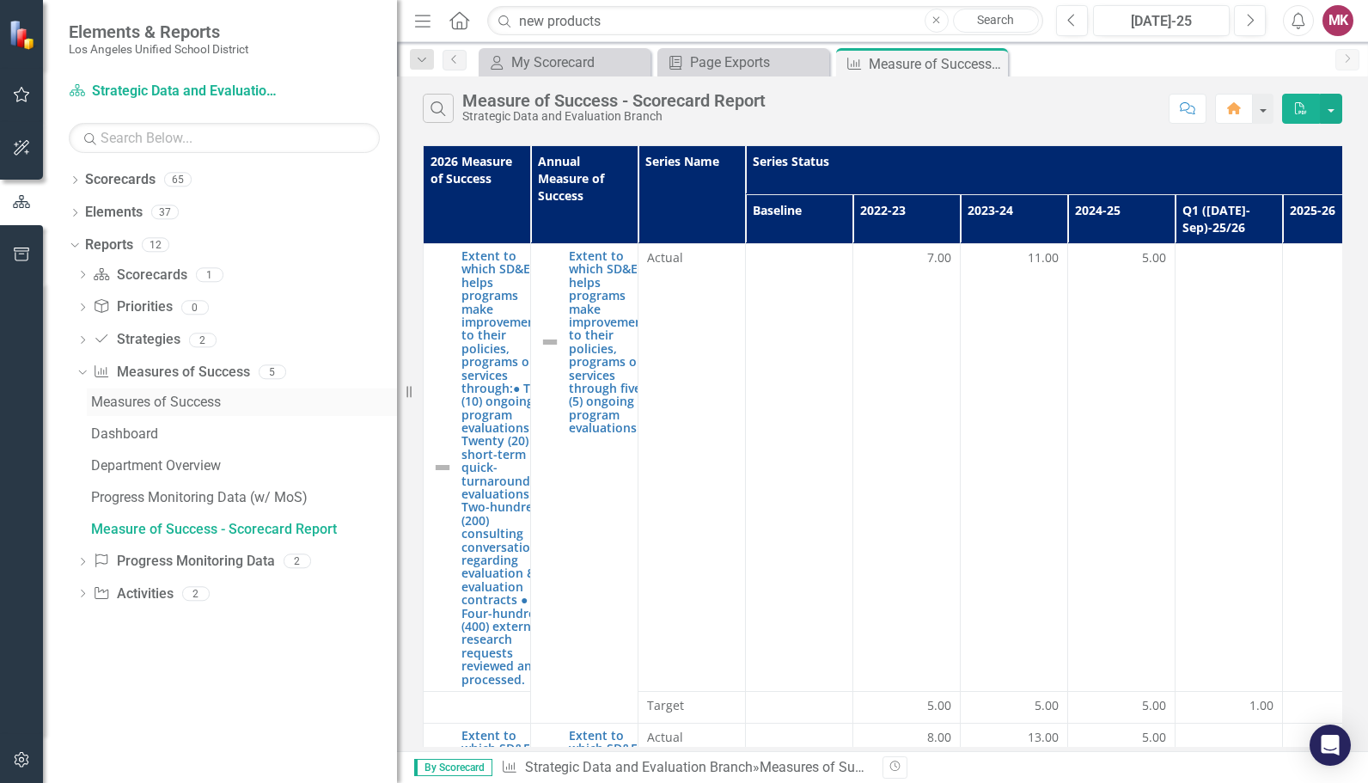
click at [183, 407] on div "Measures of Success" at bounding box center [244, 401] width 306 height 15
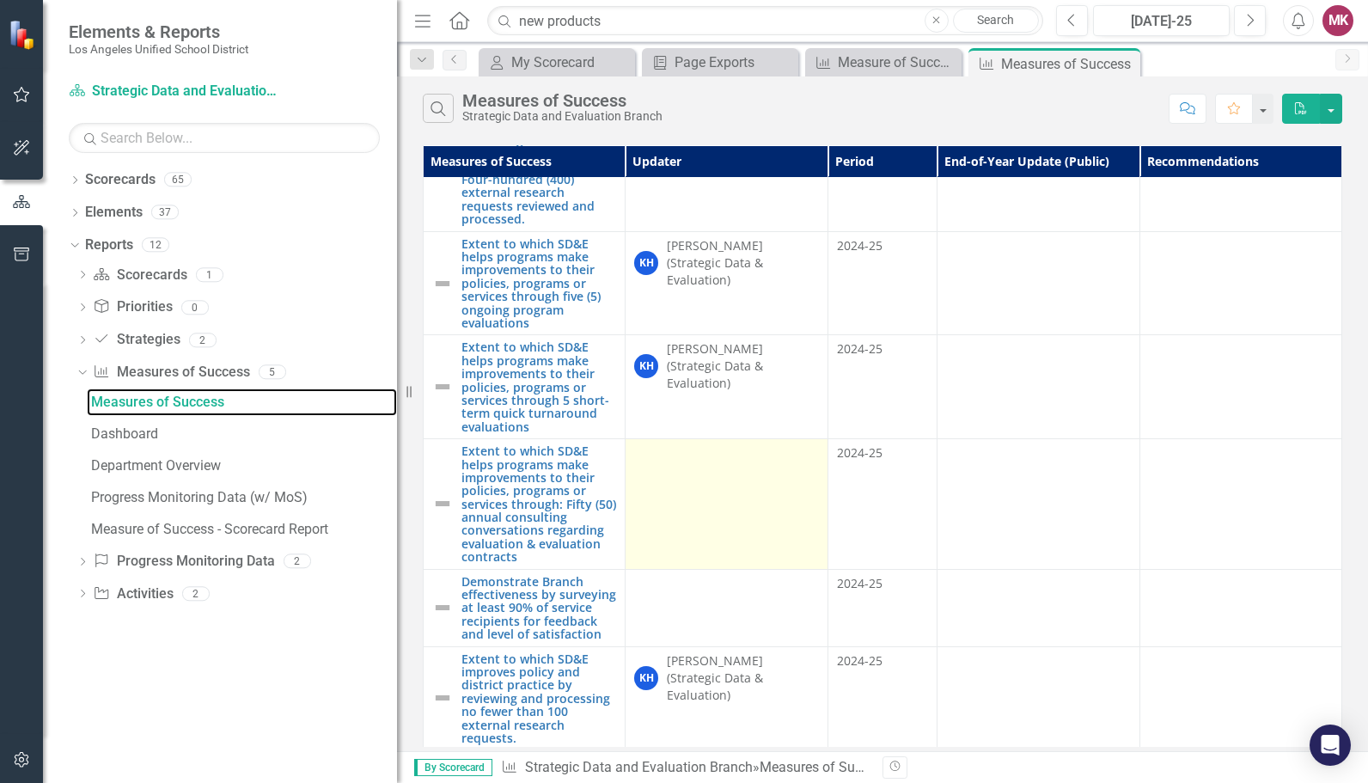
scroll to position [195, 0]
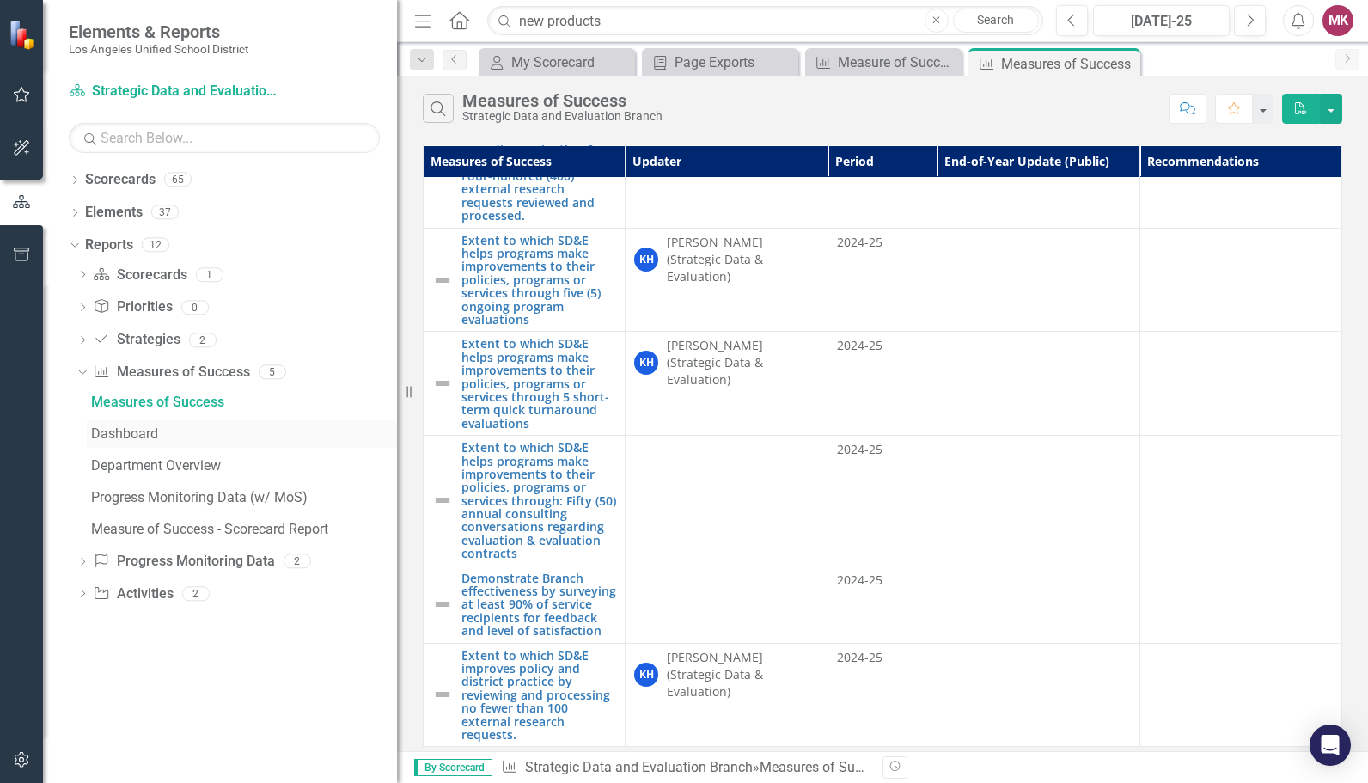
click at [146, 443] on link "Dashboard" at bounding box center [242, 434] width 310 height 28
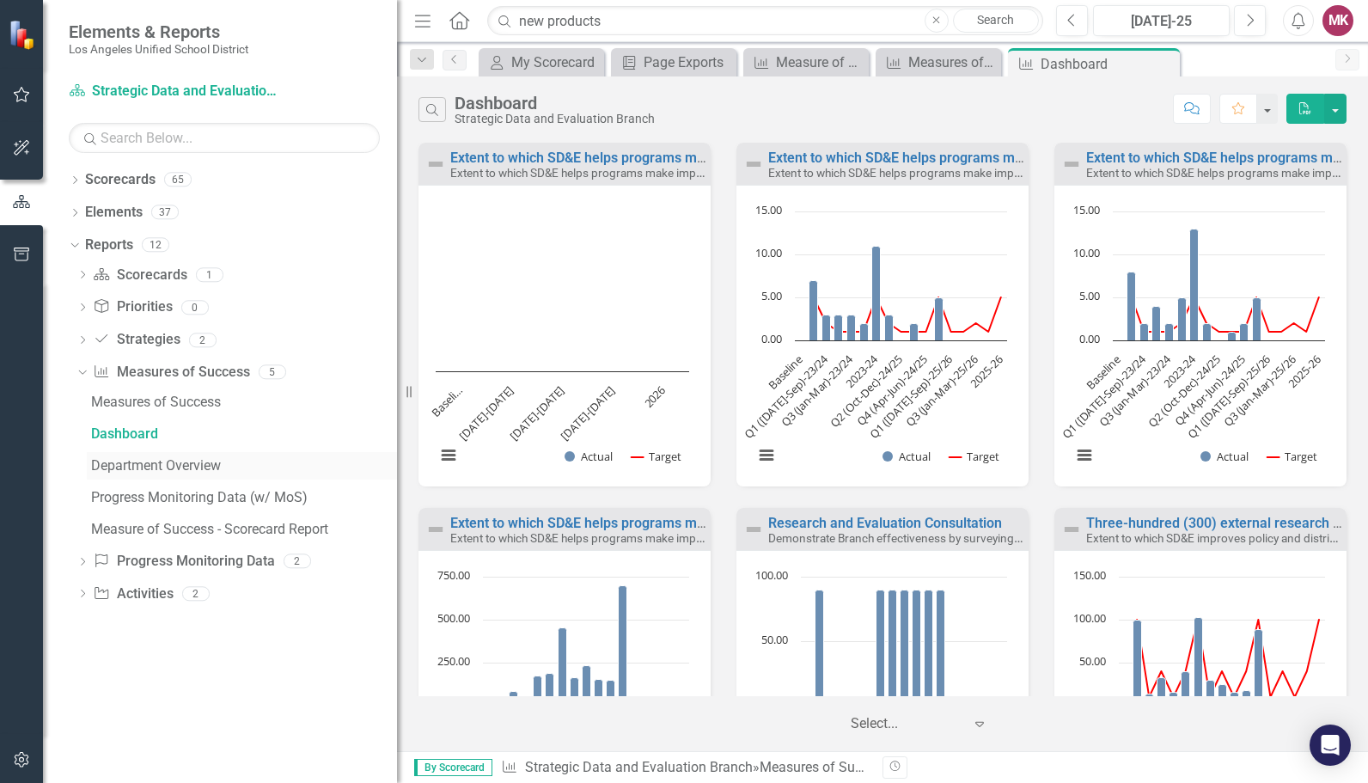
click at [199, 466] on div "Department Overview" at bounding box center [244, 465] width 306 height 15
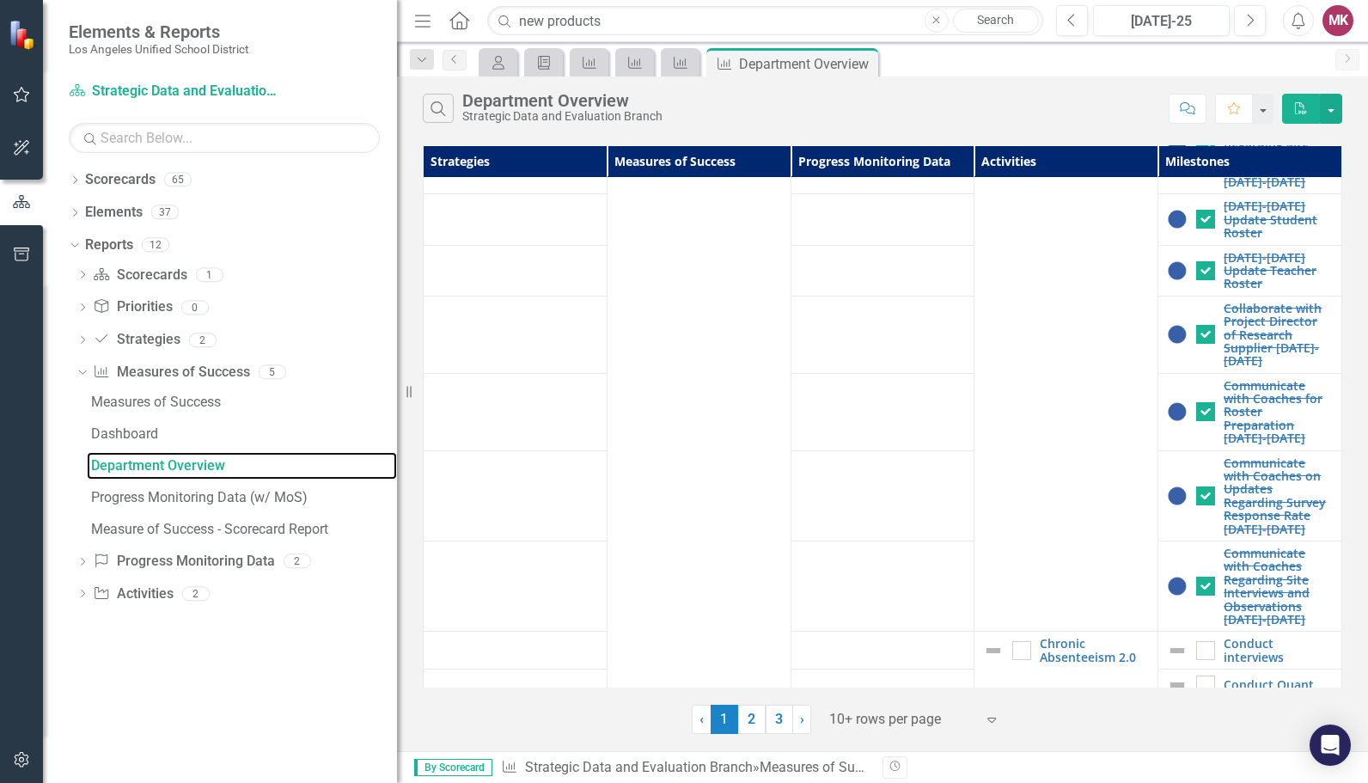
scroll to position [3556, 0]
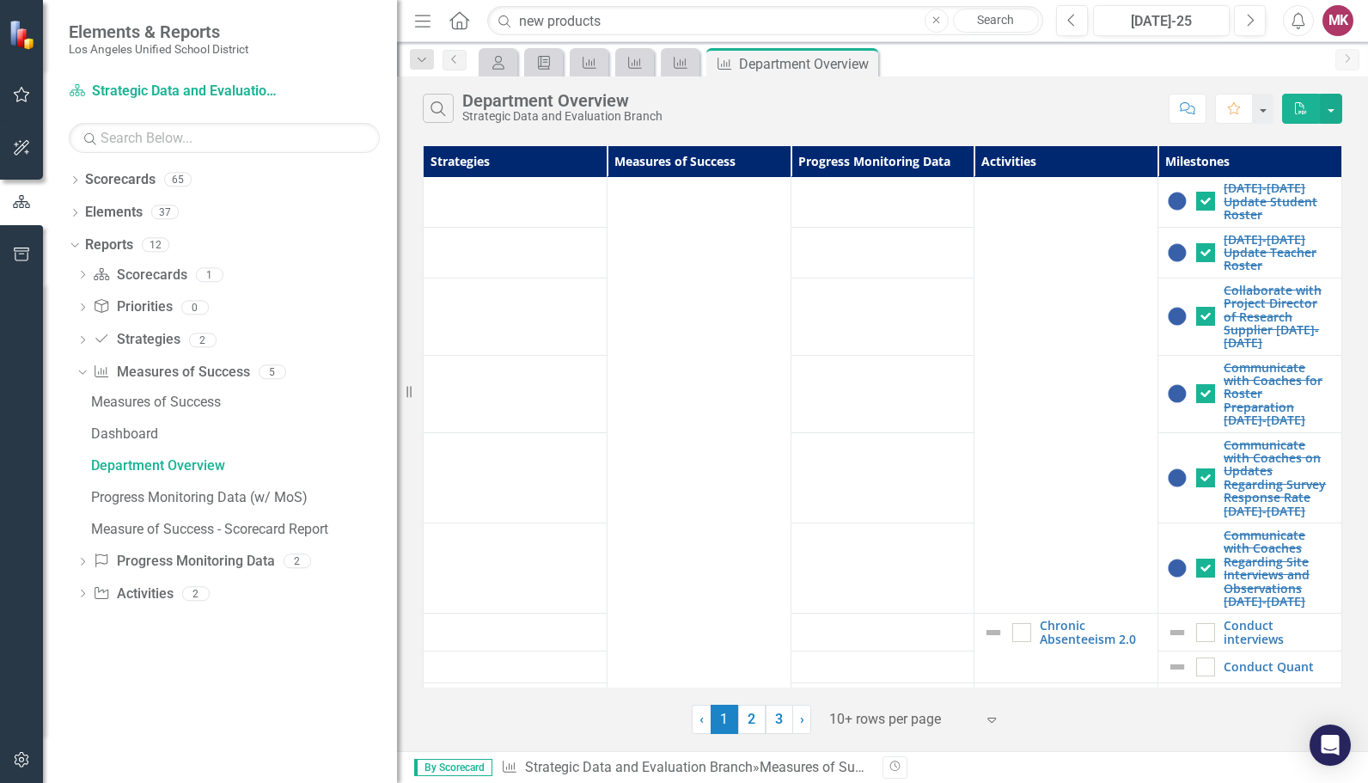
click at [1061, 752] on link "Research Magazine" at bounding box center [1094, 765] width 109 height 27
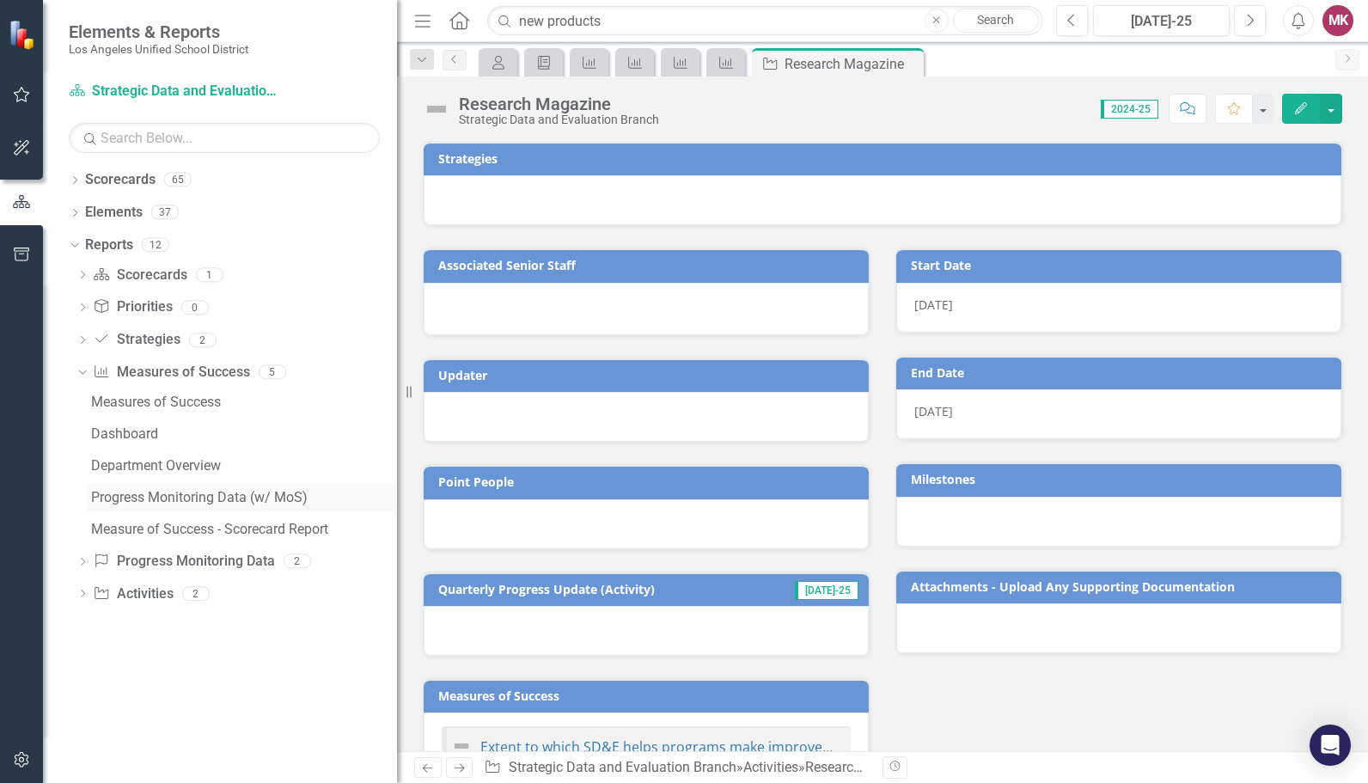
click at [174, 502] on div "Progress Monitoring Data (w/ MoS)" at bounding box center [244, 497] width 306 height 15
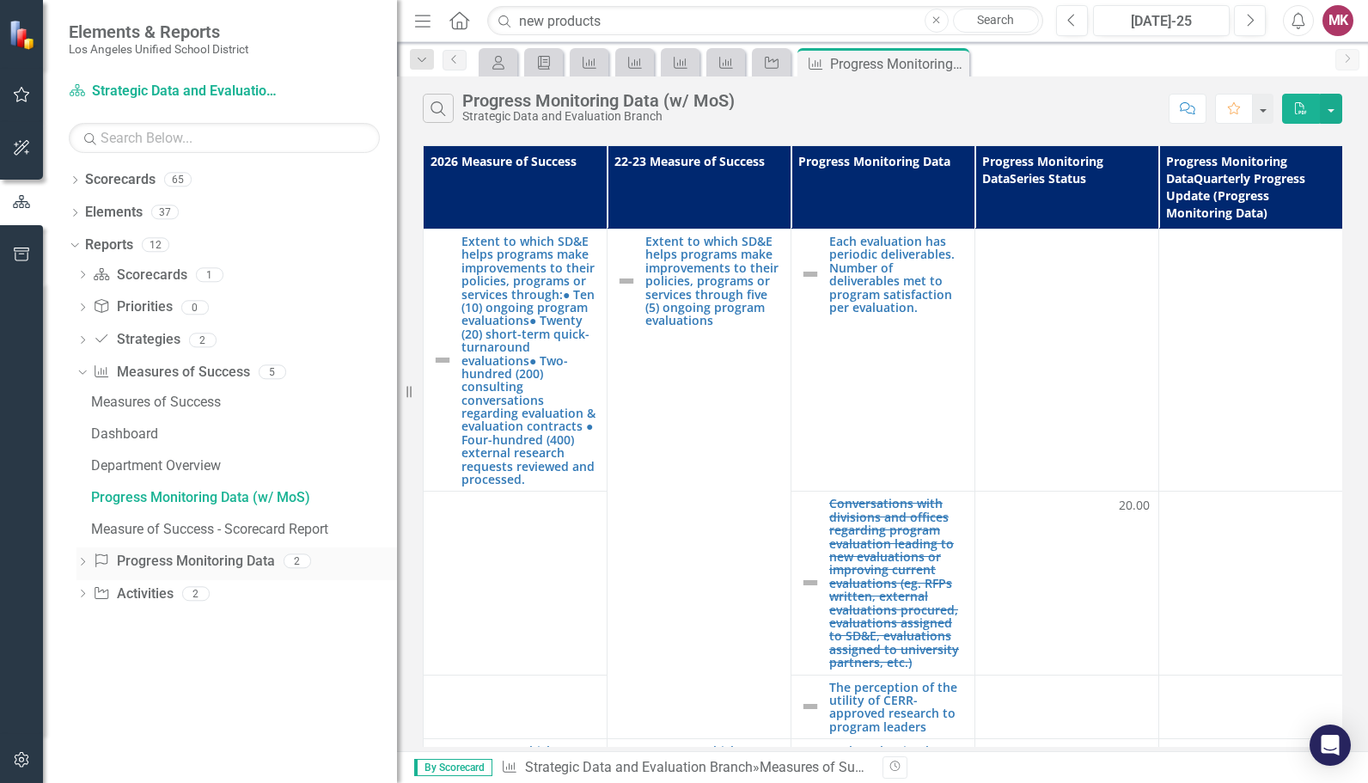
click at [80, 559] on icon "Dropdown" at bounding box center [82, 563] width 12 height 9
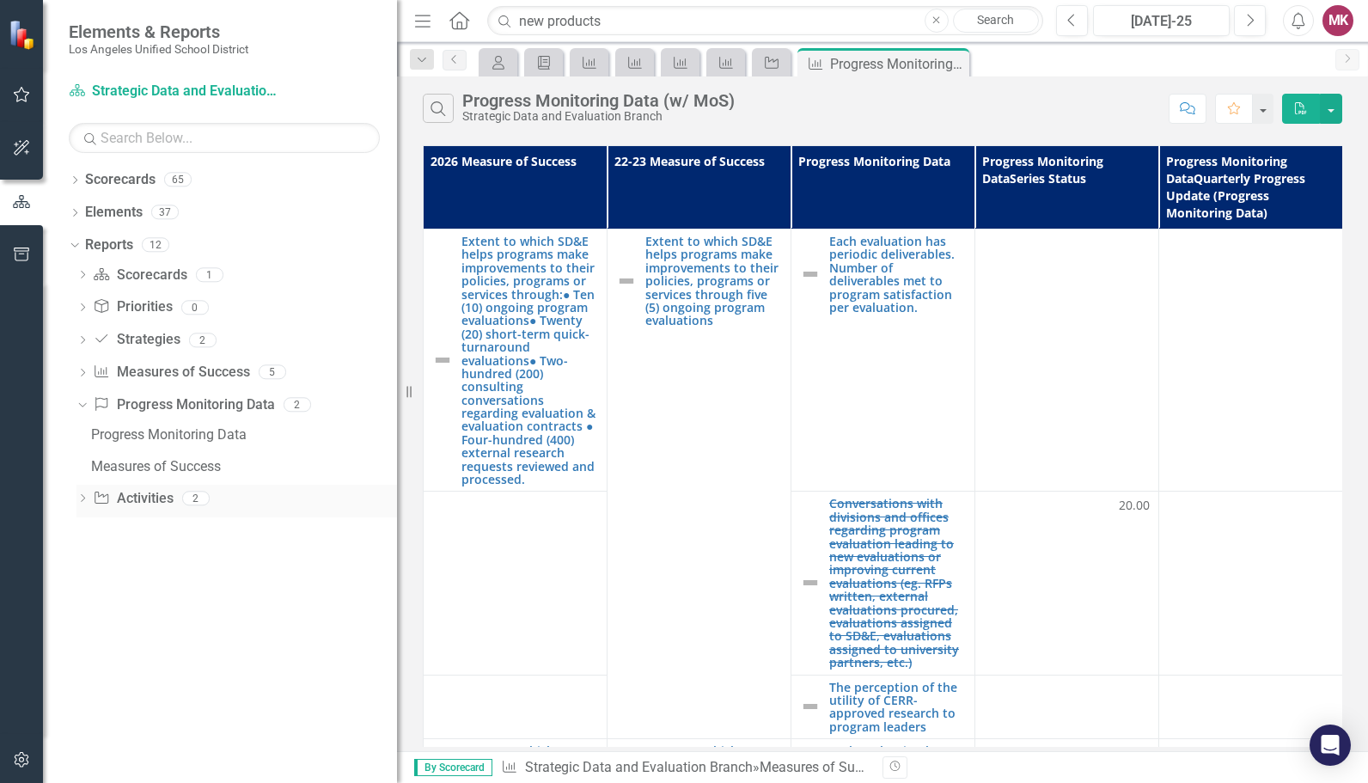
click at [77, 500] on icon "Dropdown" at bounding box center [82, 499] width 12 height 9
click at [835, 12] on input "new products" at bounding box center [765, 21] width 556 height 30
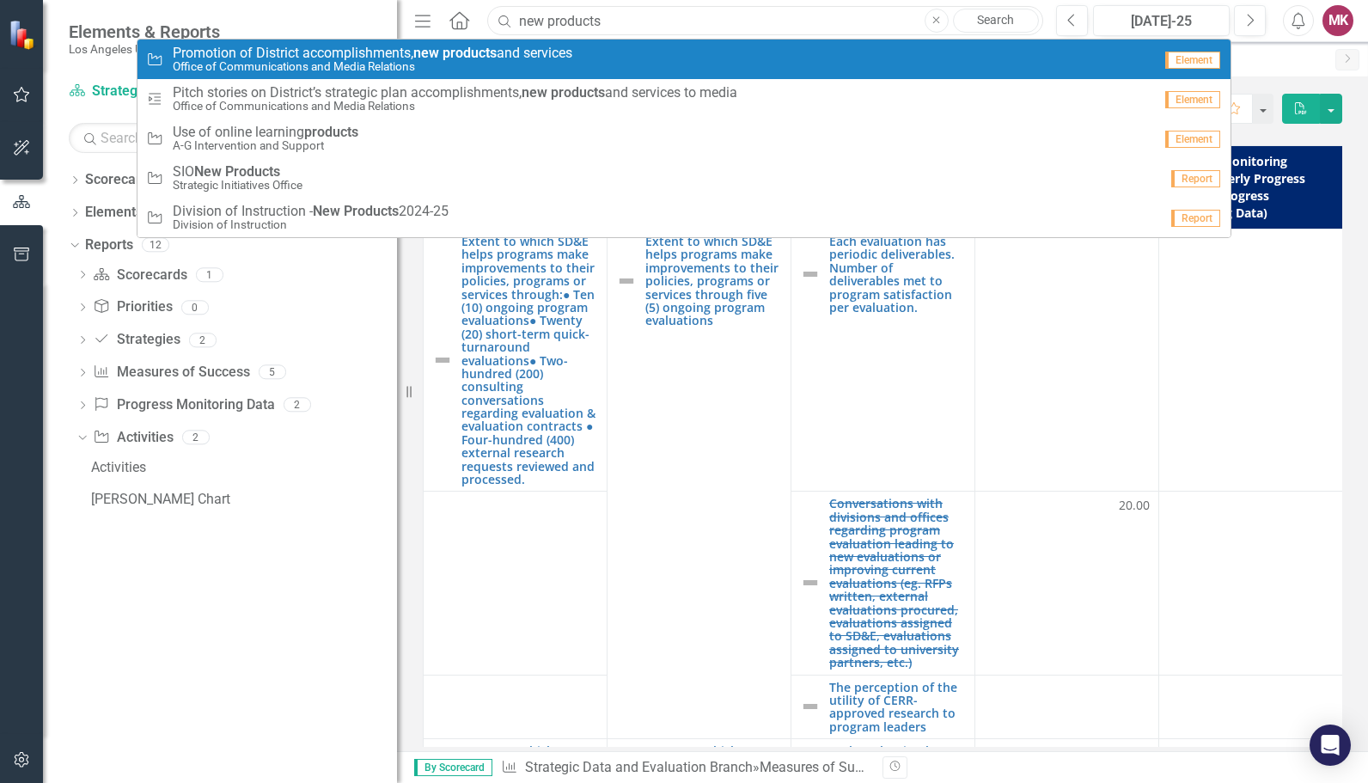
click at [706, 15] on input "new products" at bounding box center [765, 21] width 556 height 30
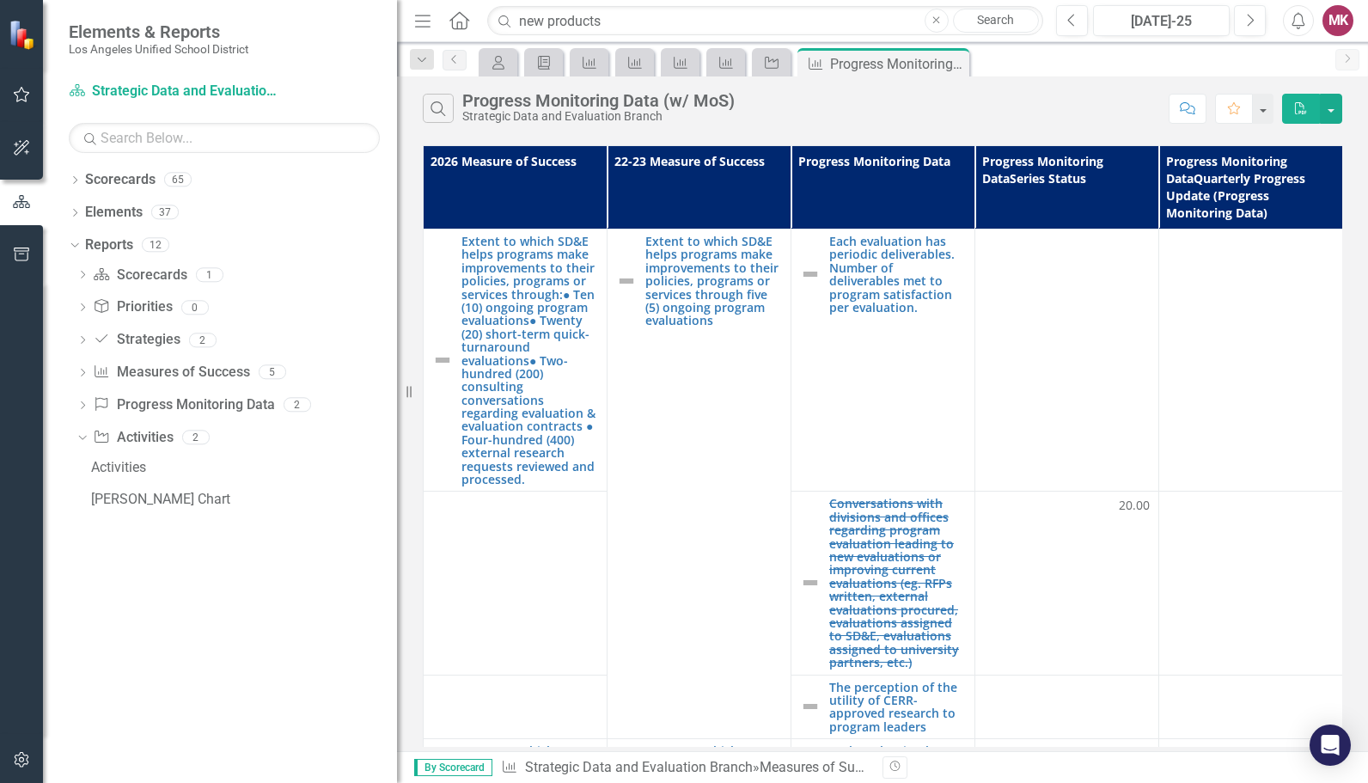
click at [987, 18] on link "Search" at bounding box center [996, 21] width 86 height 24
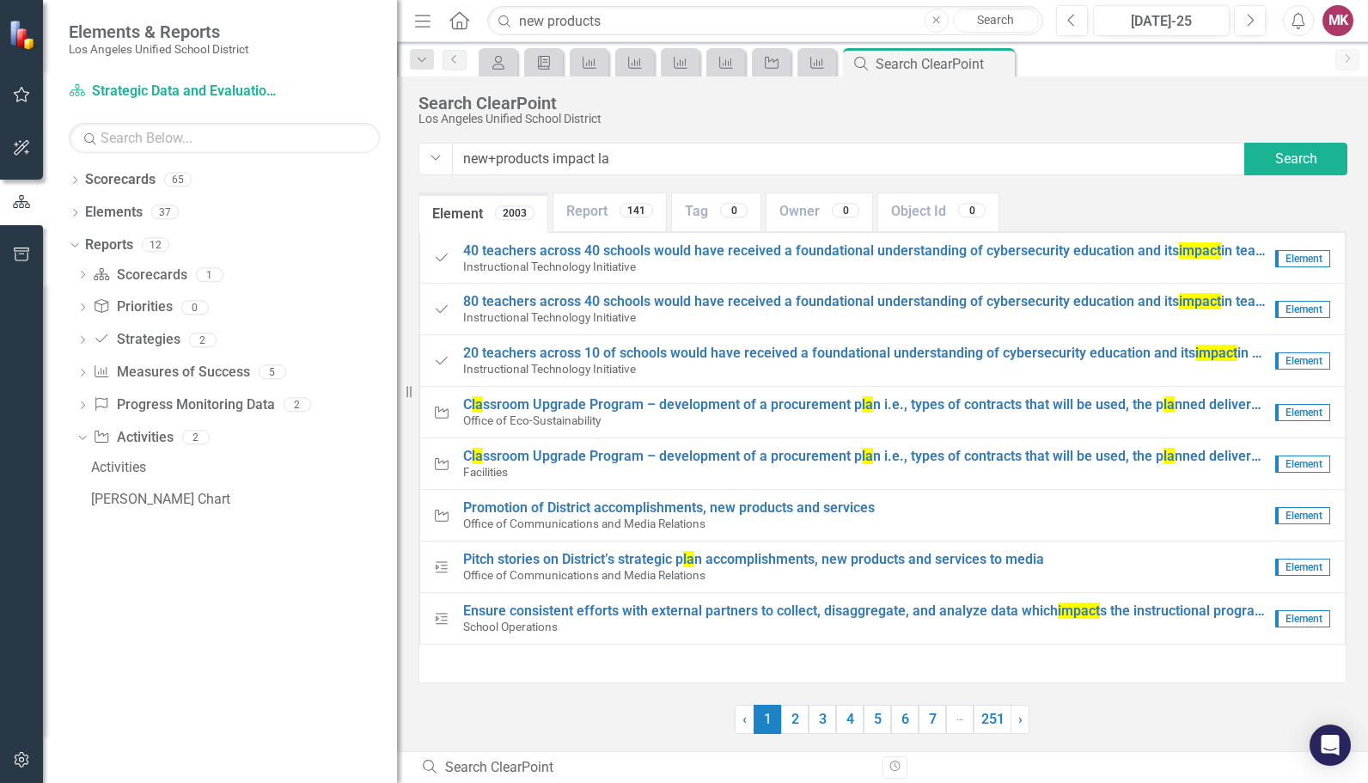
drag, startPoint x: 656, startPoint y: 165, endPoint x: 471, endPoint y: 168, distance: 184.8
click at [471, 168] on input "new+products impact la" at bounding box center [849, 159] width 794 height 33
type input "n"
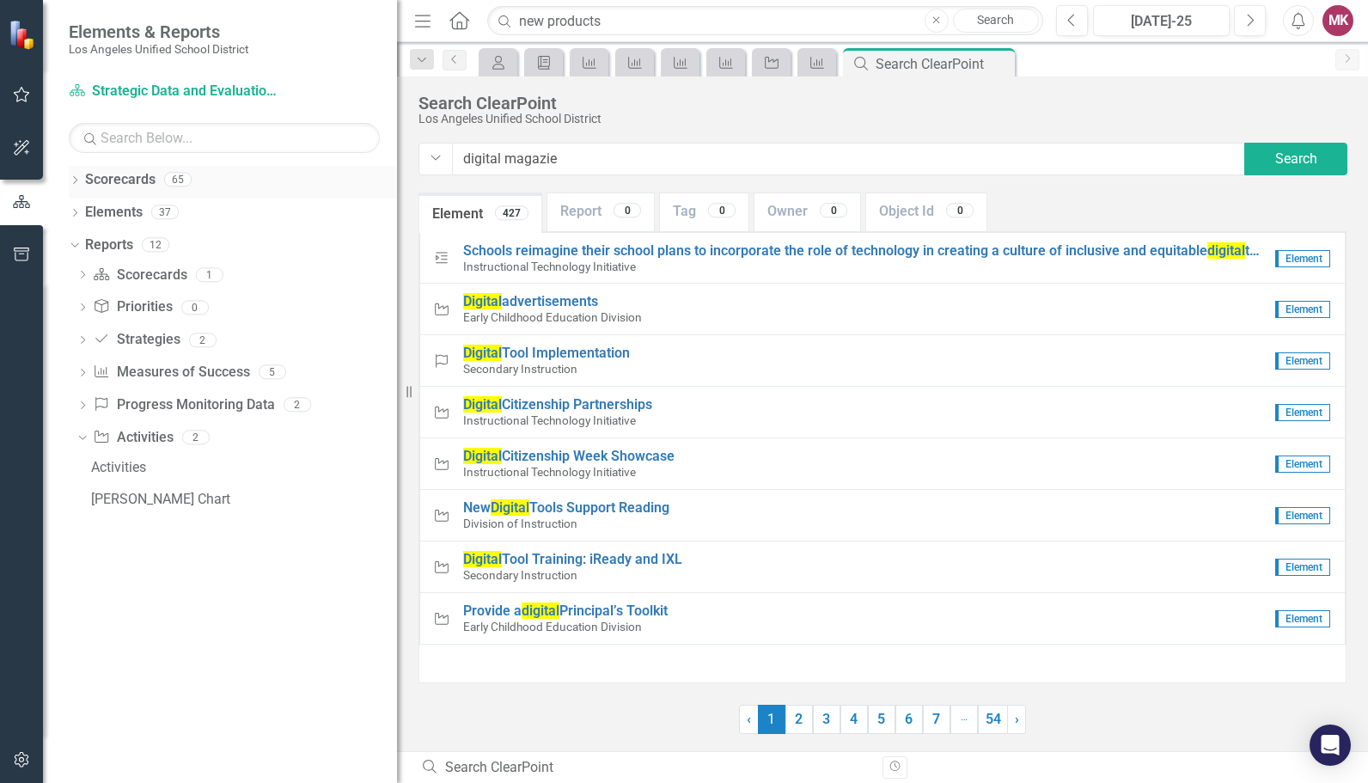
type input "digital magazie"
click at [74, 180] on icon "Dropdown" at bounding box center [75, 181] width 12 height 9
